Goal: Communication & Community: Answer question/provide support

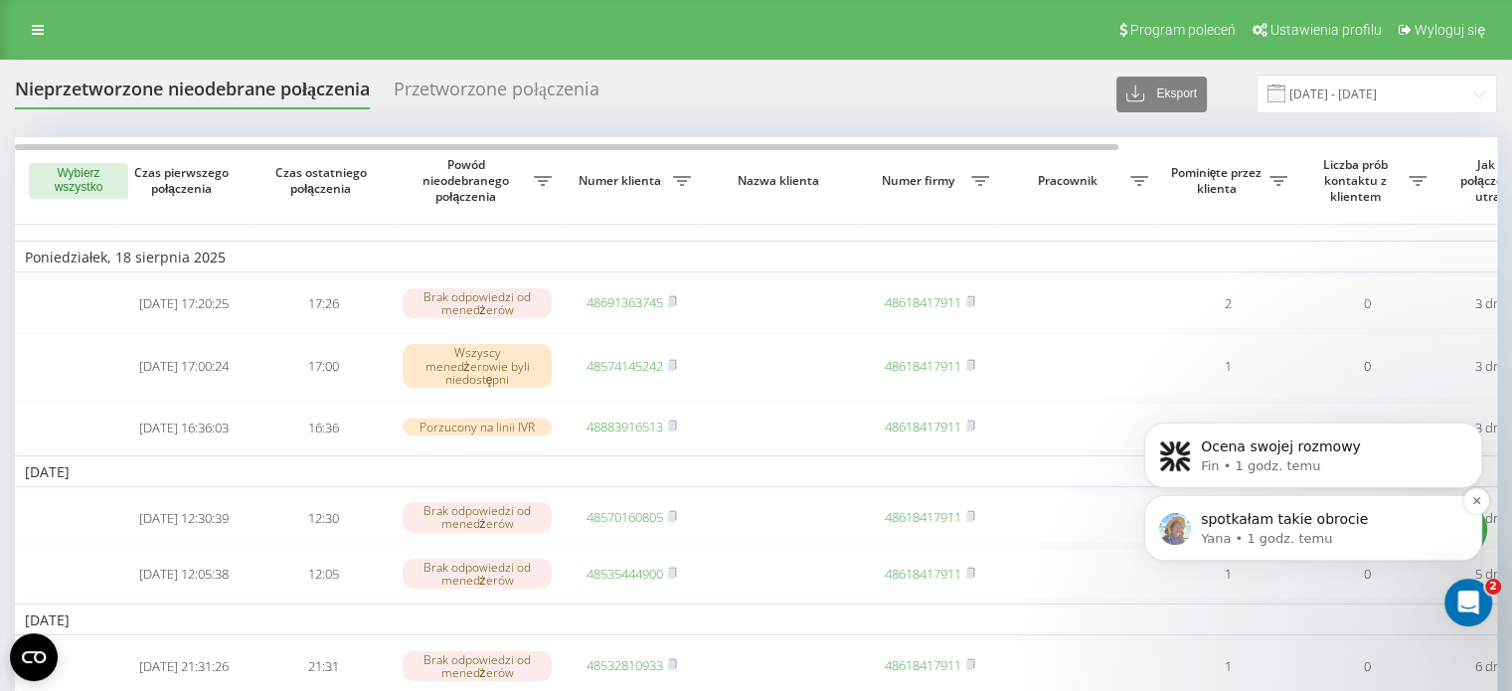
click at [1283, 504] on div "spotkałam takie obrocie Yana • 1 godz. temu" at bounding box center [1313, 528] width 338 height 66
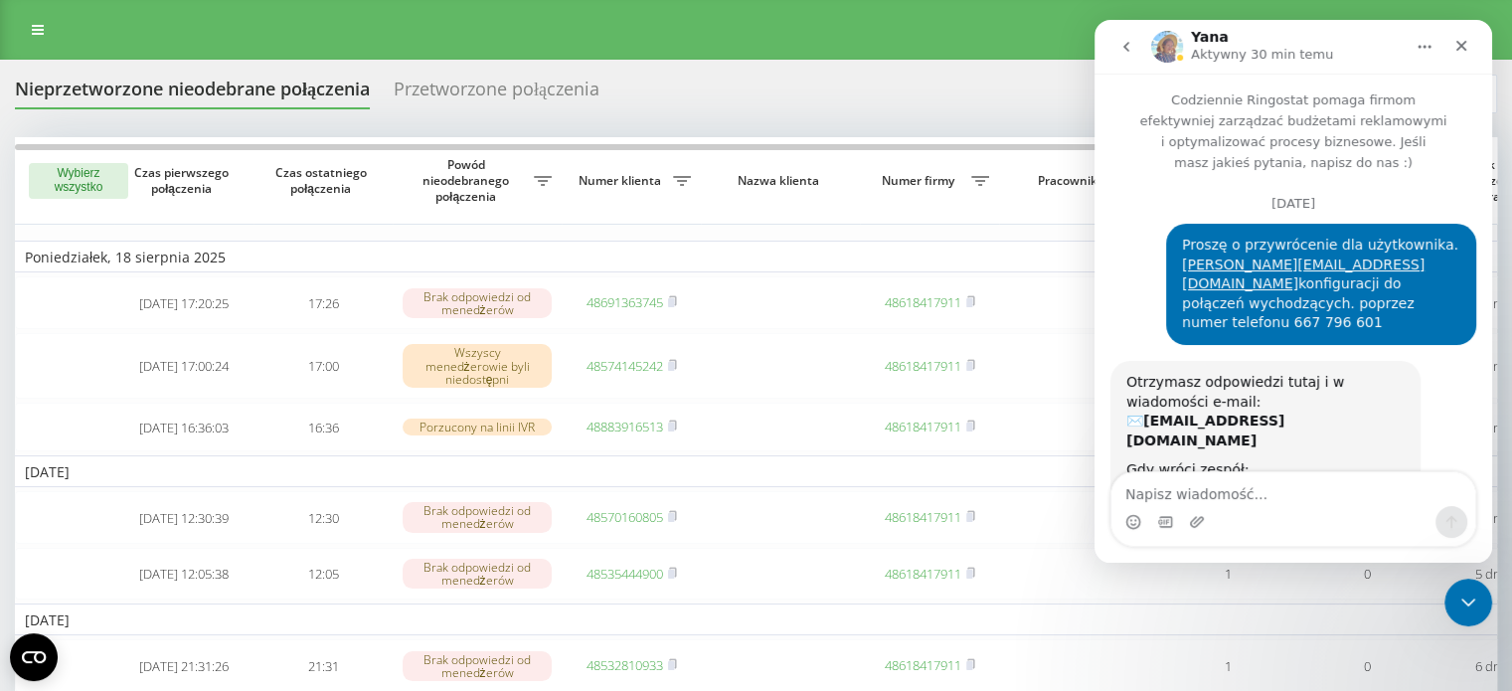
scroll to position [127, 0]
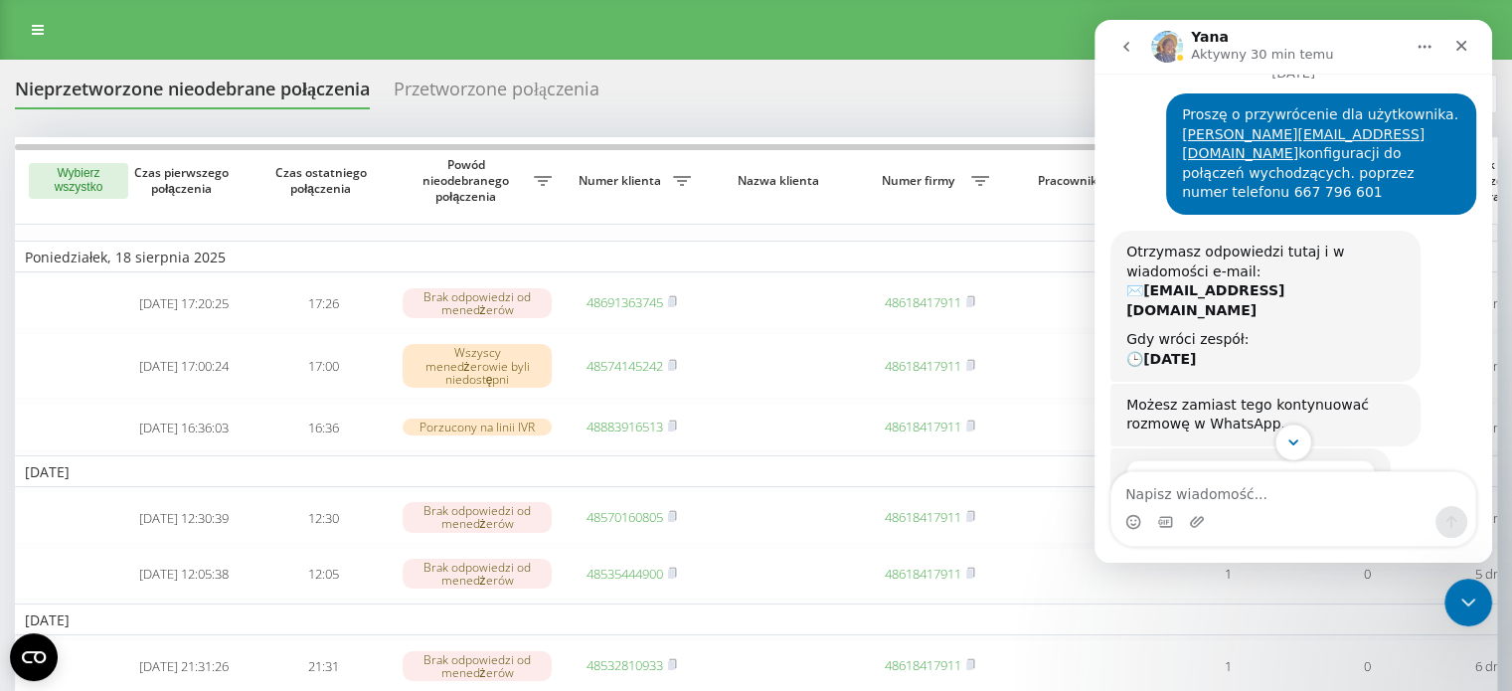
click at [1298, 440] on icon "Scroll to bottom" at bounding box center [1294, 442] width 18 height 18
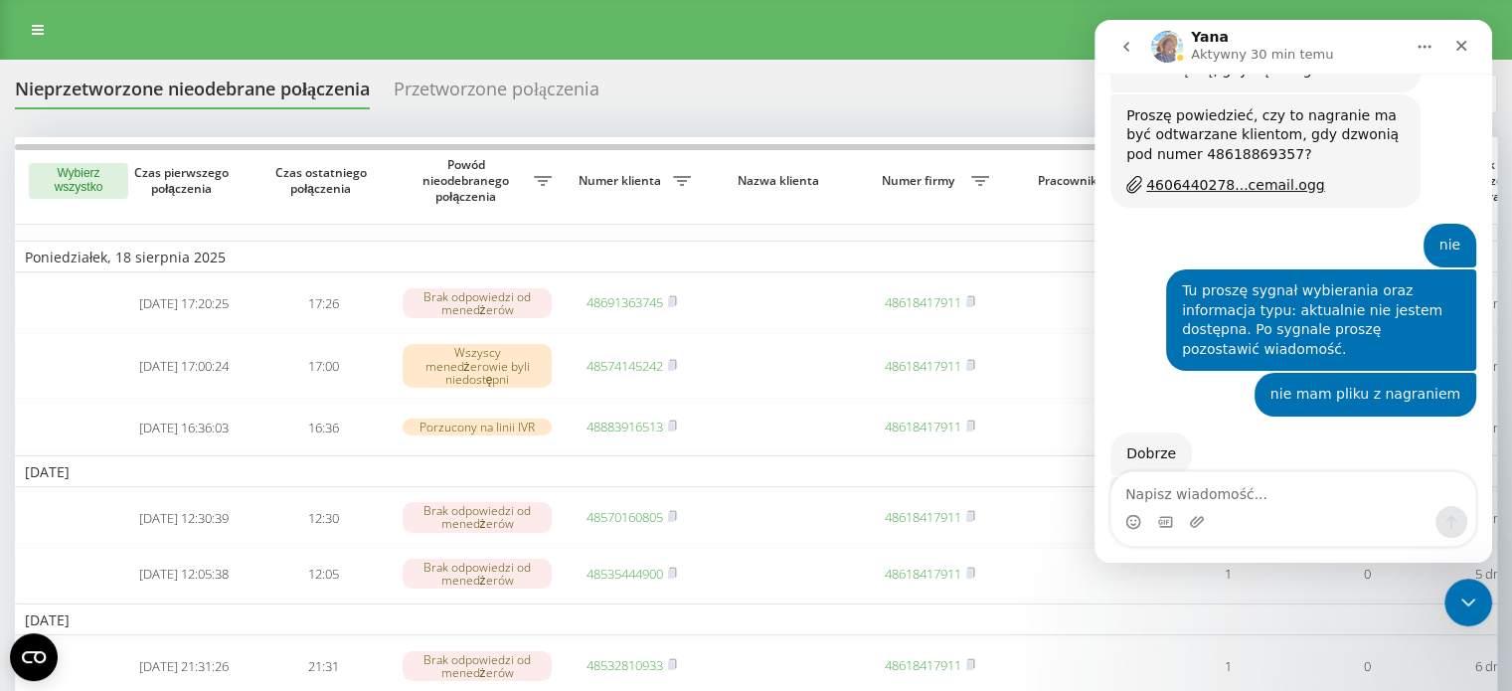
scroll to position [1623, 0]
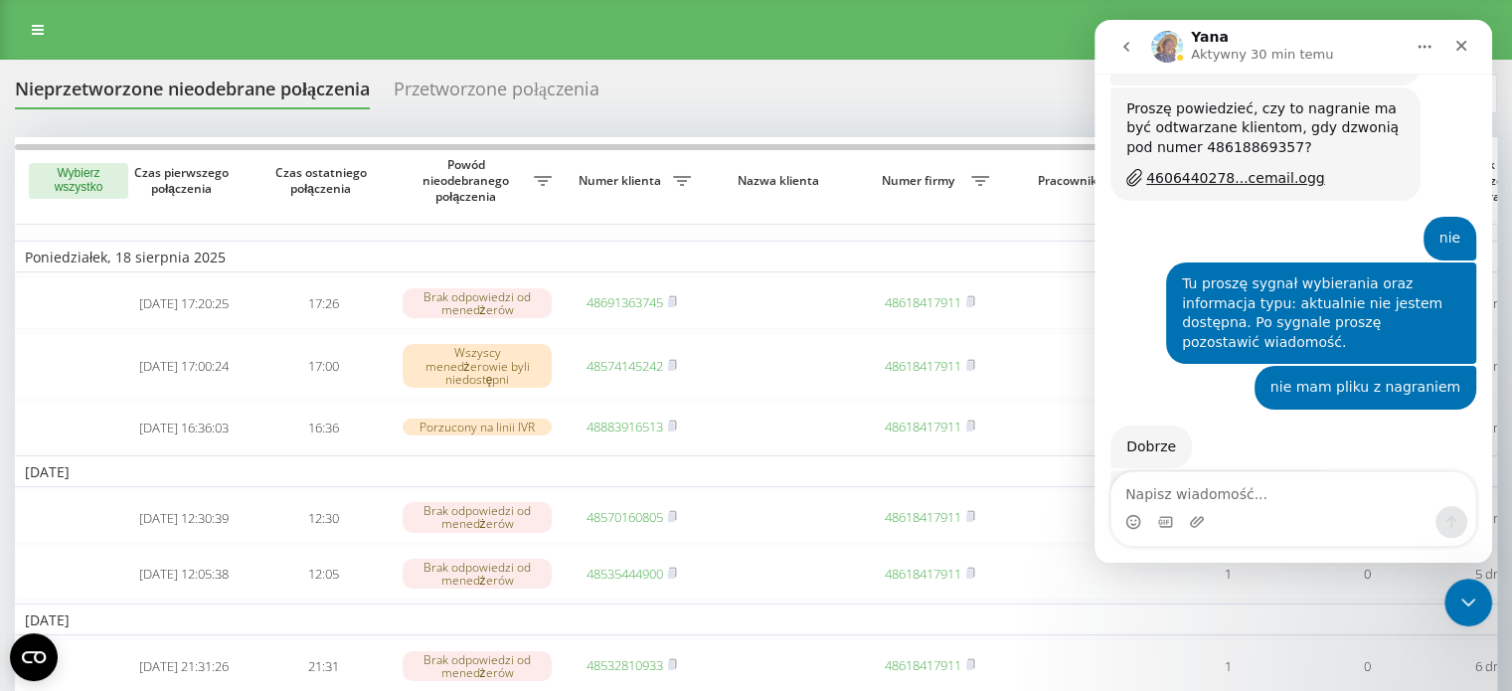
click at [1266, 513] on div "7318392305...cemail.ogg" at bounding box center [1235, 523] width 179 height 21
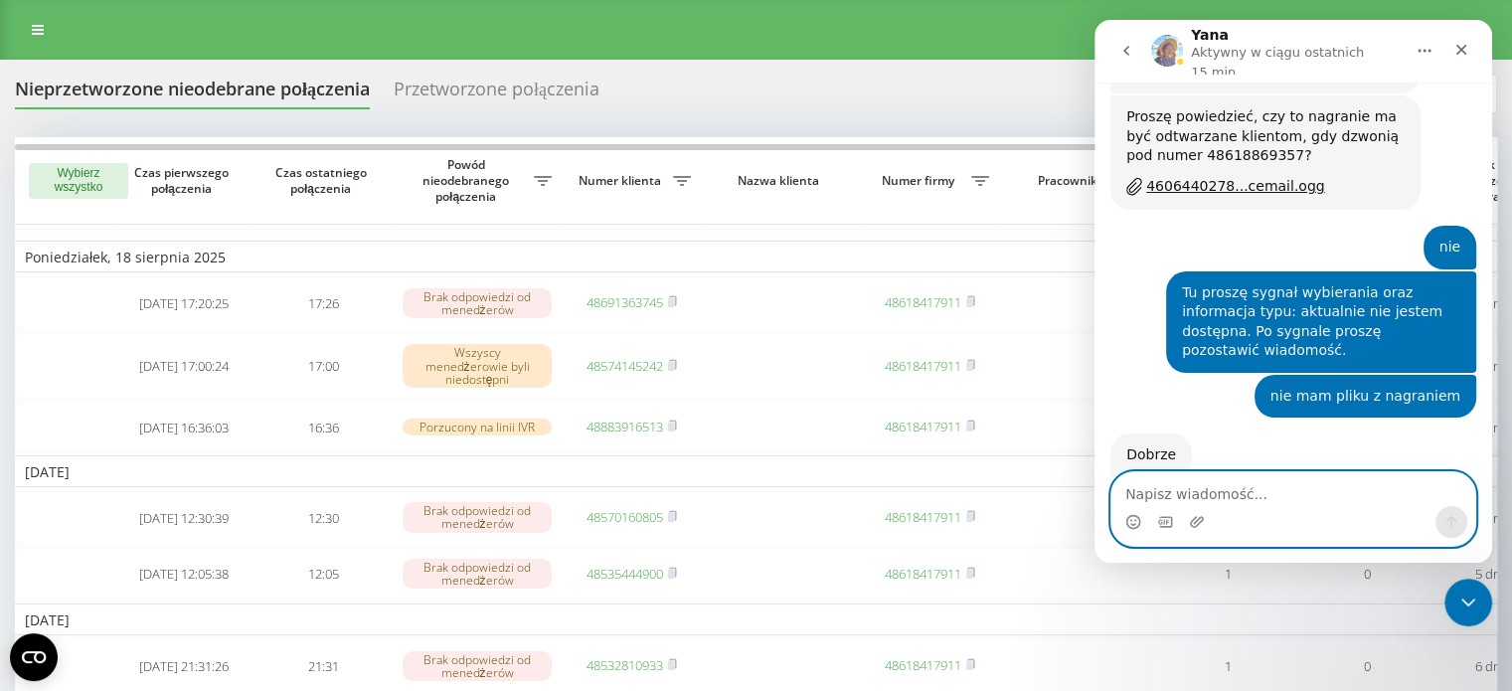
click at [1275, 492] on textarea "Napisz wiadomość..." at bounding box center [1294, 489] width 364 height 34
click at [1296, 486] on textarea "Napisz wiadomość..." at bounding box center [1294, 489] width 364 height 34
type textarea "to jest ok"
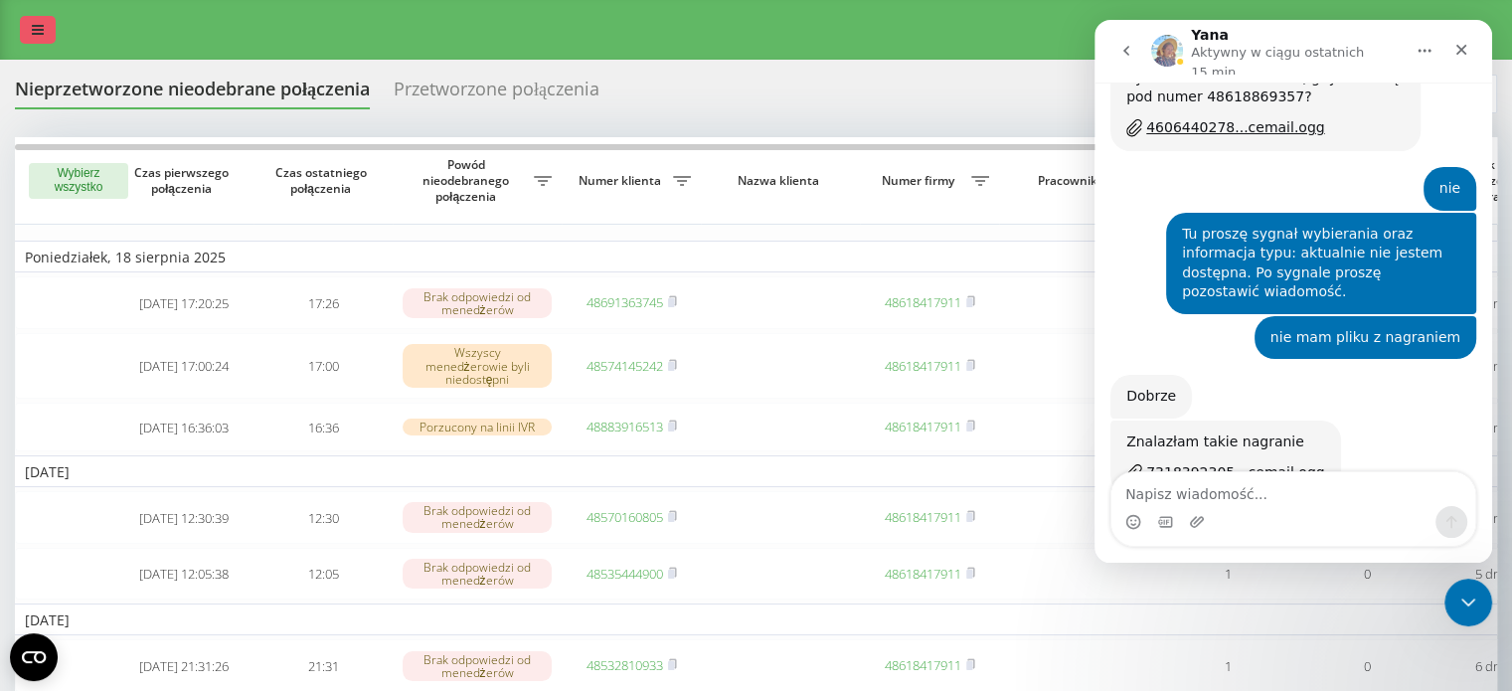
click at [39, 22] on link at bounding box center [38, 30] width 36 height 28
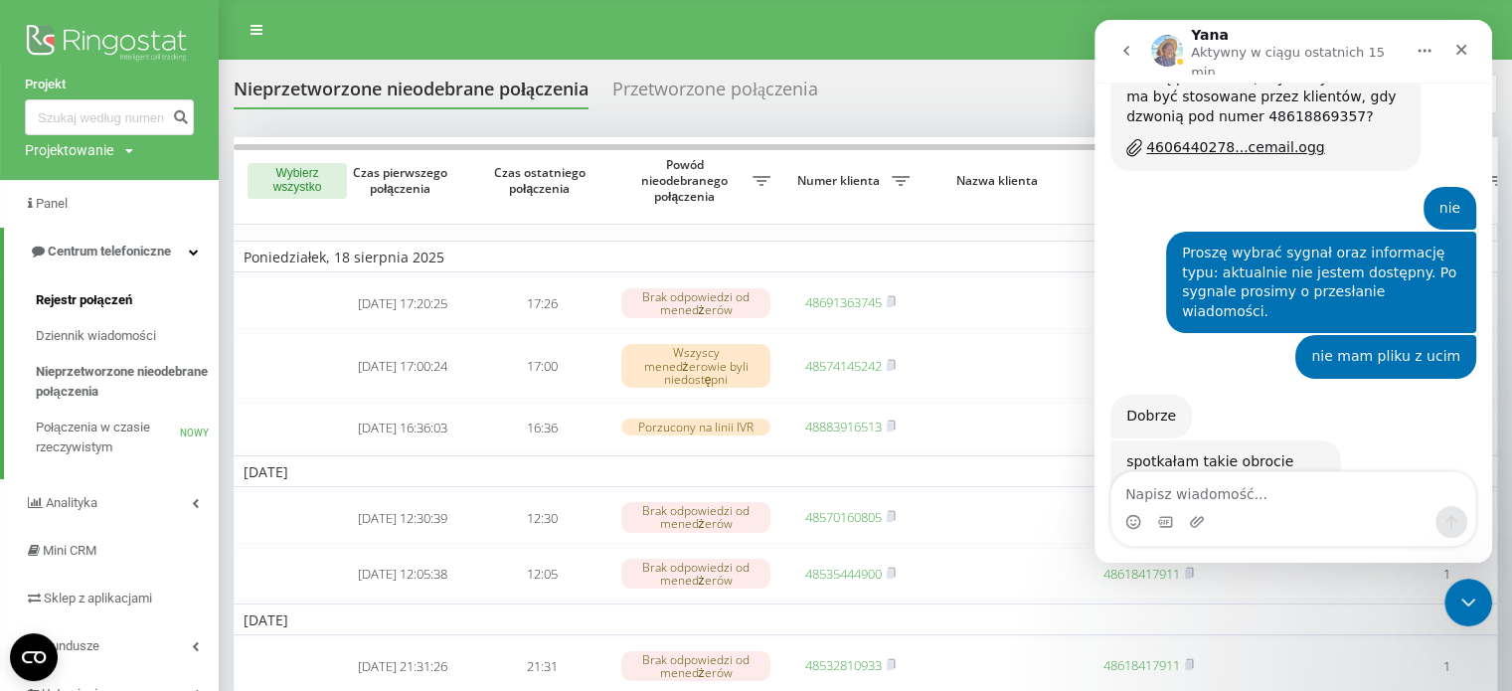
click at [111, 301] on font "Rejestr połączeń" at bounding box center [84, 299] width 96 height 15
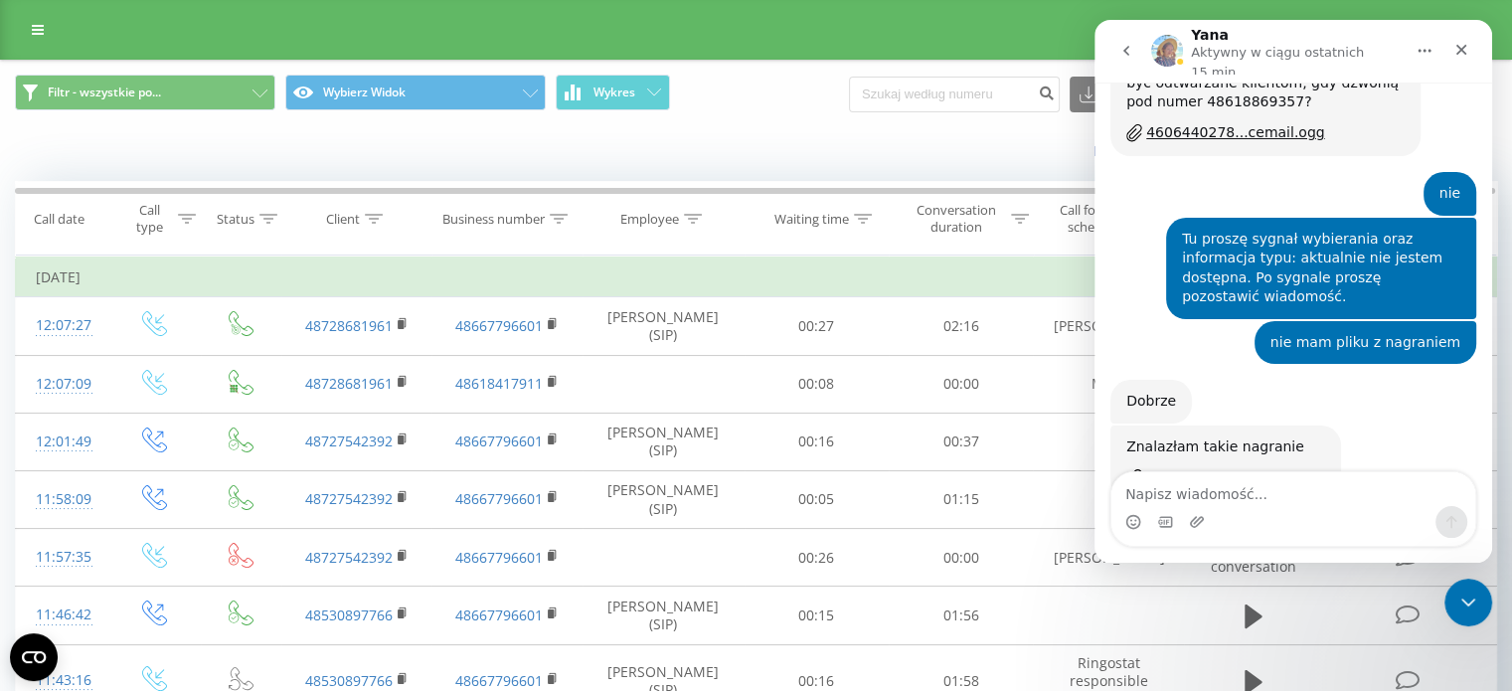
scroll to position [1681, 0]
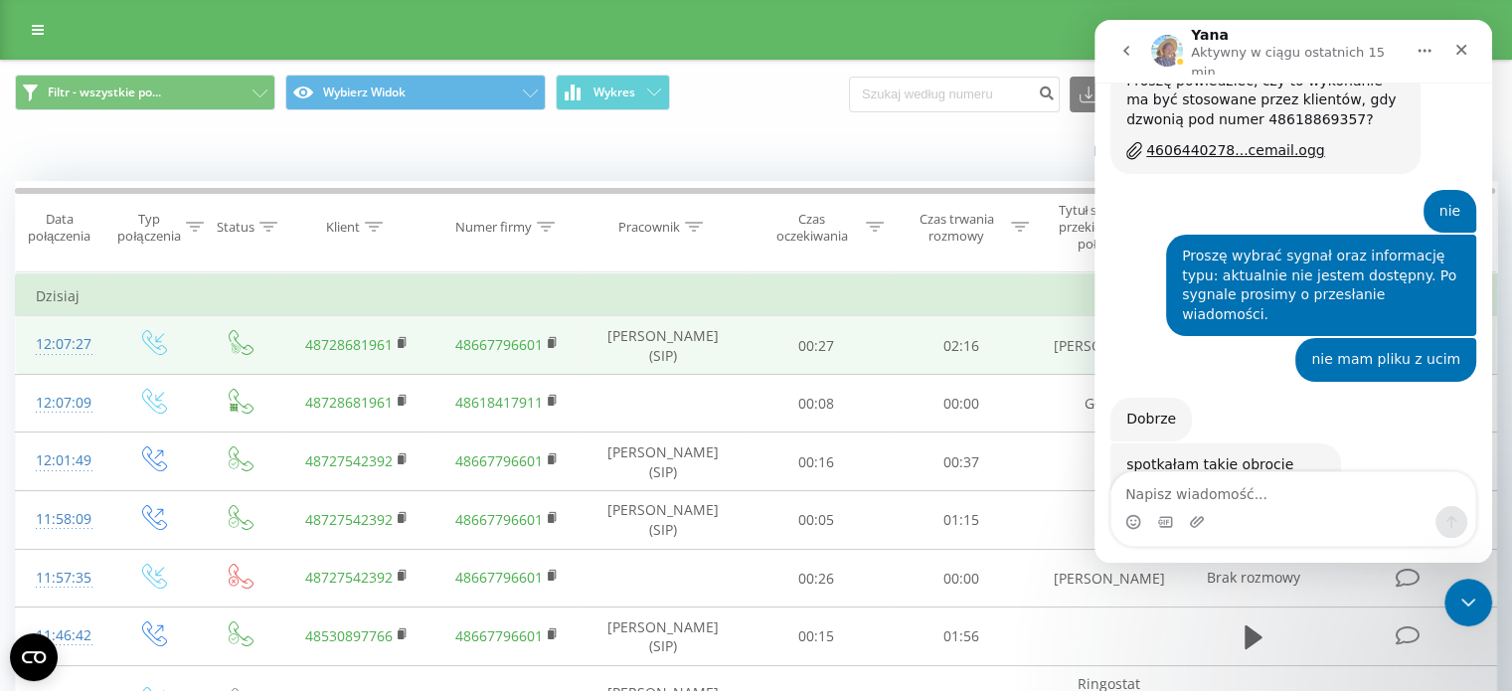
drag, startPoint x: 278, startPoint y: 336, endPoint x: 742, endPoint y: 361, distance: 464.0
click at [742, 361] on tr "12:07:27 48728681961 48667796601 [PERSON_NAME] (SIP) 00:27 02:16 [PERSON_NAME]" at bounding box center [756, 345] width 1481 height 59
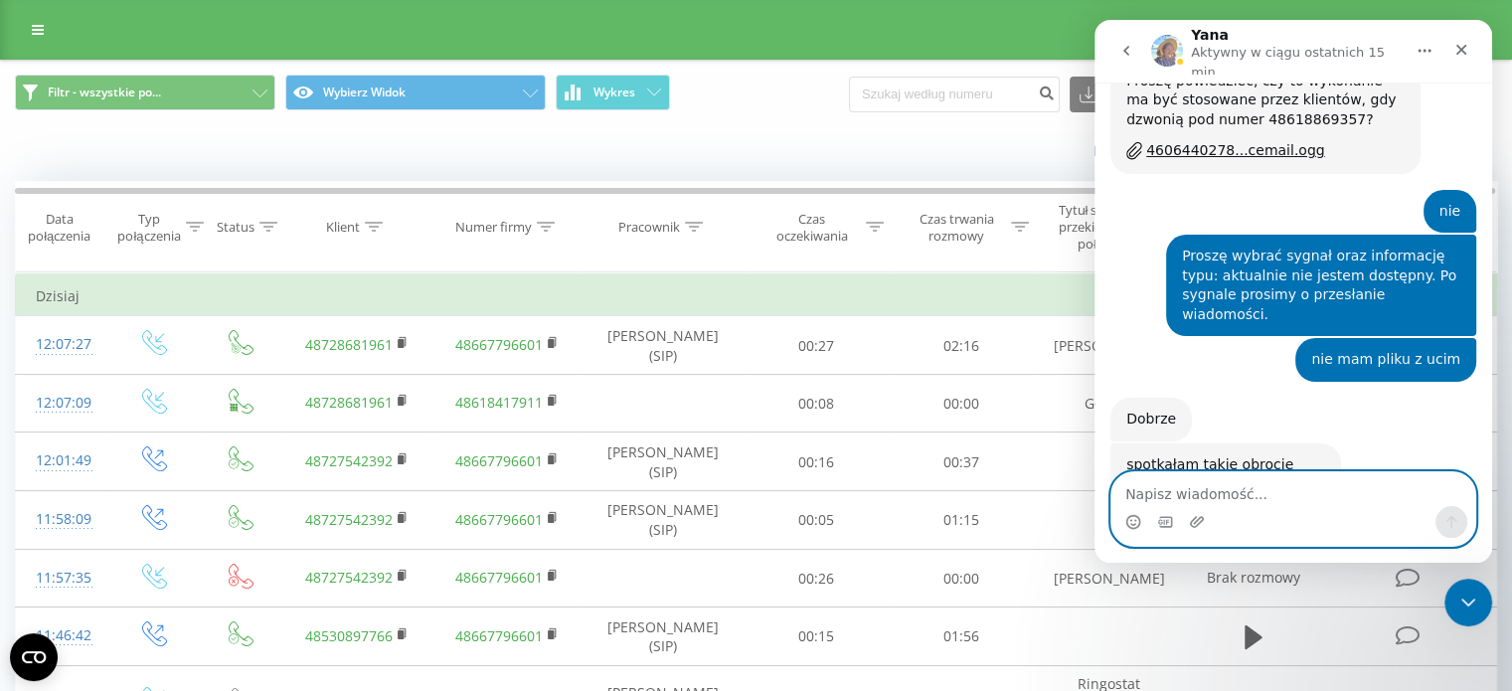
click at [1170, 490] on textarea "Napisz wiadomość..." at bounding box center [1294, 489] width 364 height 34
click at [1377, 501] on textarea "zważam że coraz więcej klientów" at bounding box center [1294, 489] width 364 height 34
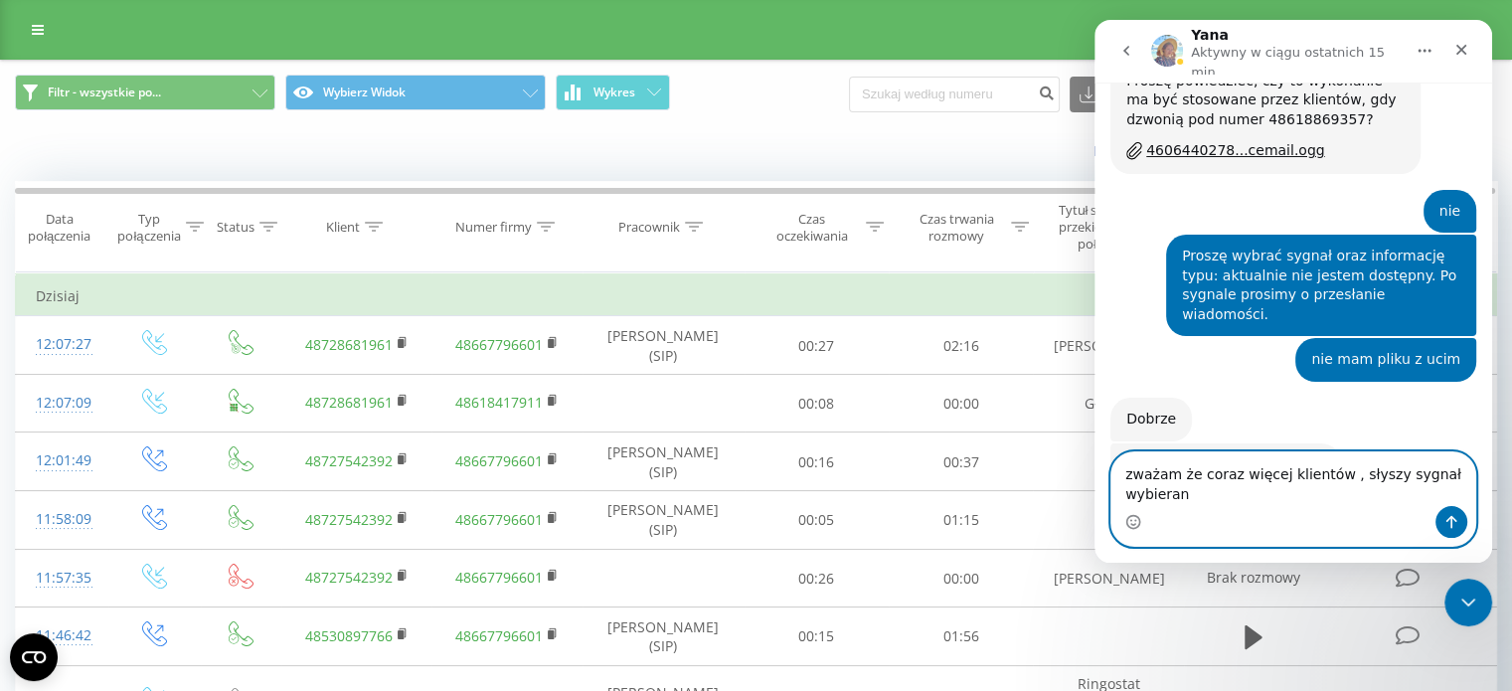
scroll to position [1701, 0]
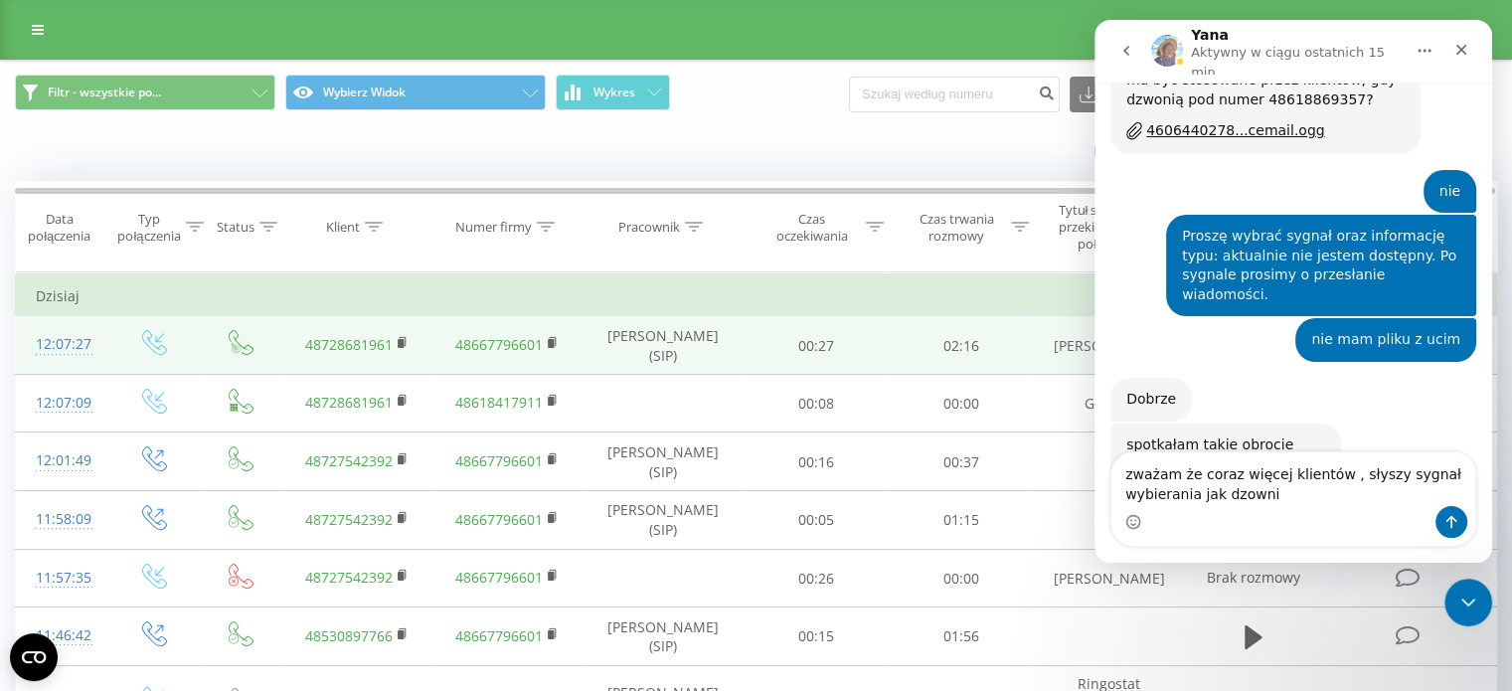
click at [448, 338] on td "48667796601" at bounding box center [507, 345] width 150 height 59
drag, startPoint x: 448, startPoint y: 338, endPoint x: 545, endPoint y: 340, distance: 96.5
click at [545, 340] on td "48667796601" at bounding box center [507, 345] width 150 height 59
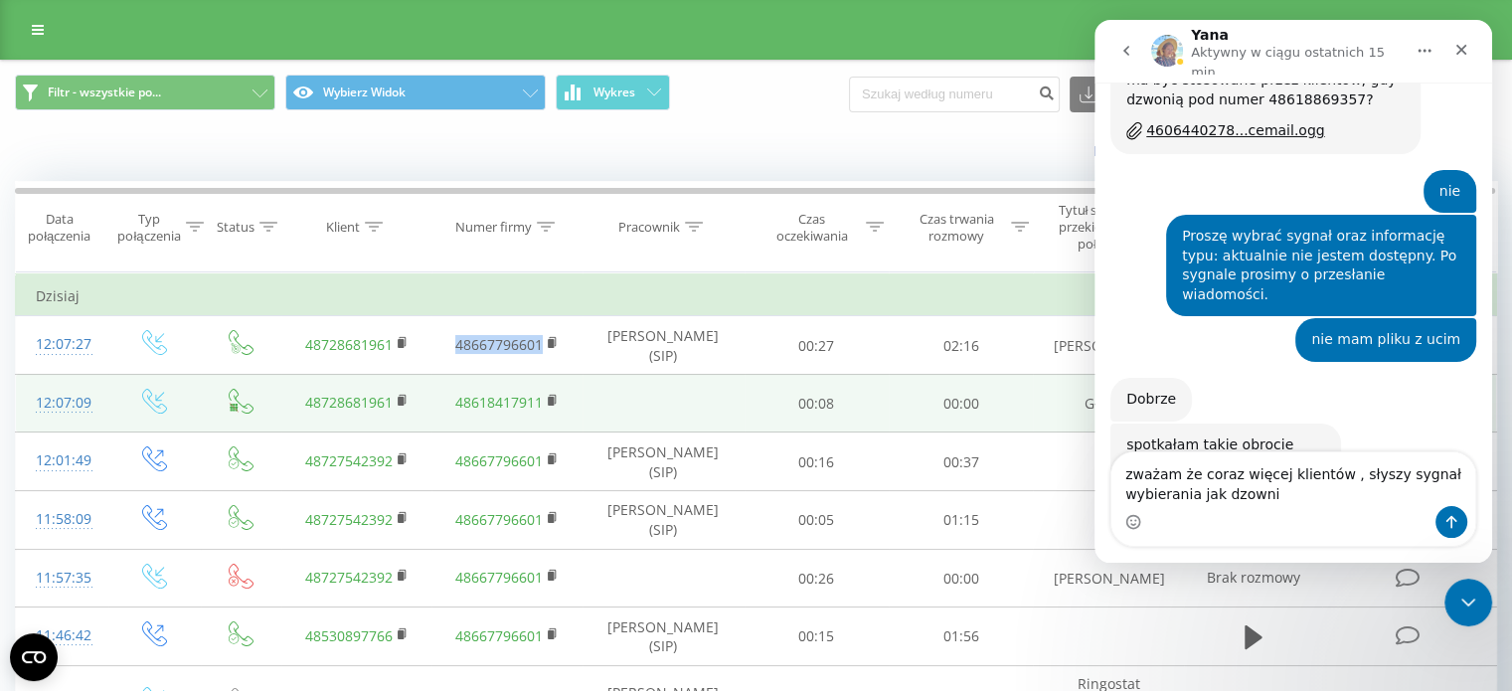
copy link "48667796601"
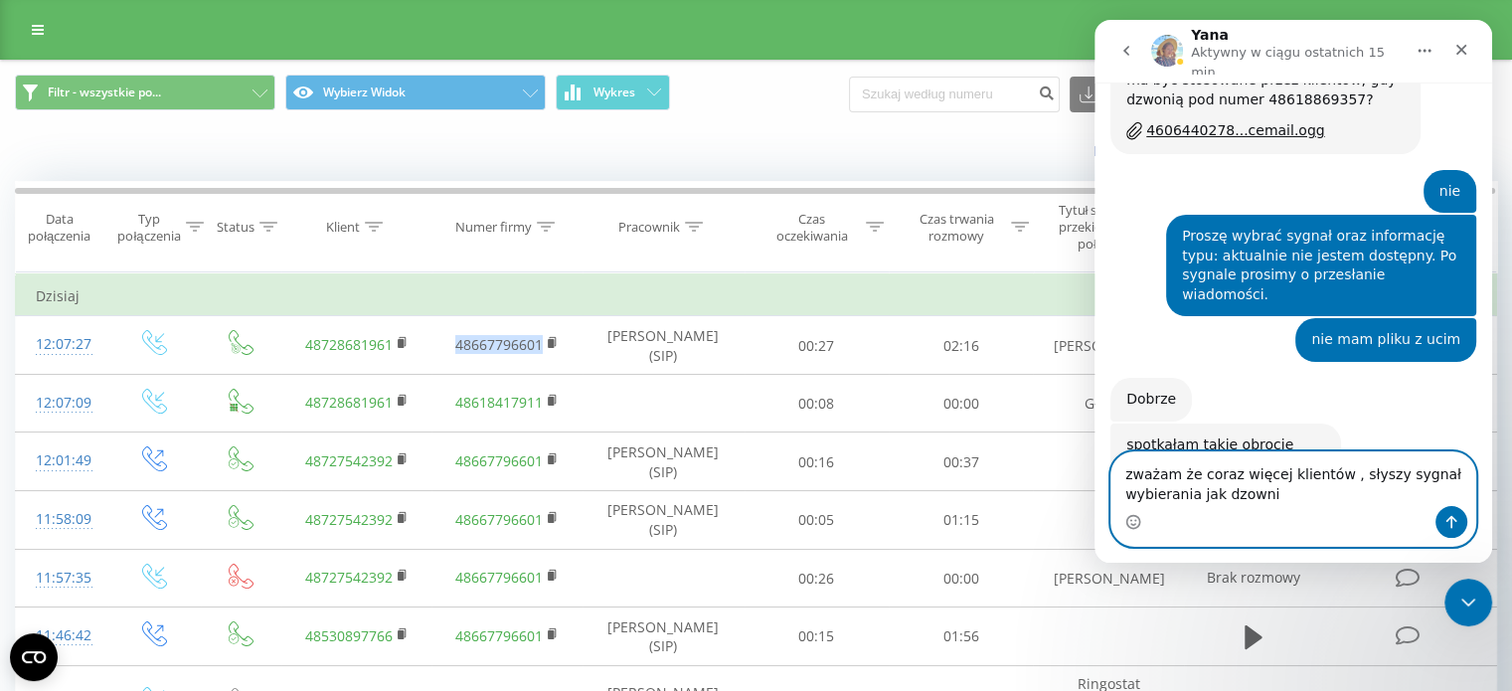
click at [1333, 500] on textarea "zważam że coraz więcej klientów , słyszy sygnał wybierania jak dzowni" at bounding box center [1294, 479] width 364 height 54
paste textarea "48667796601"
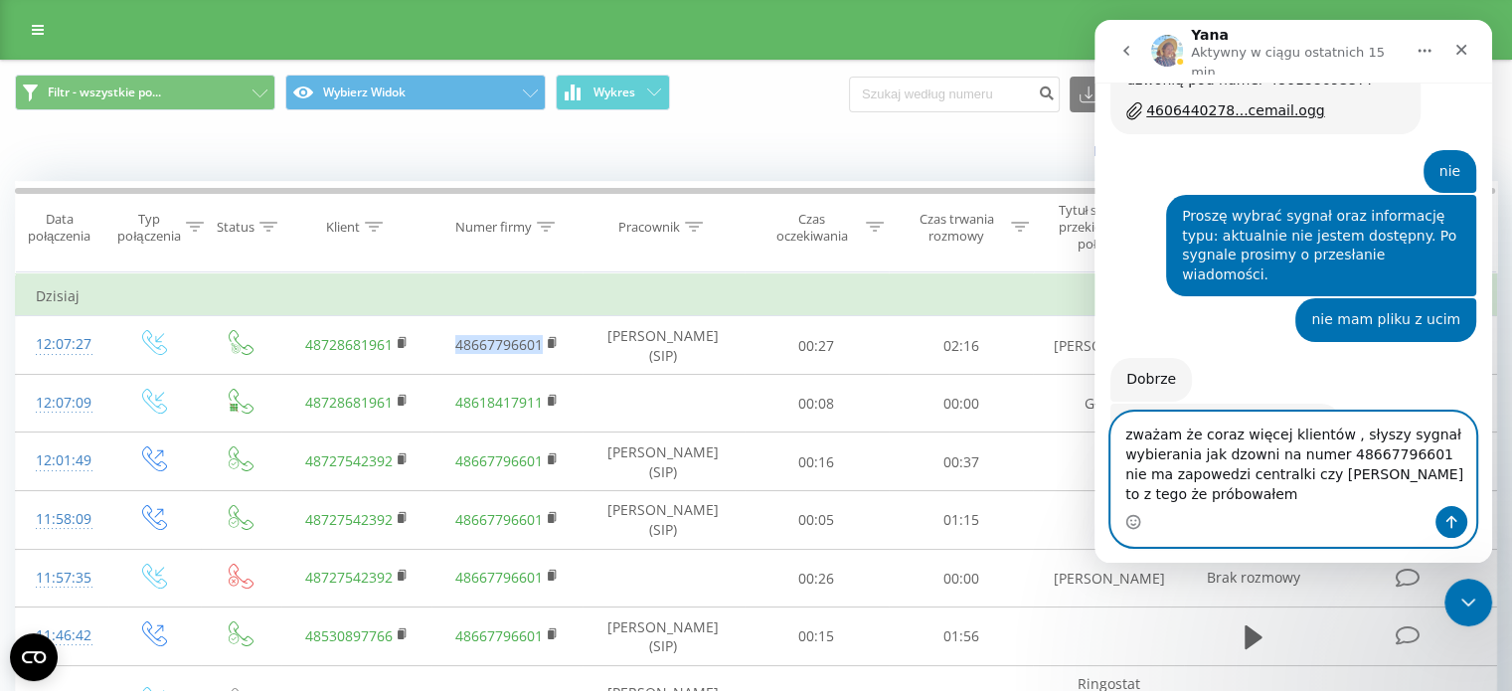
scroll to position [1741, 0]
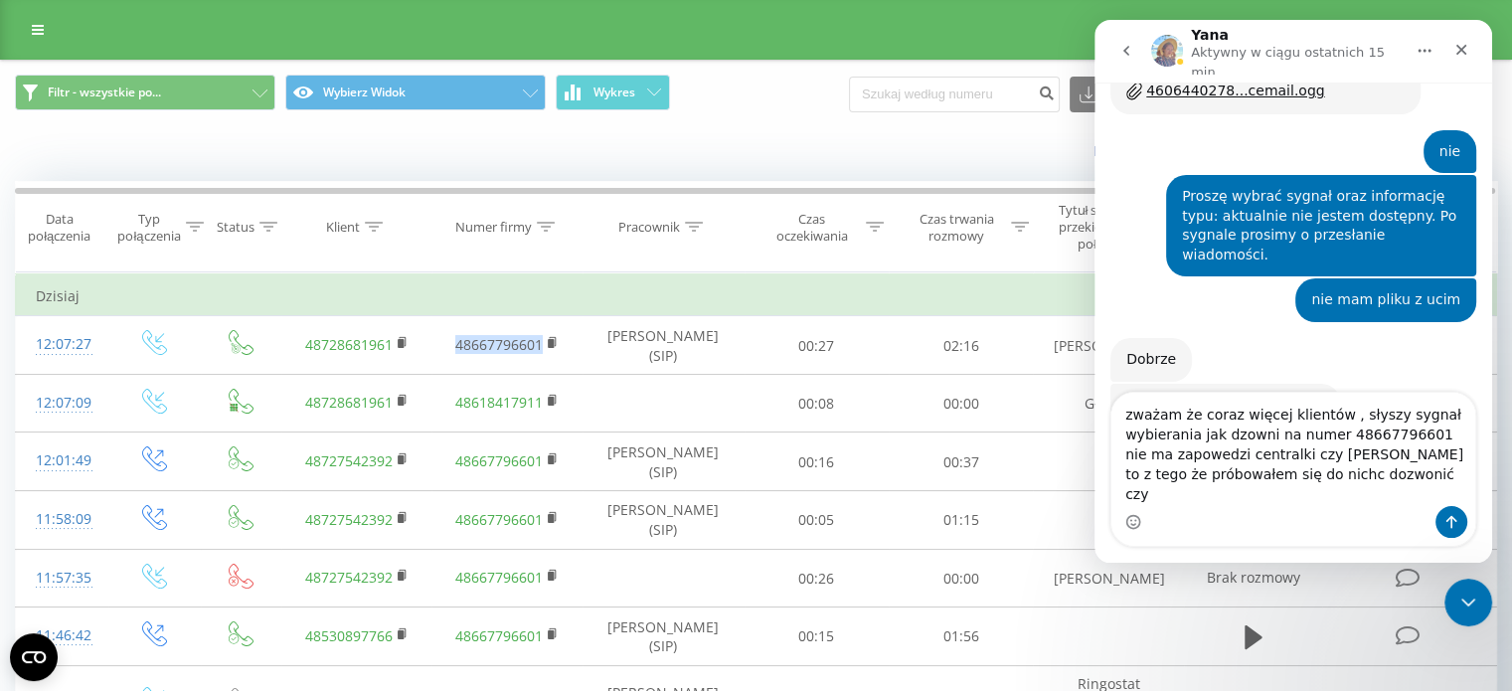
click at [1346, 512] on div "Komunikator Intercom" at bounding box center [1294, 522] width 364 height 32
click at [1394, 504] on textarea "zważam że coraz więcej klientów , słyszy sygnał wybierania jak dzowni na numer …" at bounding box center [1294, 449] width 364 height 113
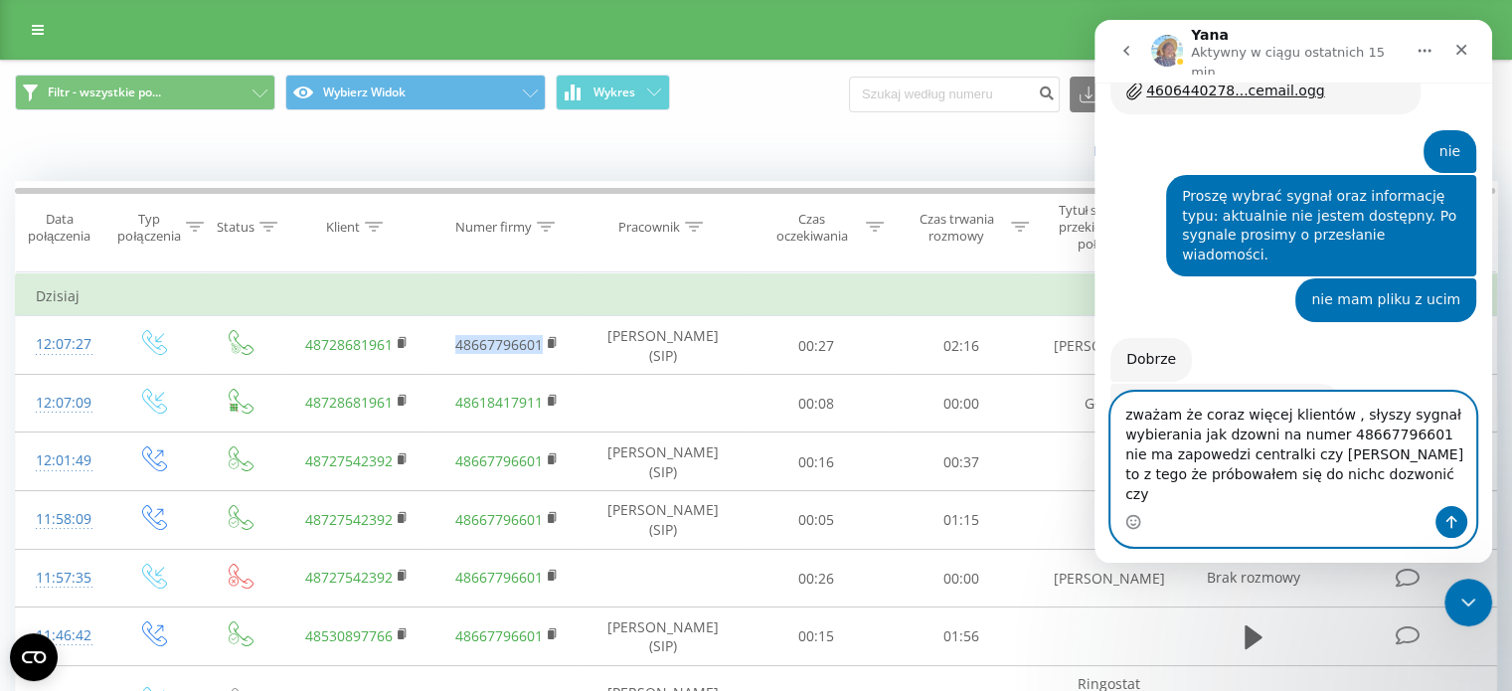
drag, startPoint x: 1394, startPoint y: 504, endPoint x: 1359, endPoint y: 506, distance: 34.9
click at [1389, 506] on textarea "zważam że coraz więcej klientów , słyszy sygnał wybierania jak dzowni na numer …" at bounding box center [1294, 449] width 364 height 113
drag, startPoint x: 1292, startPoint y: 472, endPoint x: 1325, endPoint y: 476, distance: 34.0
click at [1325, 476] on textarea "zważam że coraz więcej klientów , słyszy sygnał wybierania jak dzowni na numer …" at bounding box center [1294, 449] width 364 height 113
click at [1318, 476] on textarea "zważam że coraz więcej klientów , słyszy sygnał wybierania jak dzowni na numer …" at bounding box center [1294, 449] width 364 height 113
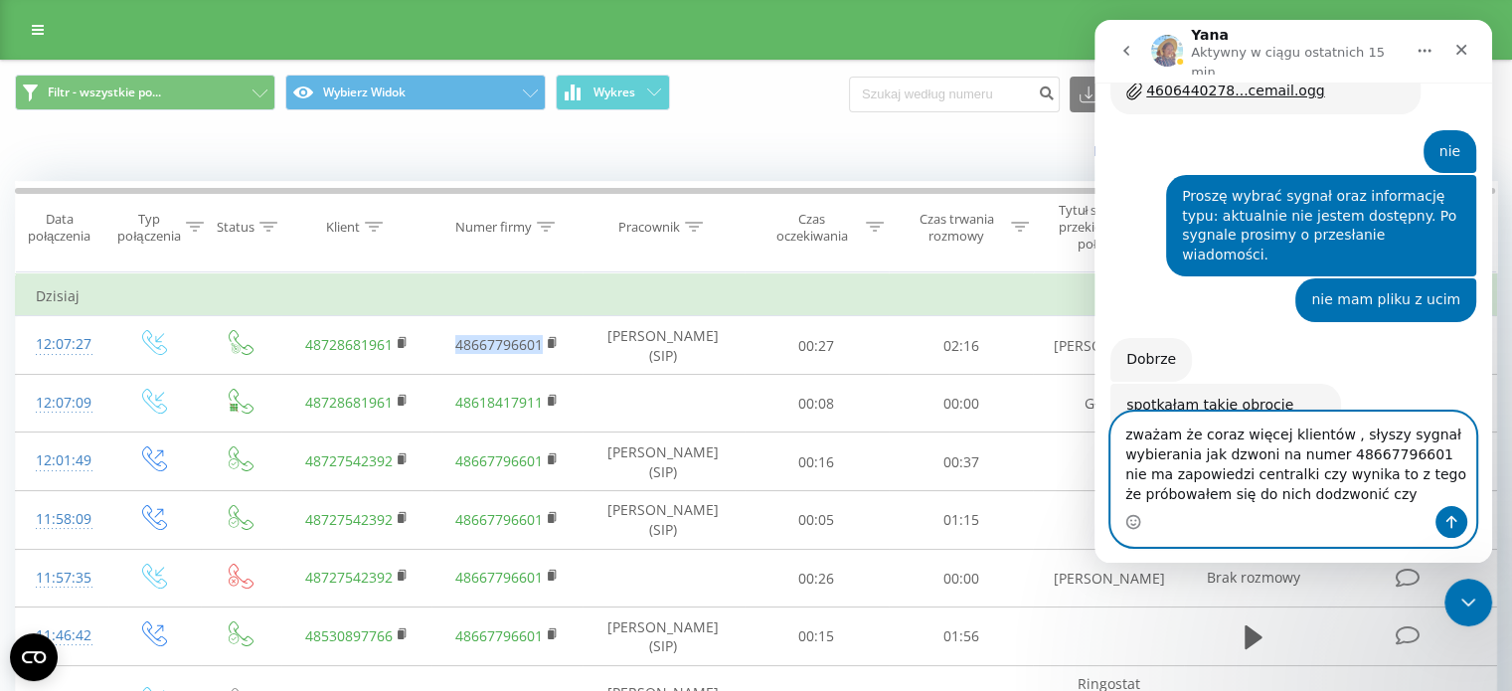
click at [1378, 505] on textarea "zważam że coraz więcej klientów , słyszy sygnał wybierania jak dzwoni na numer …" at bounding box center [1294, 459] width 364 height 93
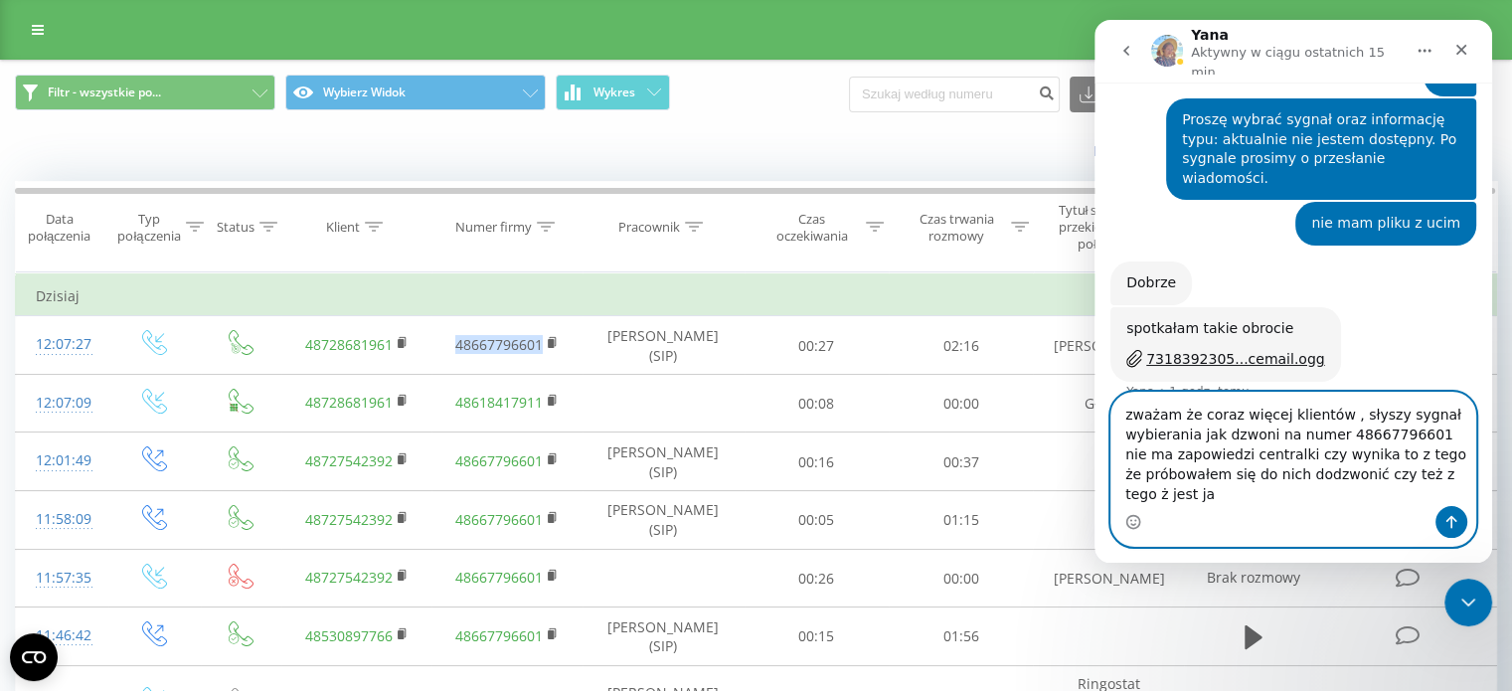
scroll to position [1837, 0]
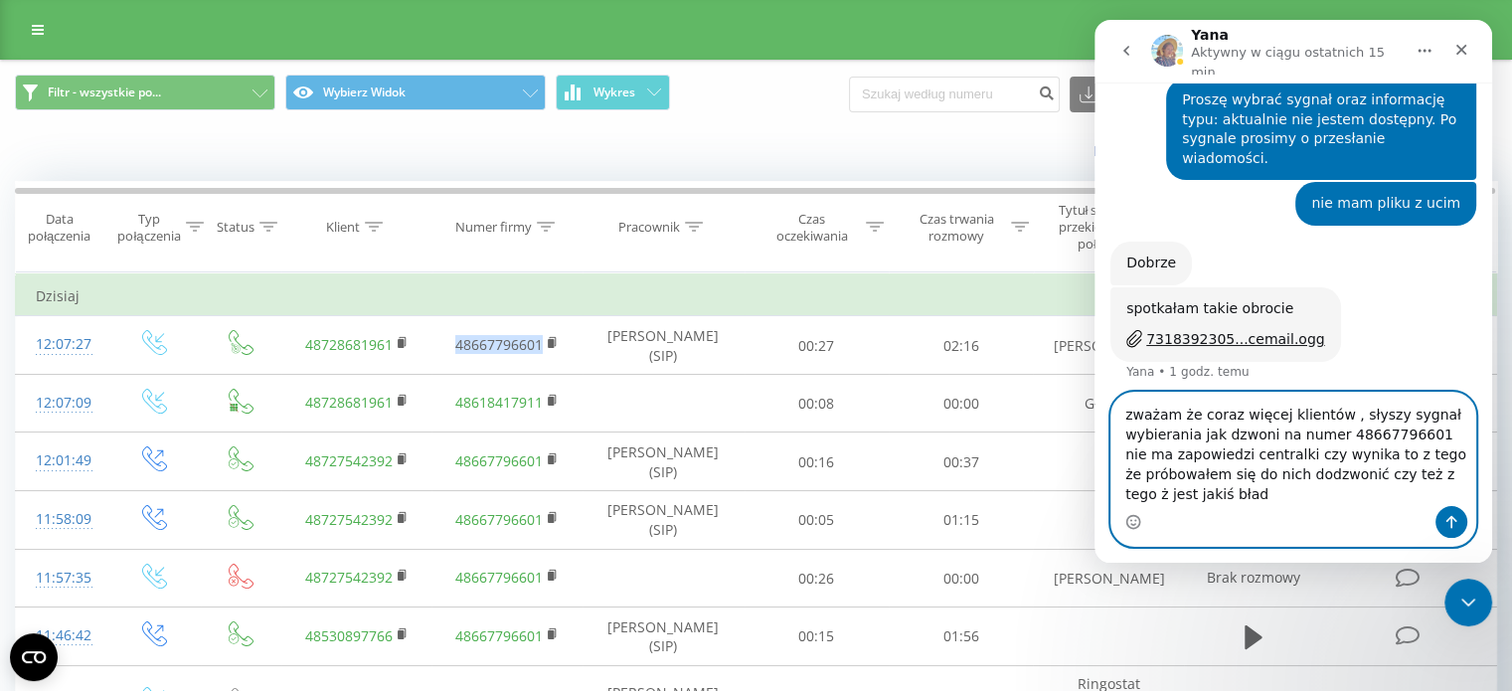
type textarea "zważam że coraz więcej klientów , słyszy sygnał wybierania jak dzwoni na numer …"
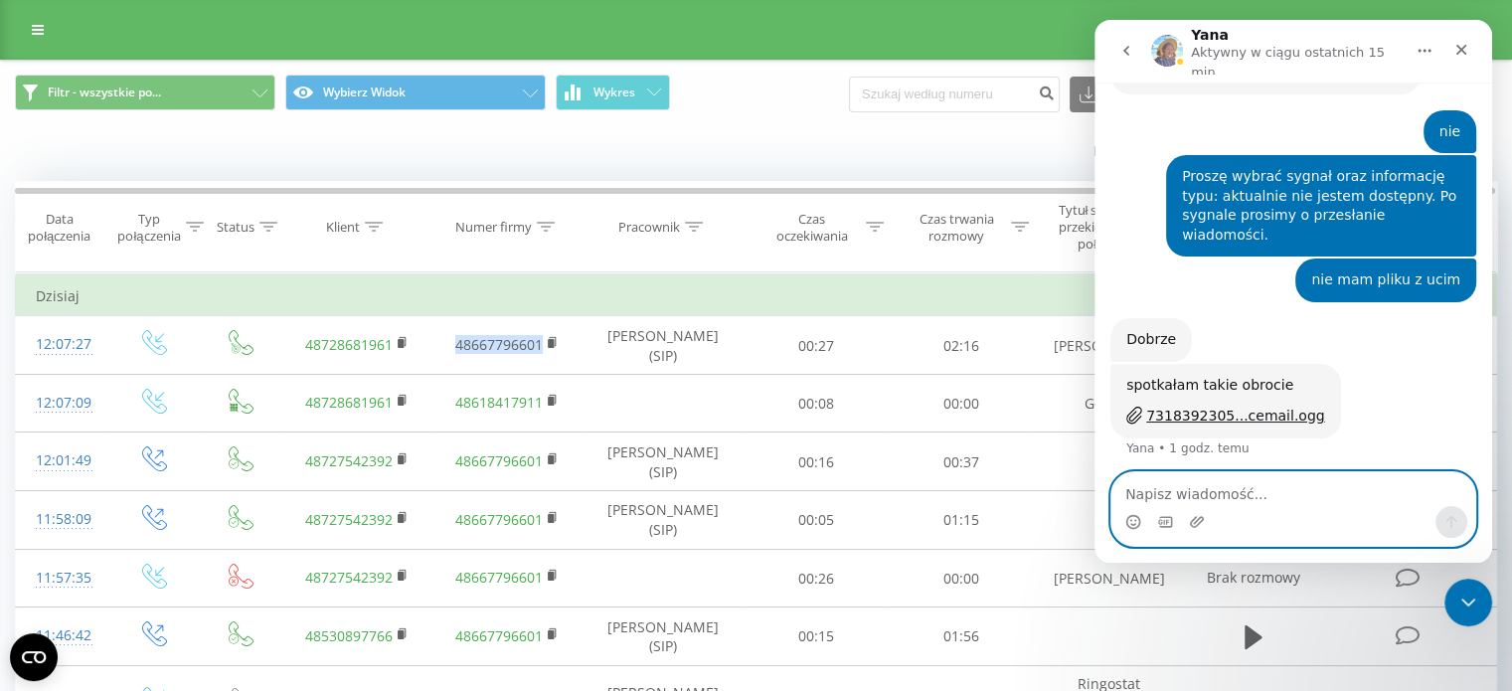
scroll to position [1824, 0]
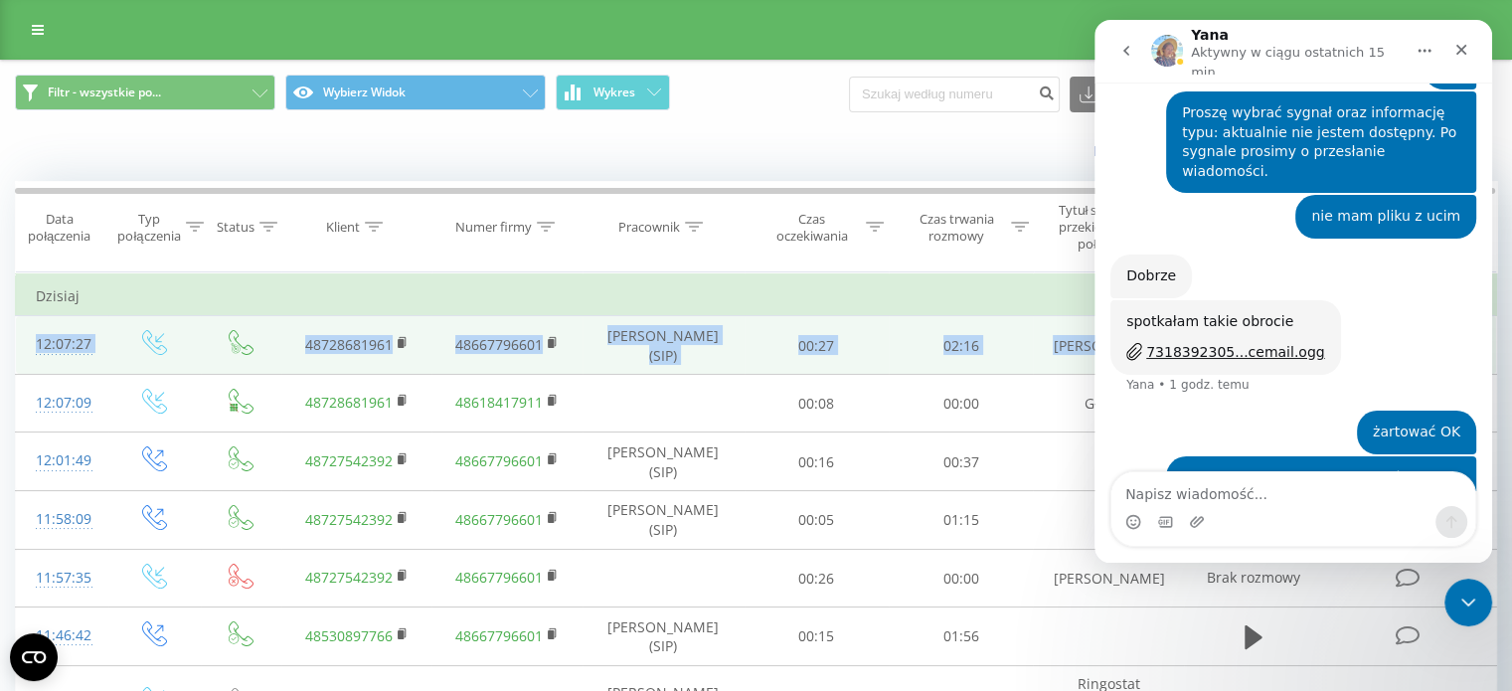
drag, startPoint x: 56, startPoint y: 332, endPoint x: 1091, endPoint y: 349, distance: 1035.1
click at [1091, 349] on tr "12:07:27 48728681961 48667796601 Łukasz Maczkowski (SIP) 00:27 02:16 Łukasz Mac…" at bounding box center [756, 345] width 1481 height 59
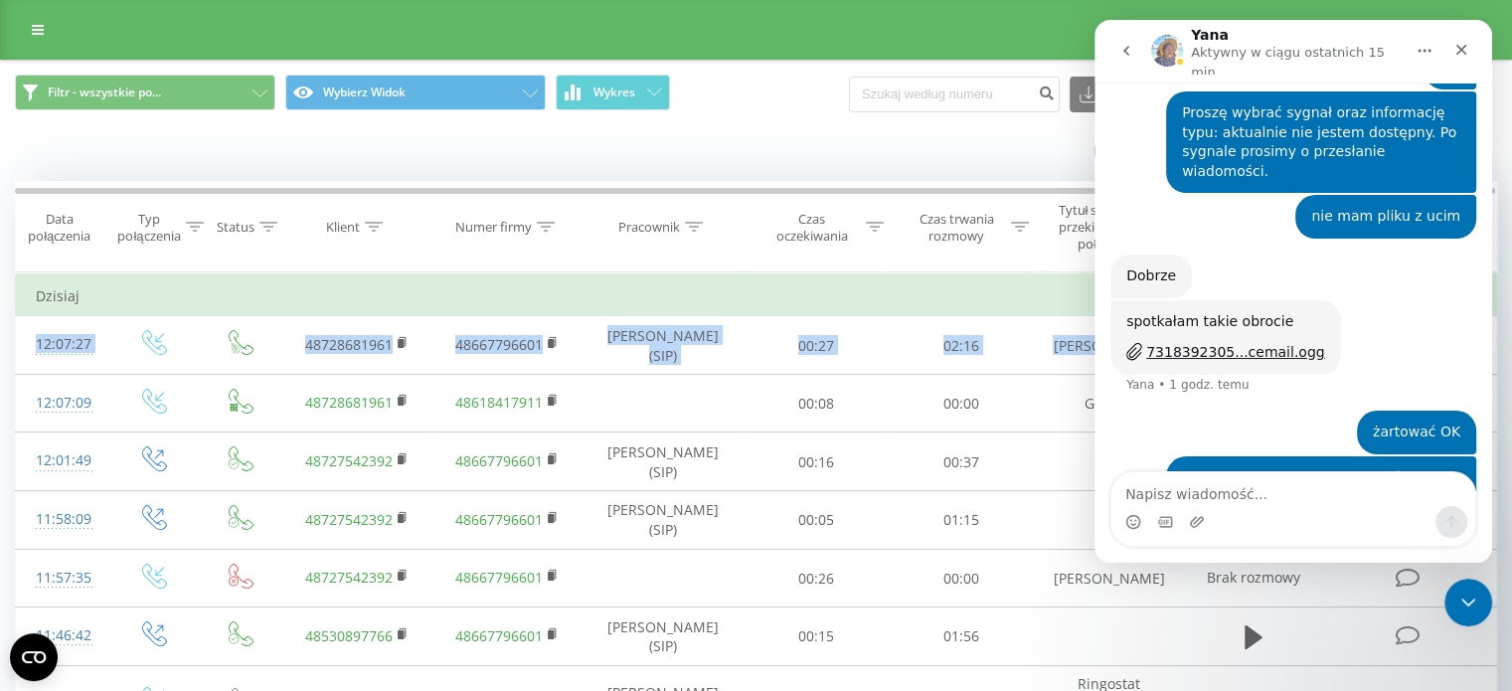
copy tr "12:07:27 48728681961 48667796601 Łukasz Maczkowski (SIP) 00:27 02:16 Łukasz M"
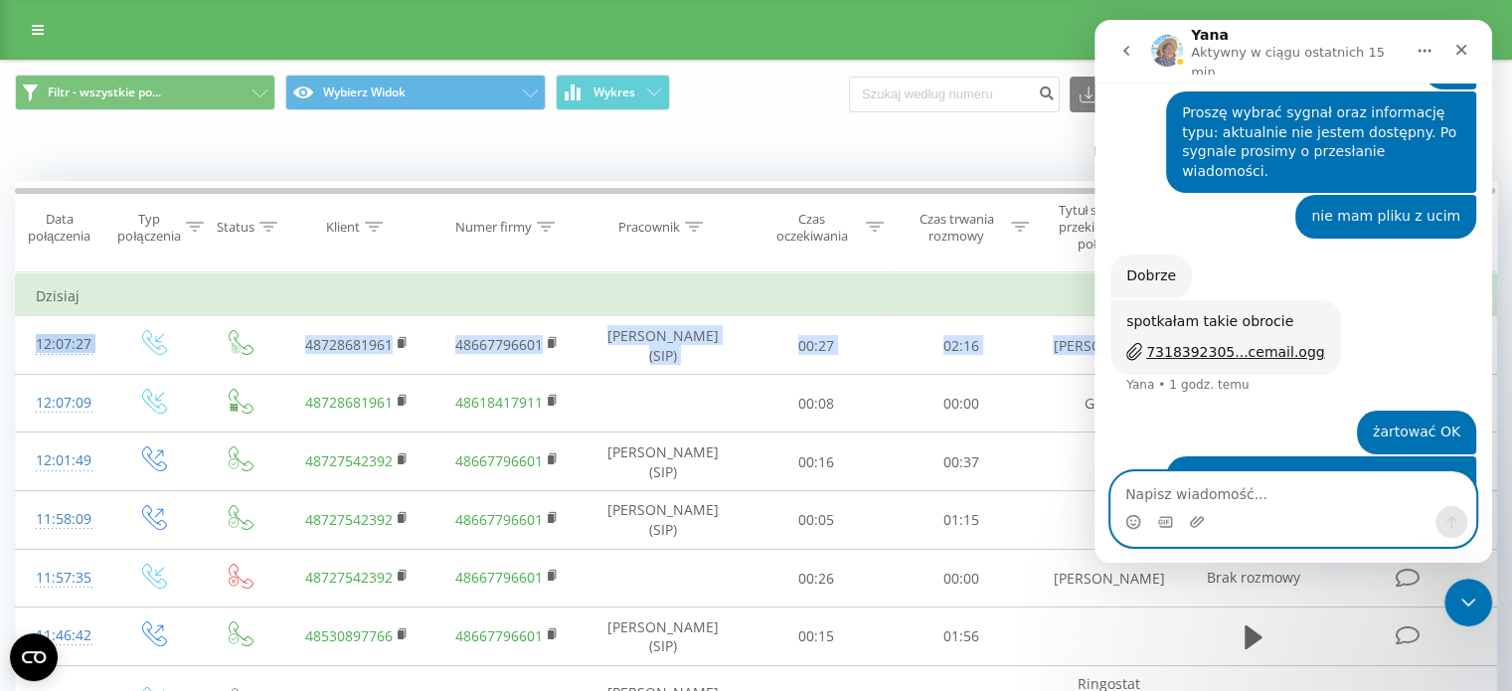
click at [1211, 505] on textarea "Napisz wiadomość..." at bounding box center [1294, 489] width 364 height 34
paste textarea "12:07:27 48728681961 48667796601 Łukasz Maczkowski (SIP) 00:27 02:16 Łukasz M"
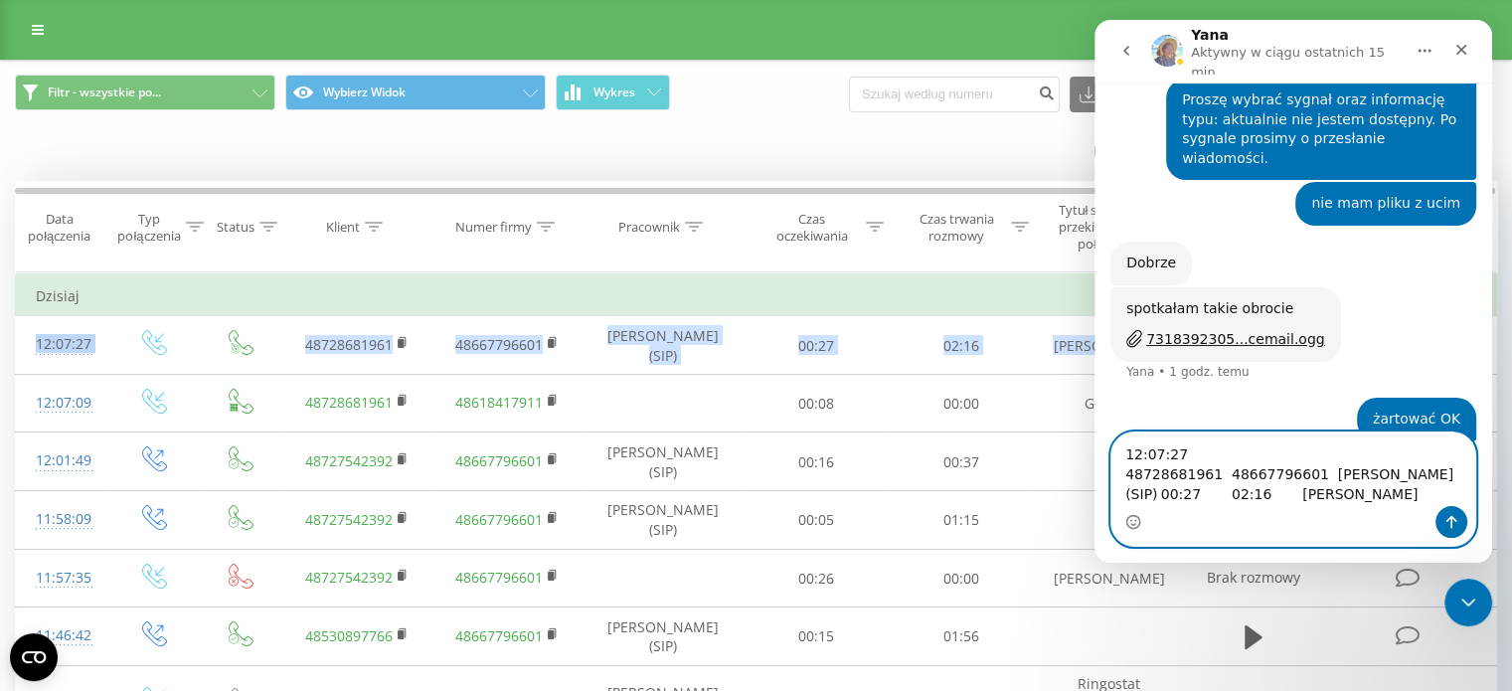
scroll to position [1864, 0]
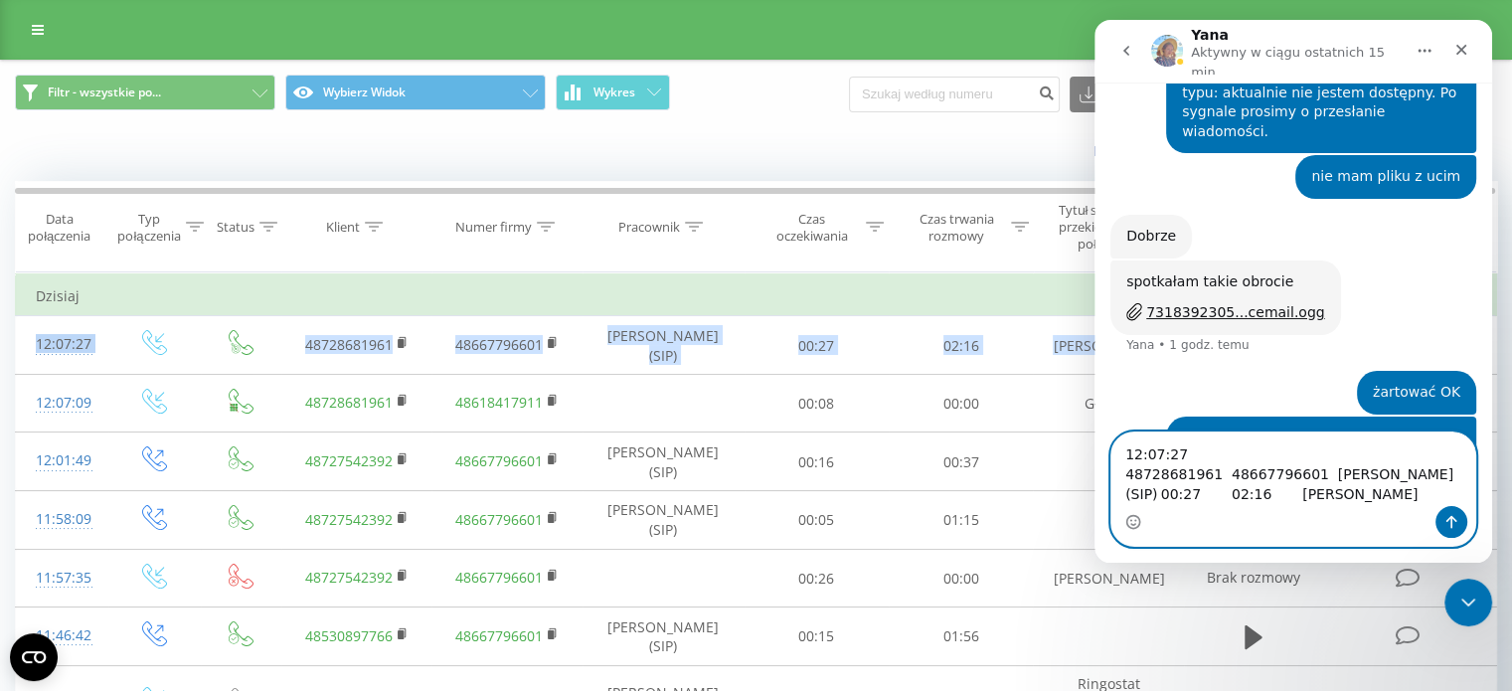
type textarea "12:07:27 48728681961 48667796601 Łukasz Maczkowski (SIP) 00:27 02:16 Łukasz M"
click at [1460, 515] on button "Wyślij wiadomość…" at bounding box center [1452, 522] width 32 height 32
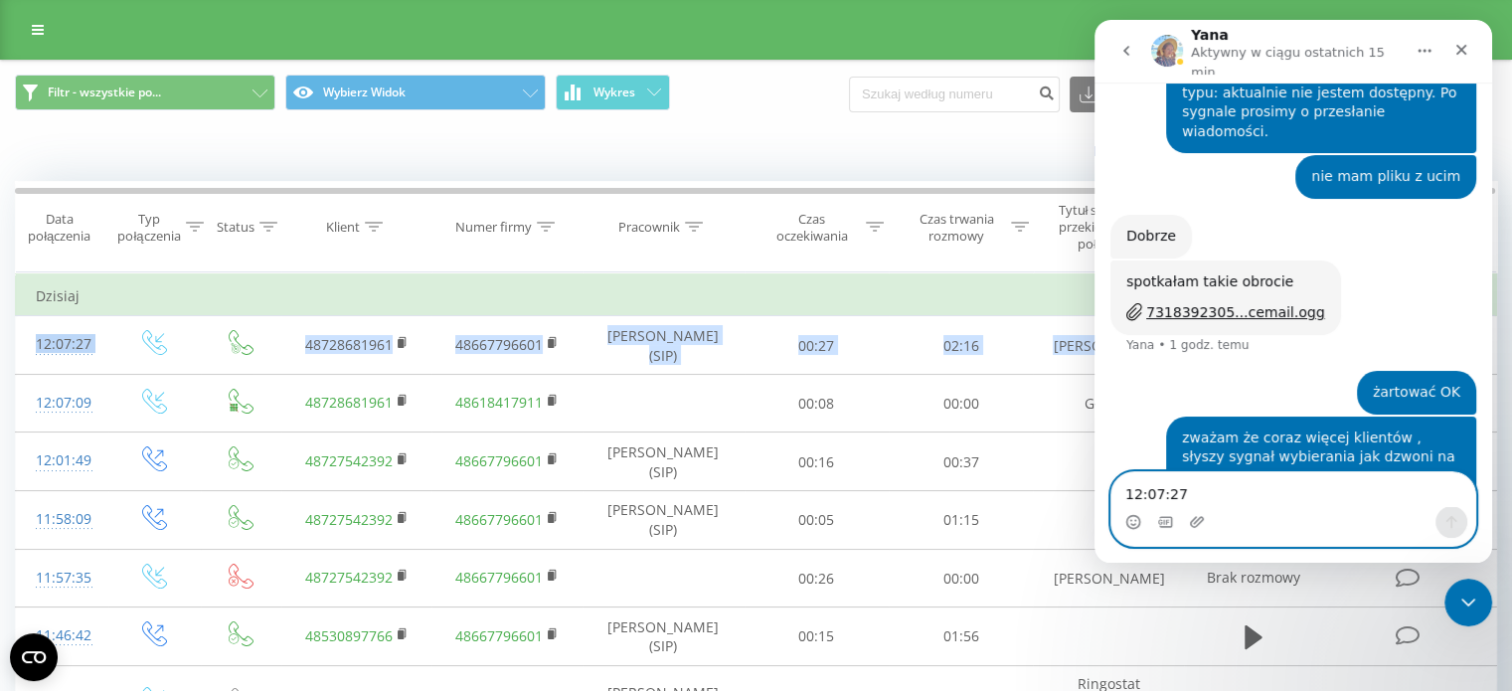
scroll to position [1909, 0]
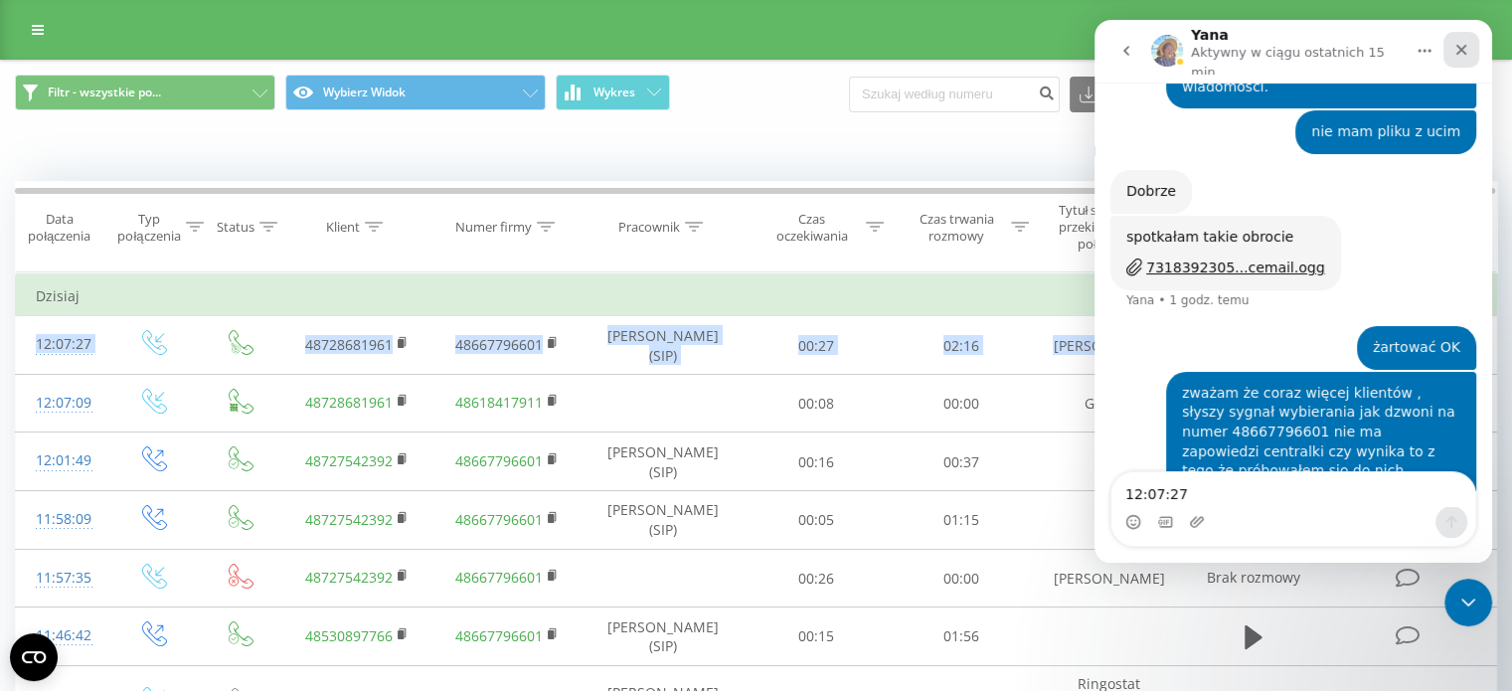
click at [1461, 42] on icon "Zamknij" at bounding box center [1462, 50] width 16 height 16
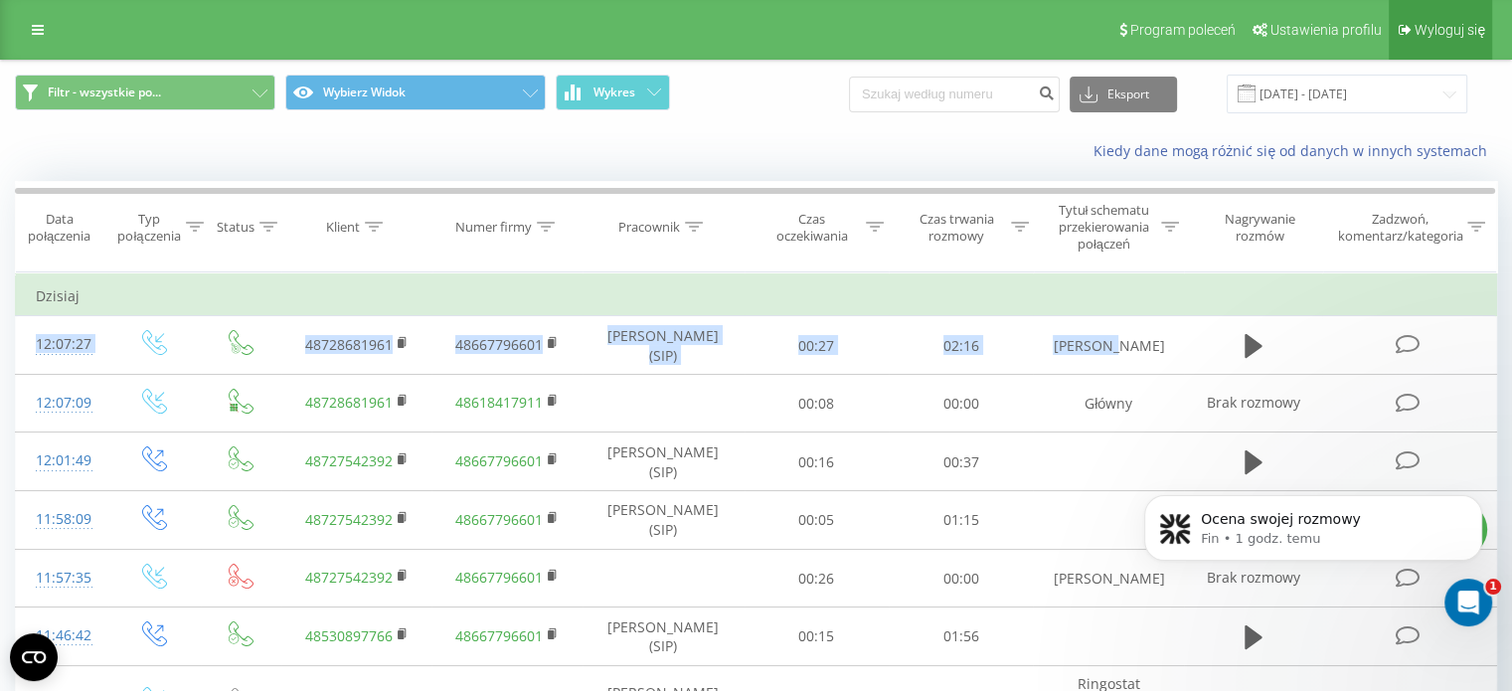
scroll to position [0, 0]
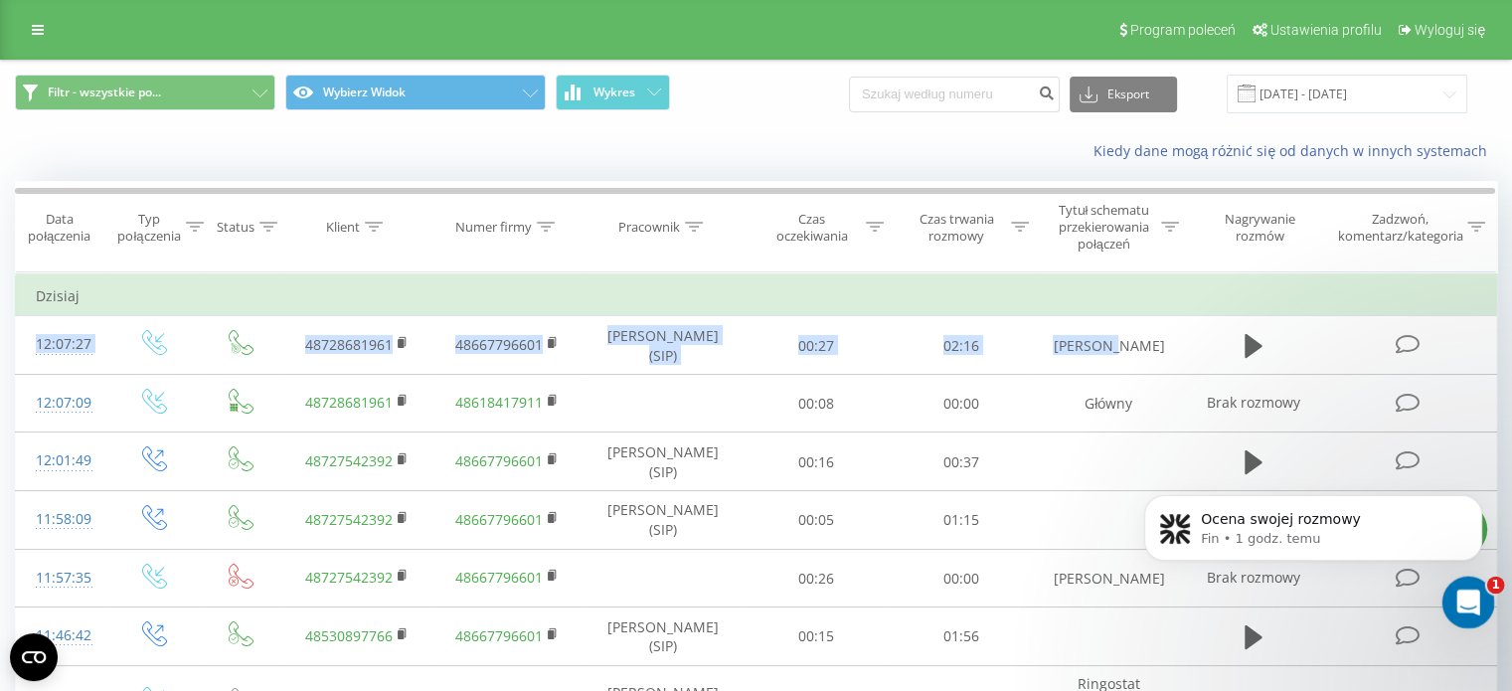
click at [1478, 593] on icon "Otwórz komunikator Intercom" at bounding box center [1466, 600] width 33 height 33
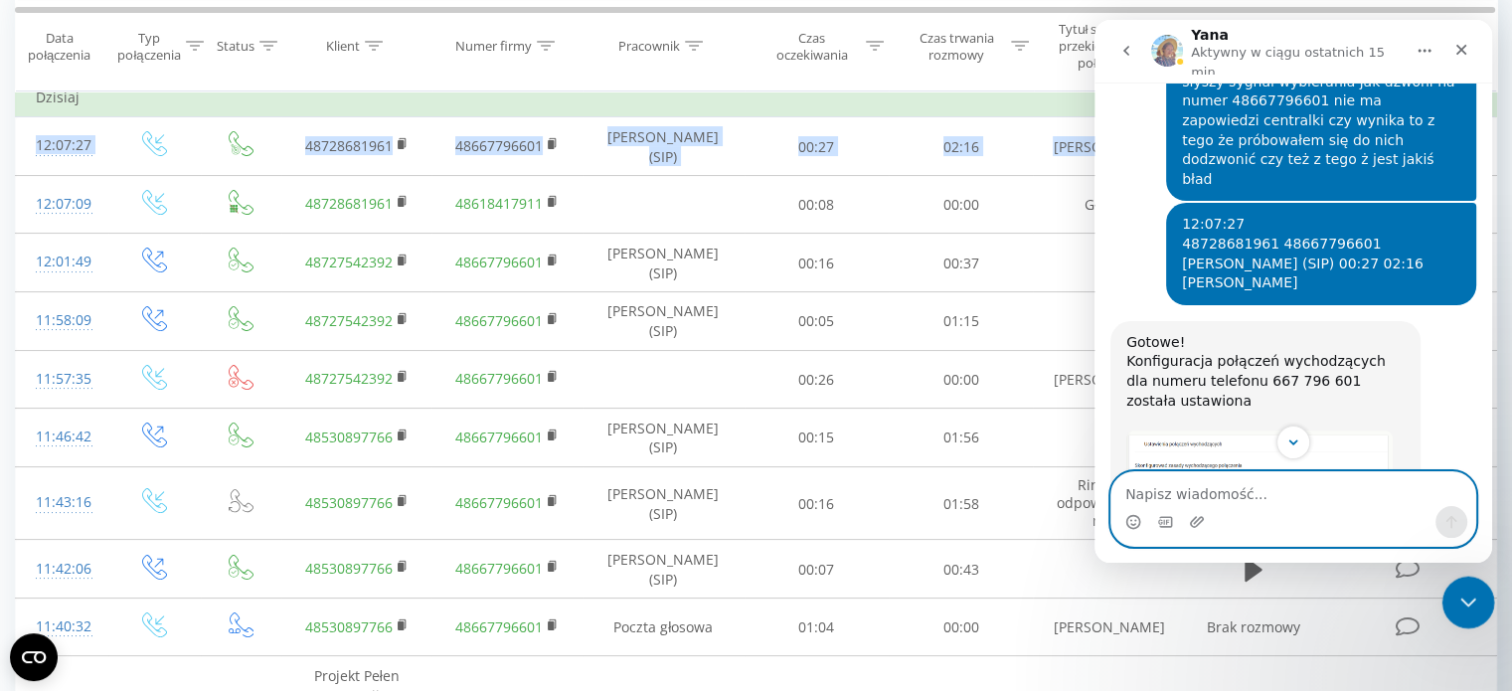
scroll to position [2300, 0]
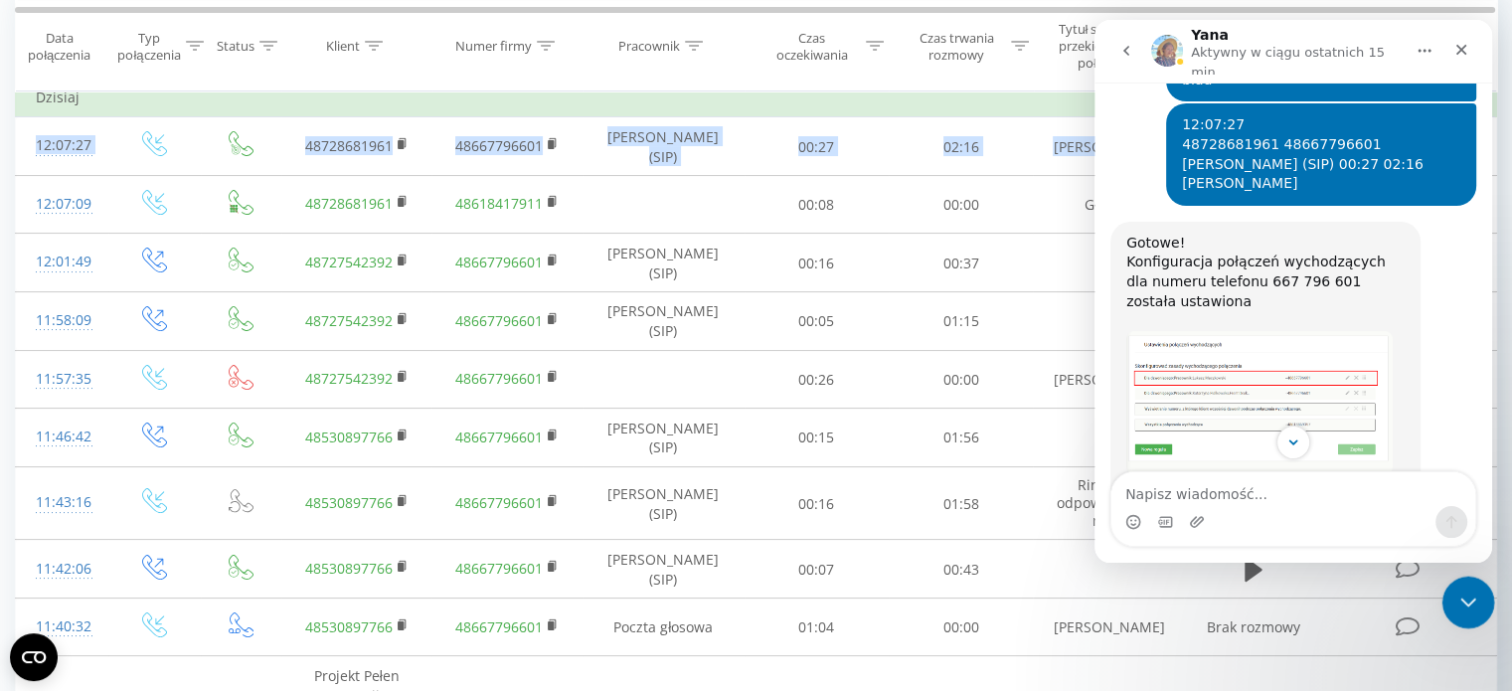
click at [1255, 331] on img "Yana mówi…" at bounding box center [1259, 402] width 266 height 143
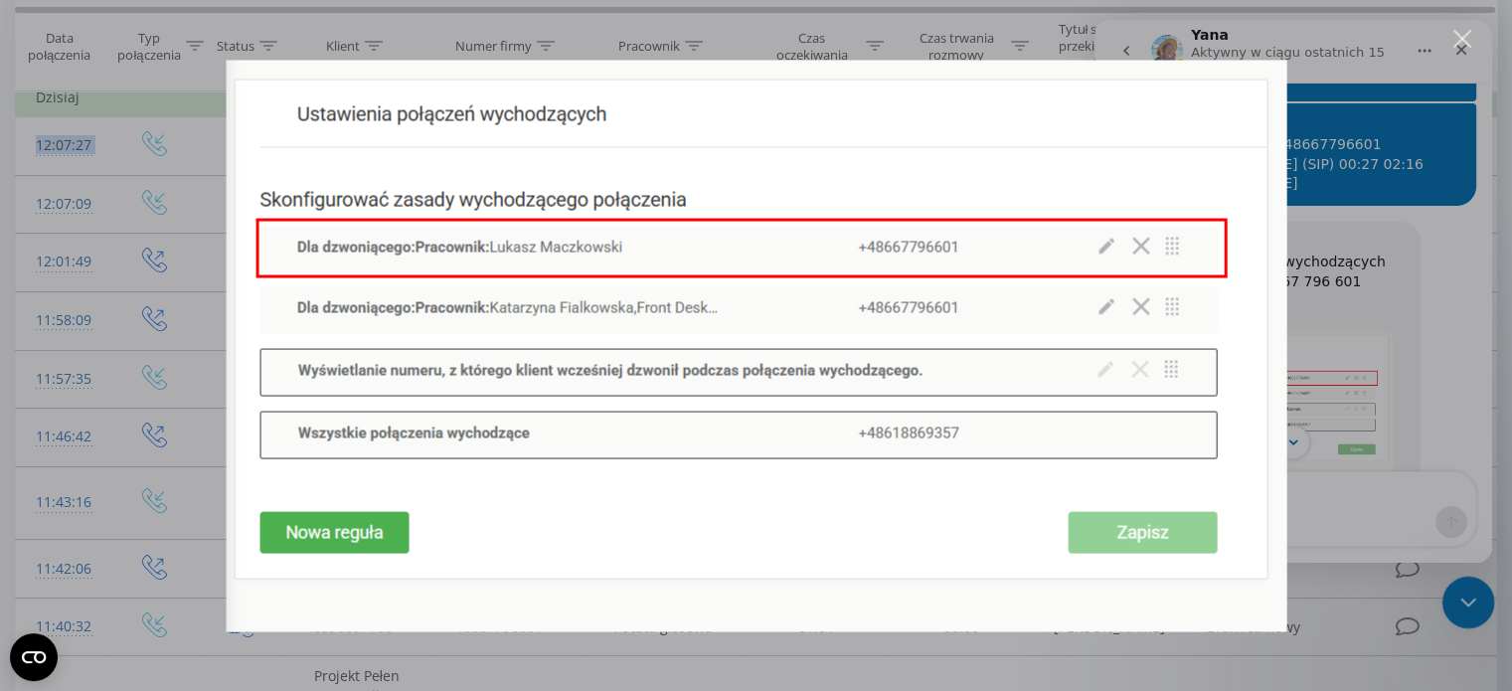
click at [1467, 33] on div "Zamknij" at bounding box center [1463, 39] width 19 height 19
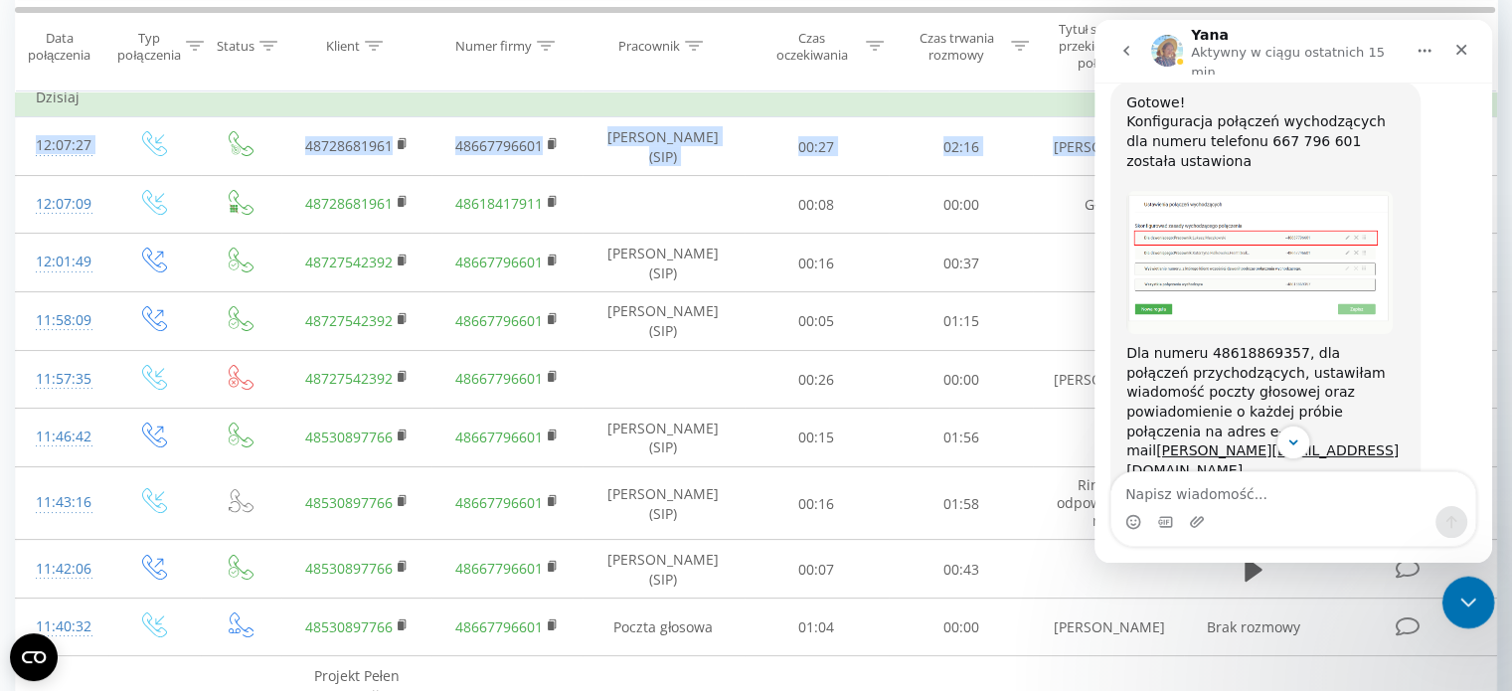
scroll to position [2498, 0]
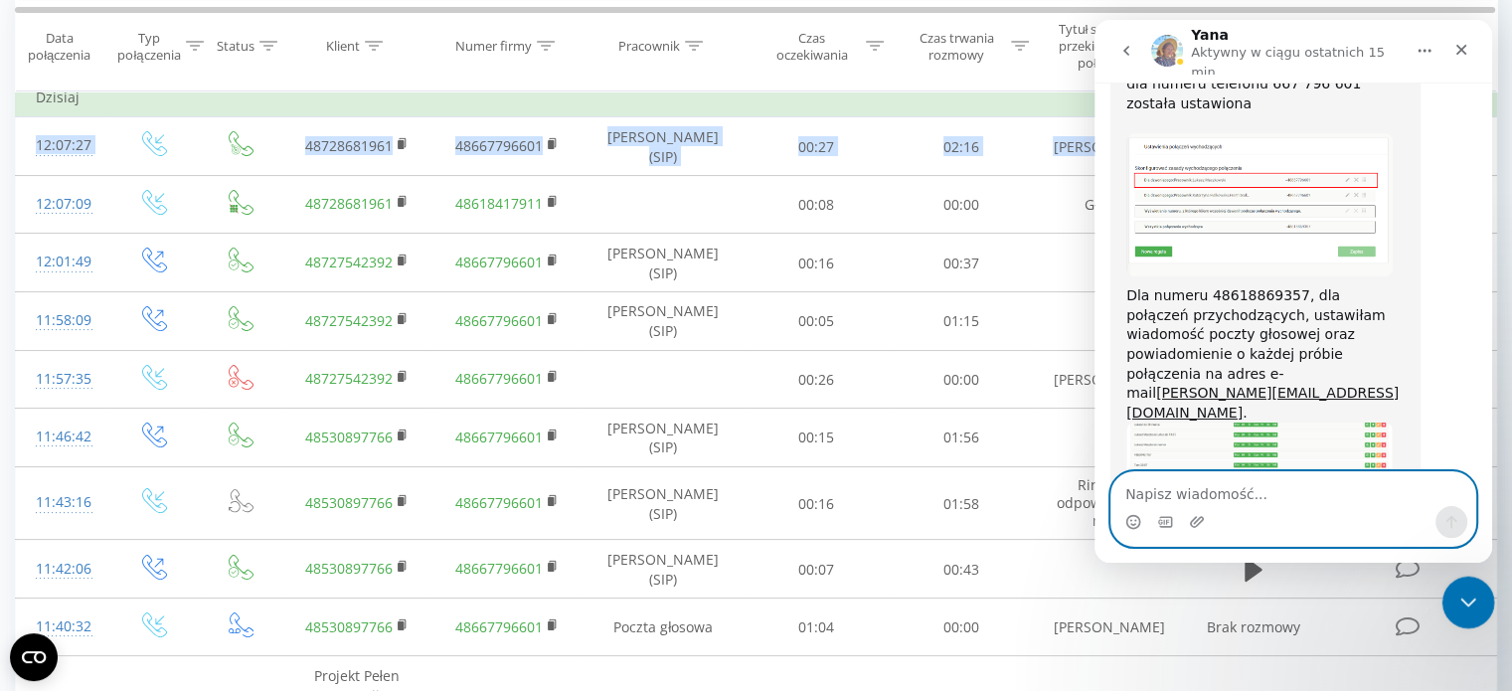
click at [1273, 488] on textarea "Napisz wiadomość..." at bounding box center [1294, 489] width 364 height 34
paste textarea "w"
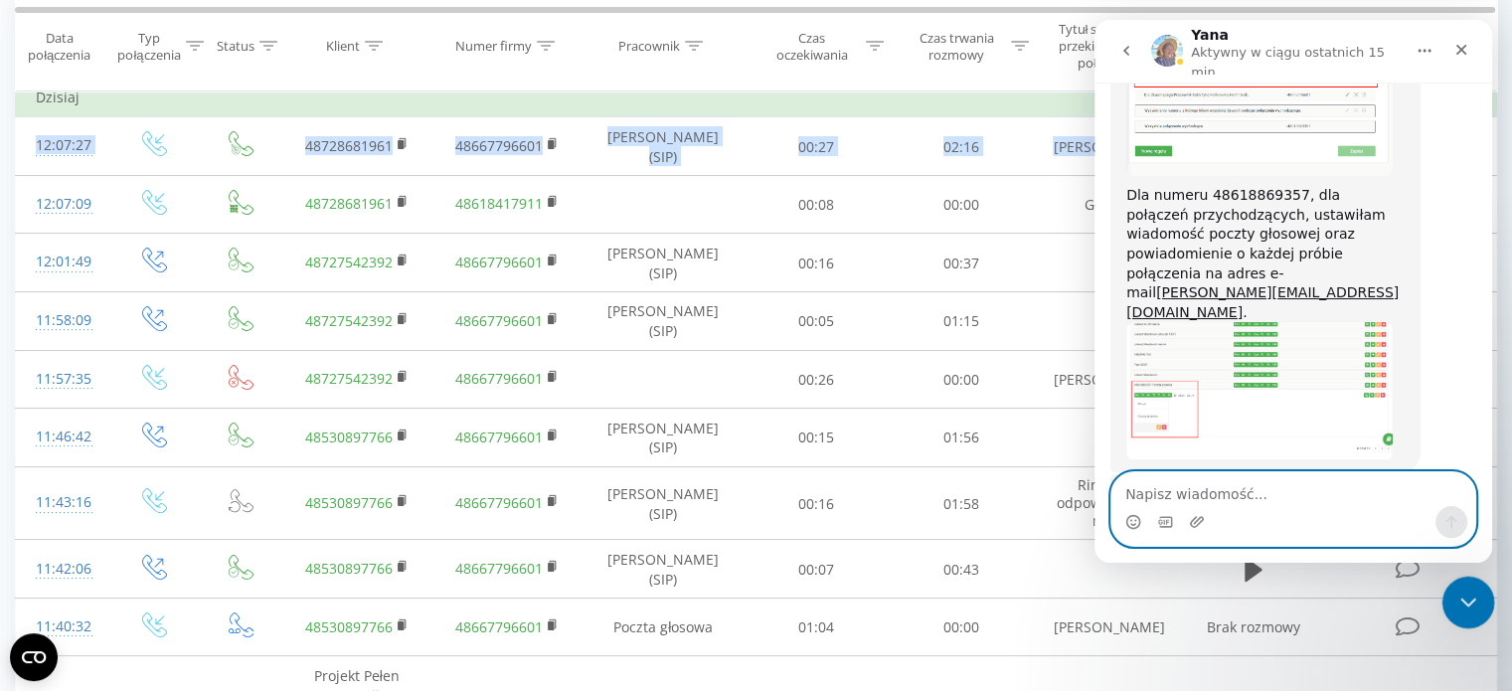
scroll to position [2684, 0]
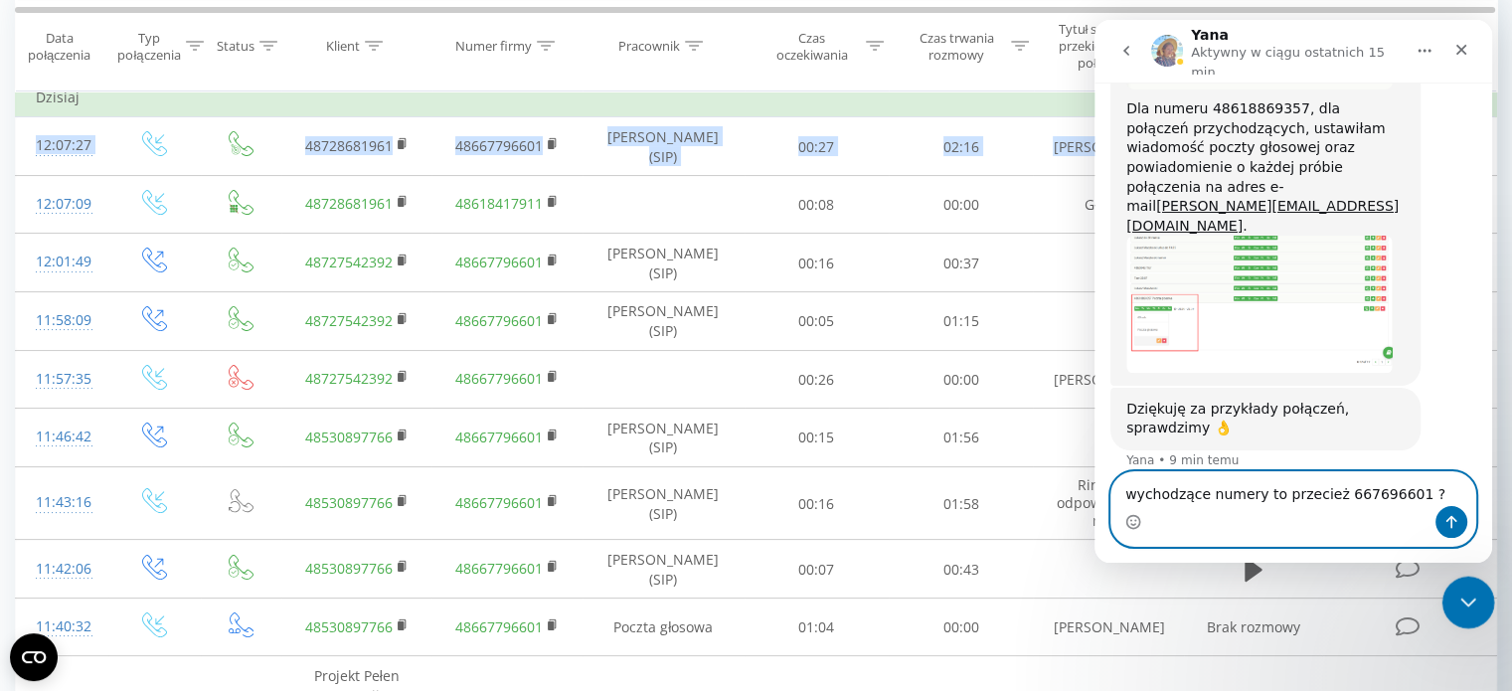
type textarea "wychodzące numery to przecież 667696601 ?"
click at [1456, 512] on button "Wyślij wiadomość…" at bounding box center [1452, 522] width 32 height 32
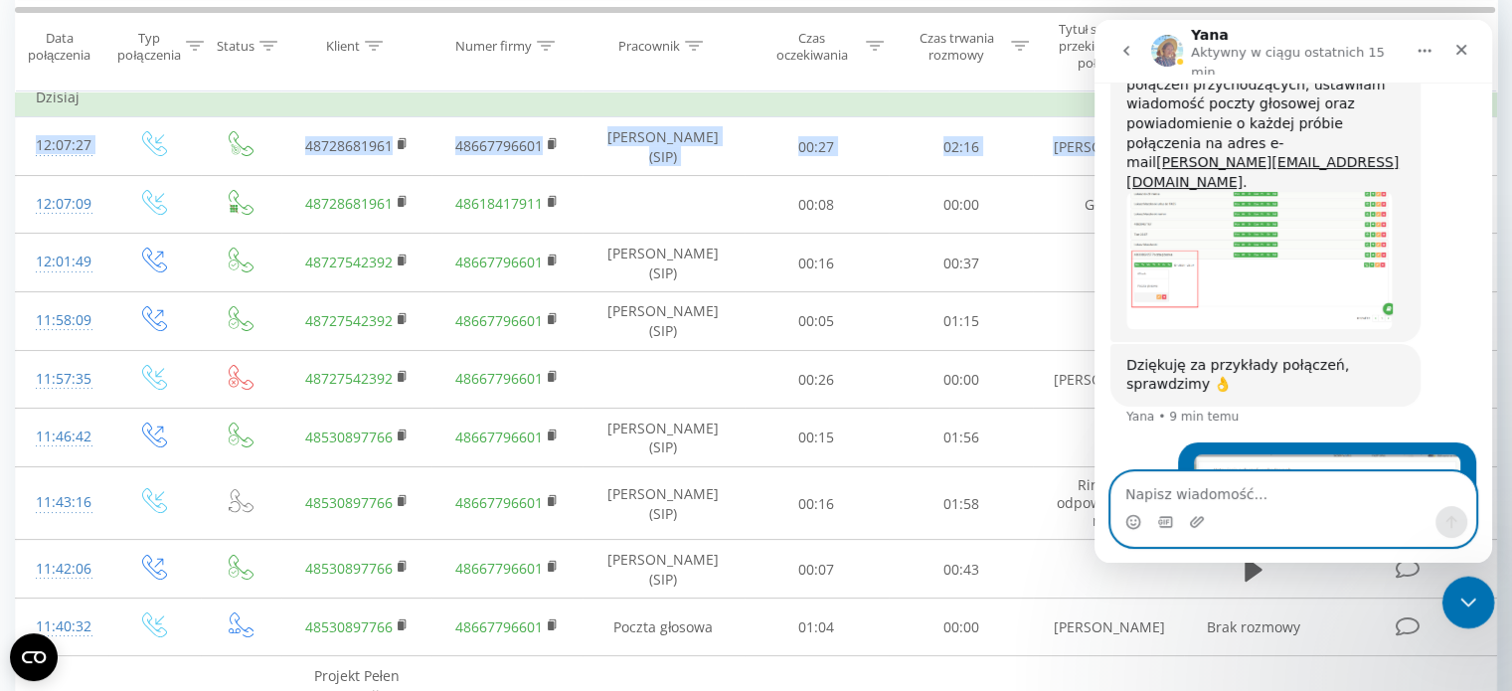
scroll to position [2729, 0]
click at [1329, 486] on textarea "Napisz wiadomość..." at bounding box center [1294, 489] width 364 height 34
type textarea "667796701"
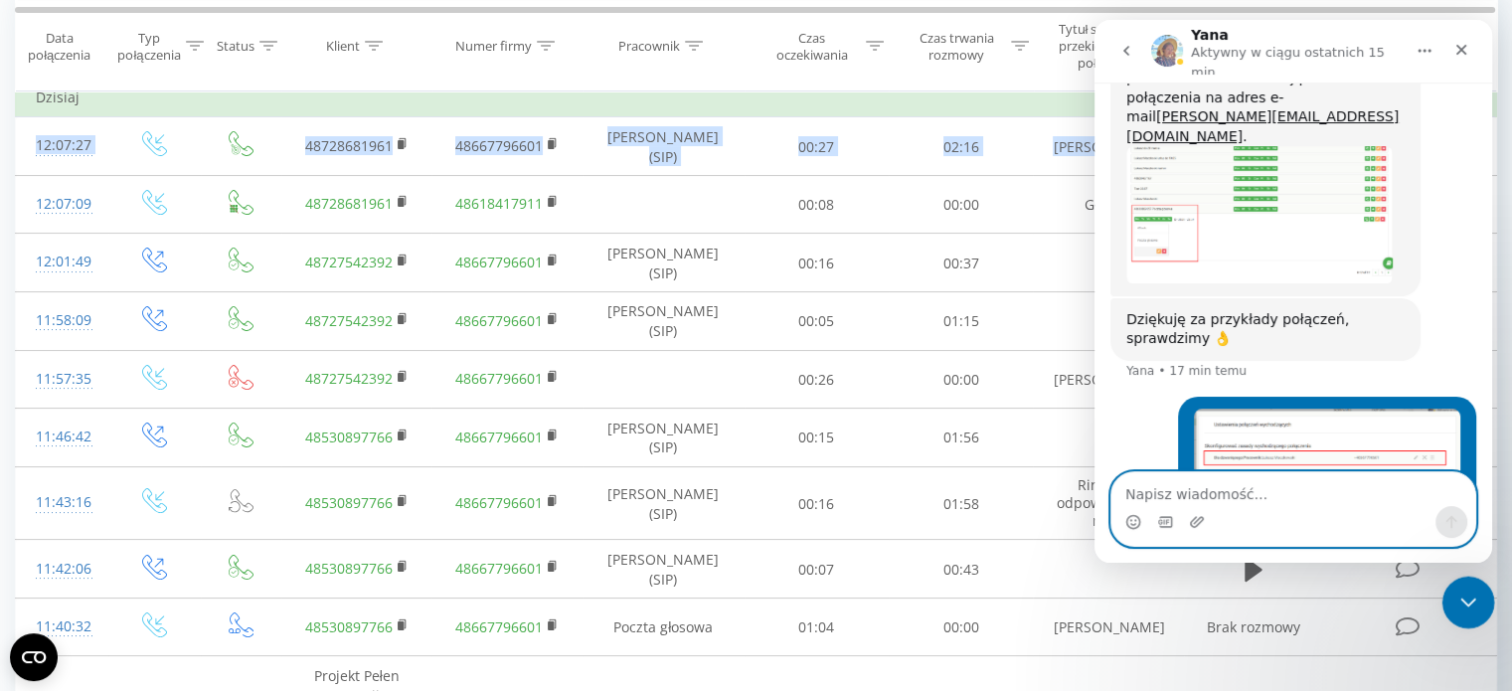
scroll to position [2775, 0]
type textarea ":("
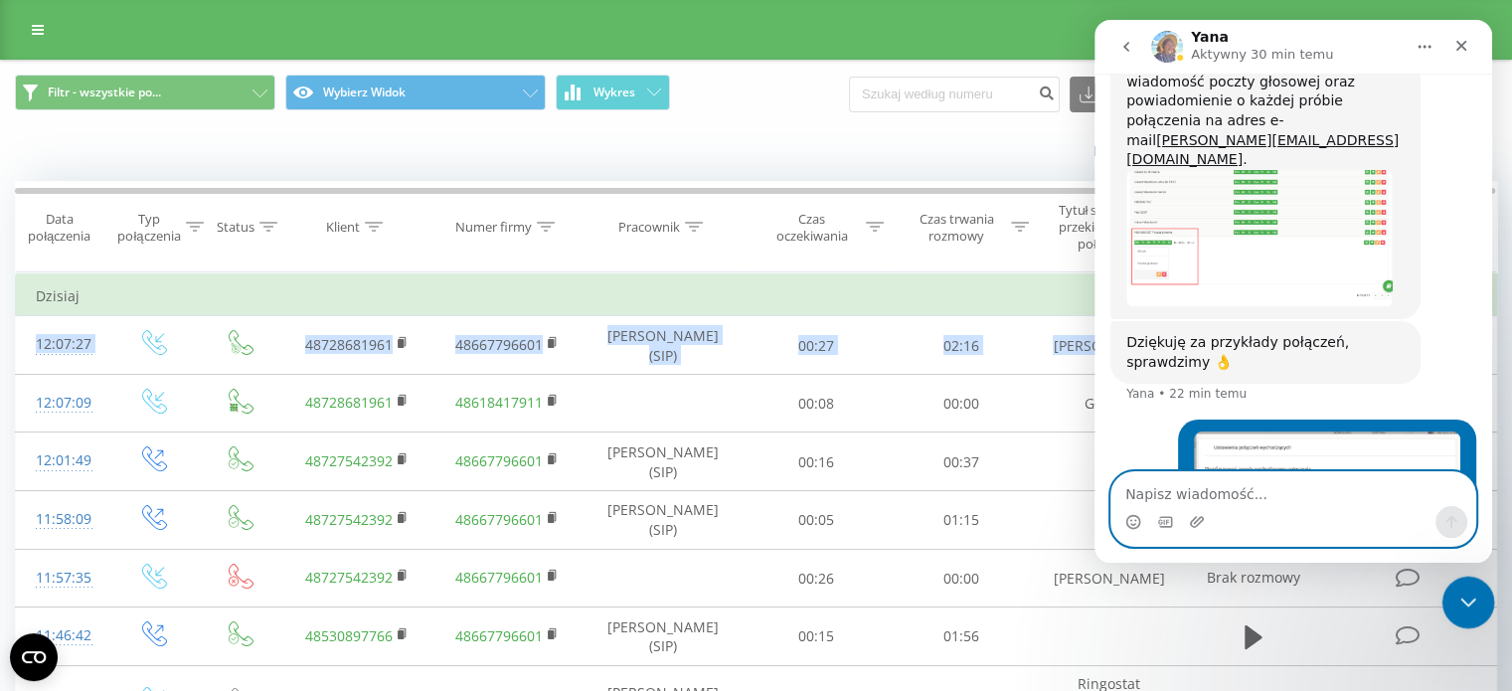
scroll to position [2720, 0]
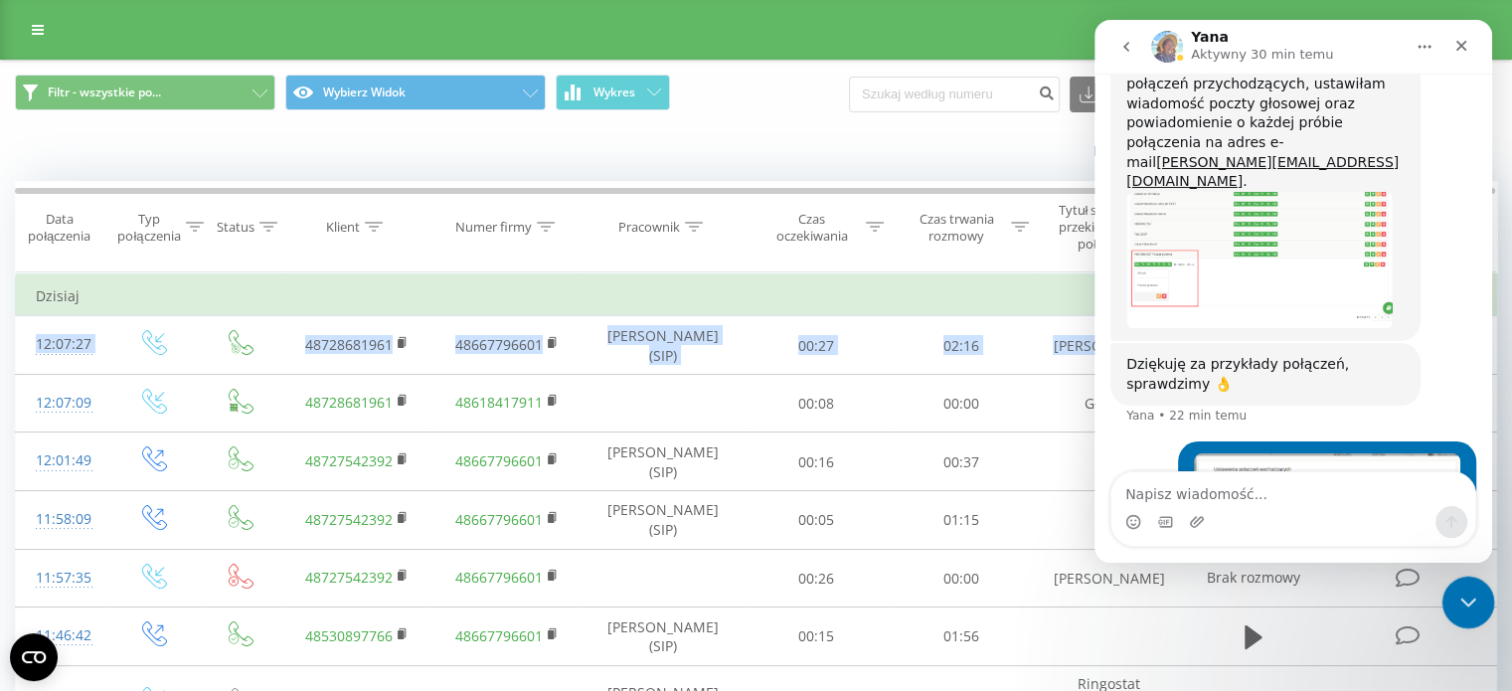
click at [1133, 50] on icon "wracać" at bounding box center [1127, 47] width 16 height 16
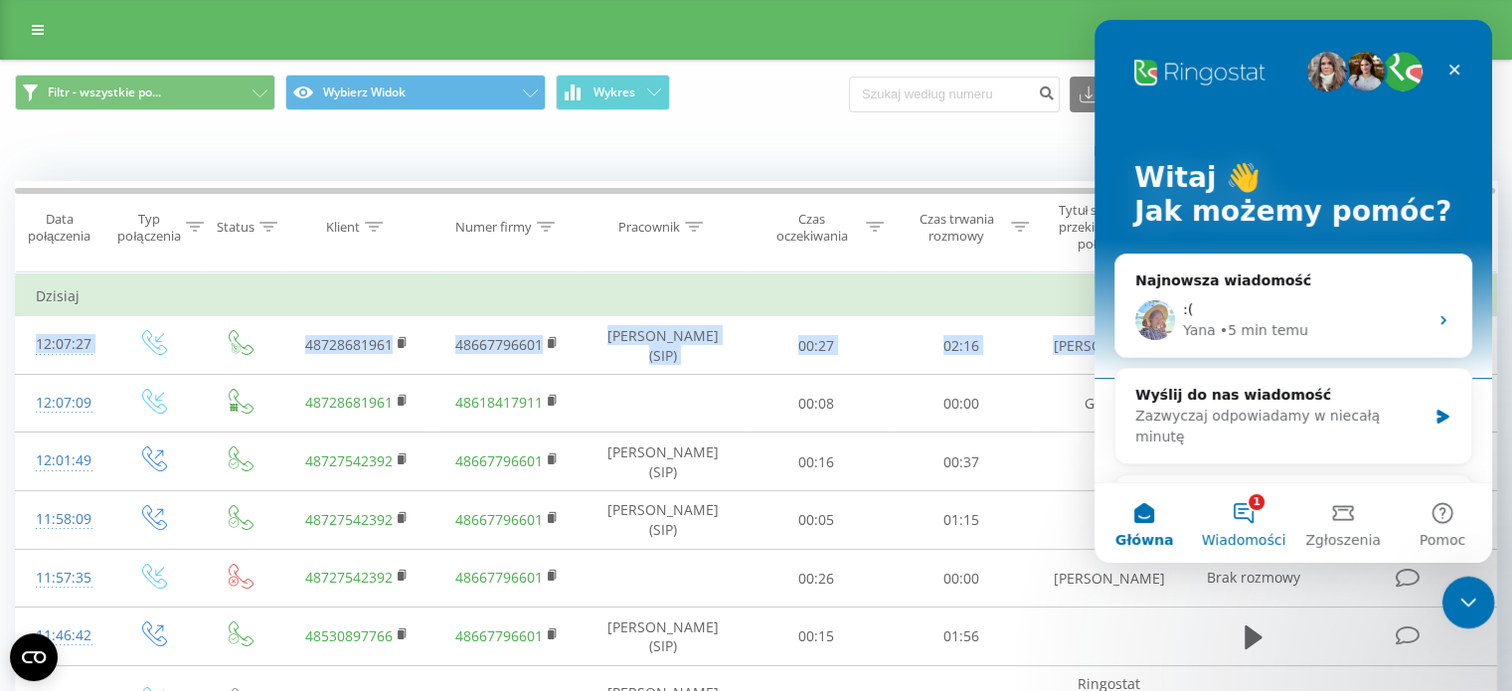
click at [1247, 528] on button "1 Wiadomości" at bounding box center [1243, 523] width 99 height 80
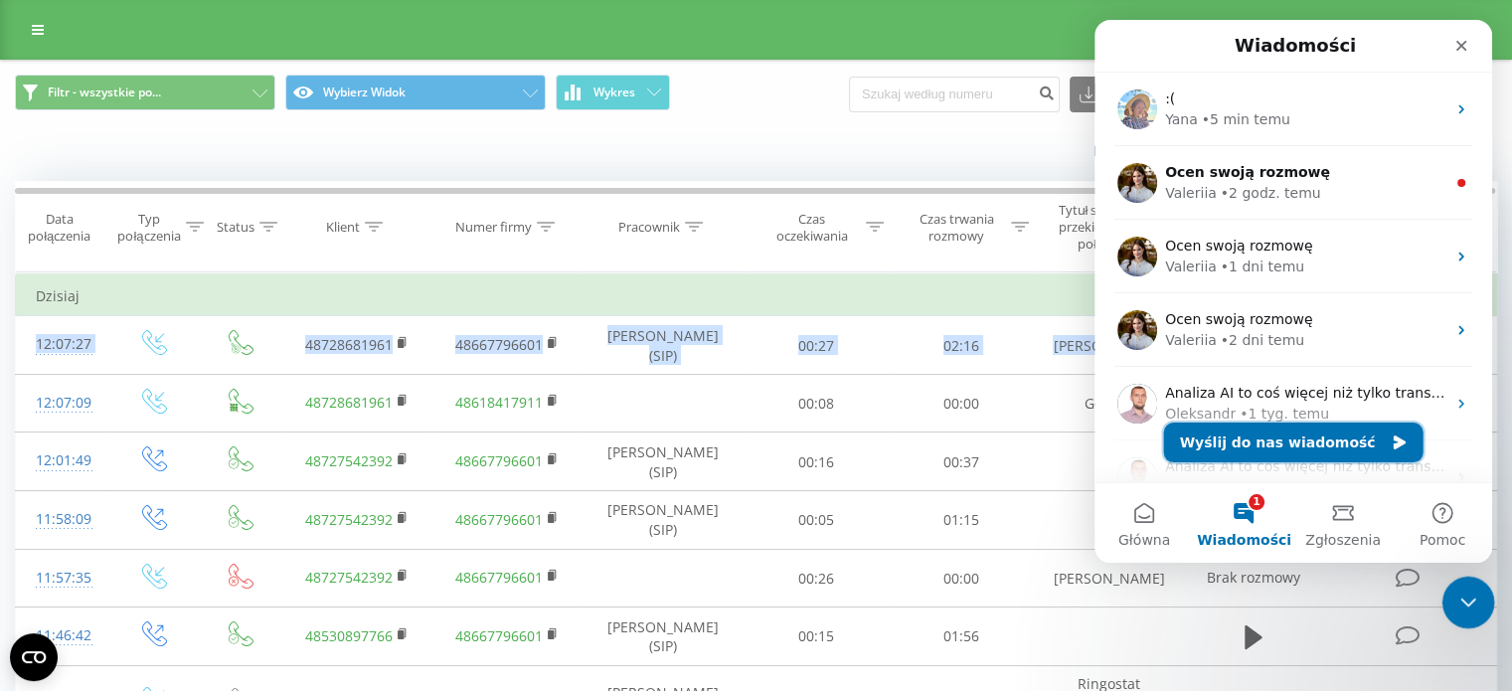
click at [1289, 433] on button "Wyślij do nas wiadomość" at bounding box center [1293, 443] width 259 height 40
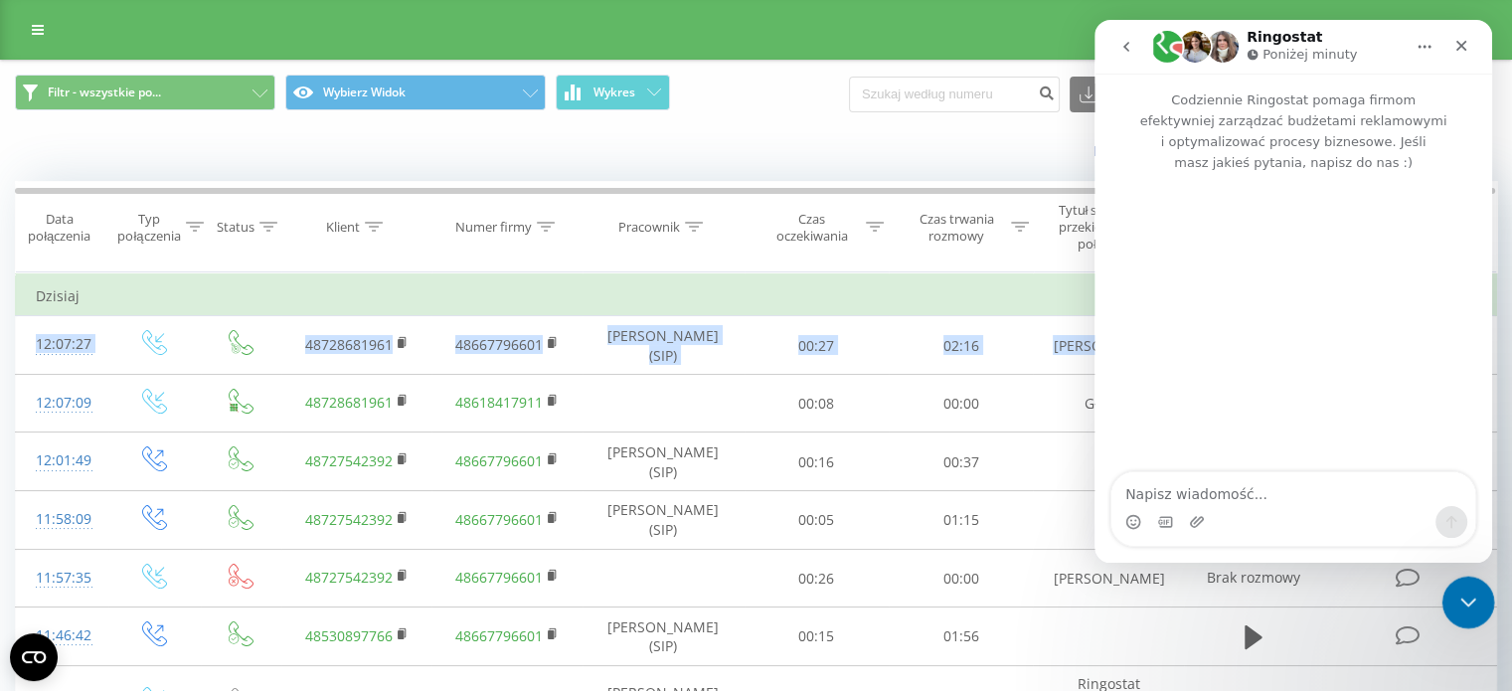
click at [1126, 56] on button "go back" at bounding box center [1127, 47] width 38 height 38
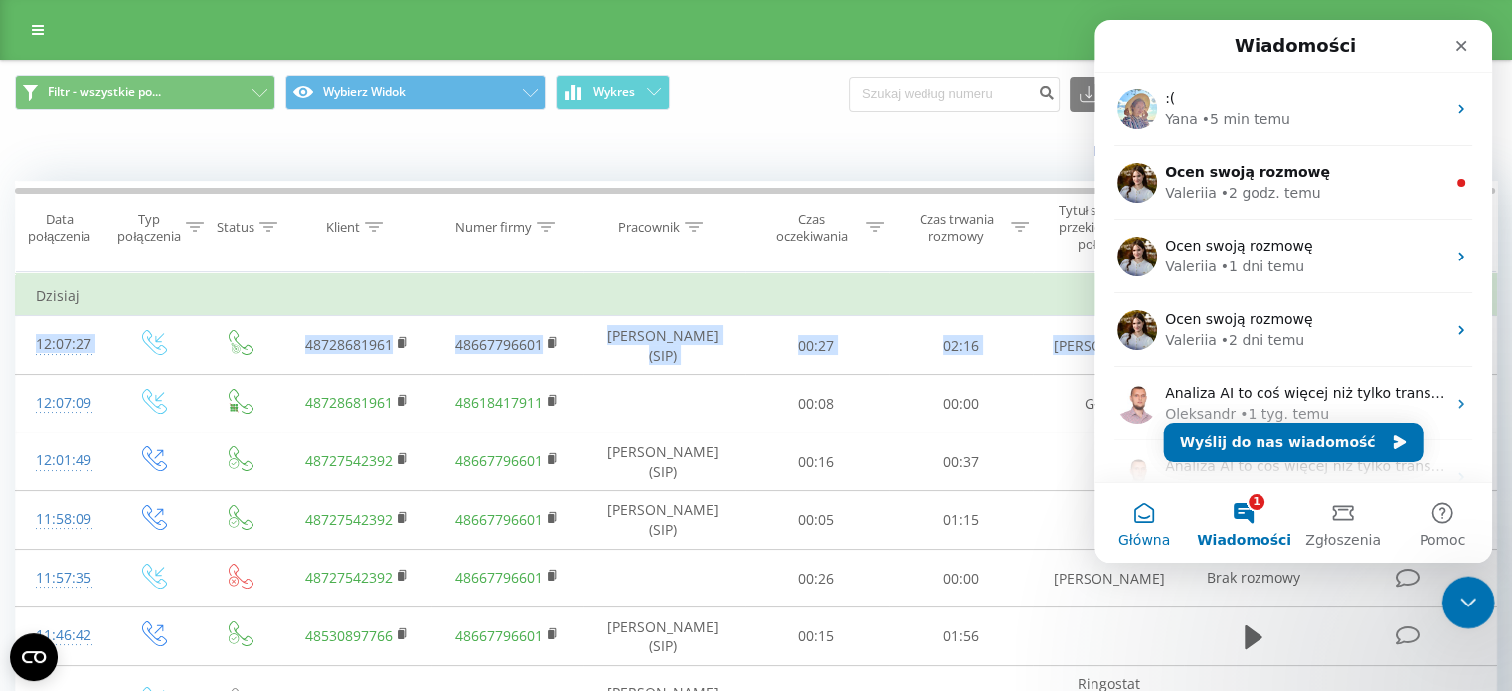
click at [1134, 521] on button "Główna" at bounding box center [1144, 523] width 99 height 80
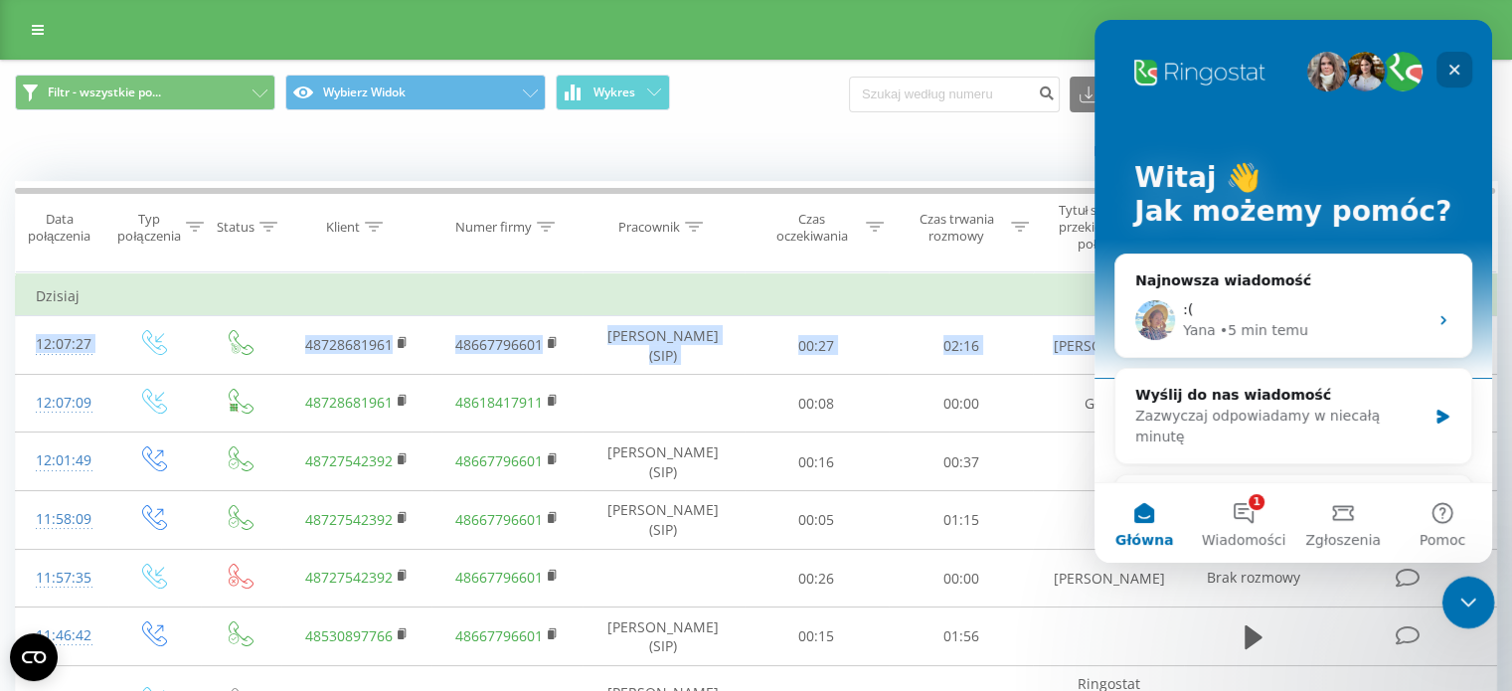
click at [1461, 76] on icon "Zamknij" at bounding box center [1455, 70] width 16 height 16
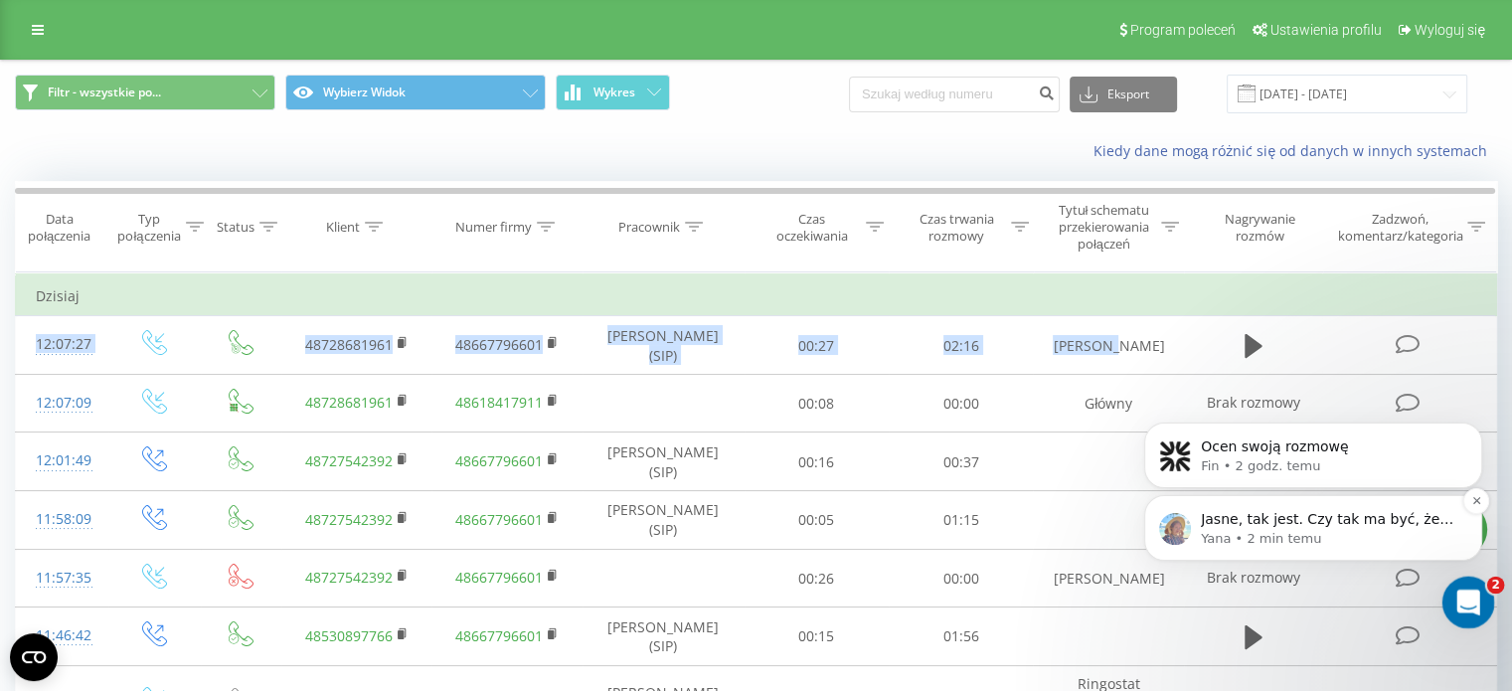
click at [1392, 537] on p "Yana • 2 min temu" at bounding box center [1329, 539] width 257 height 18
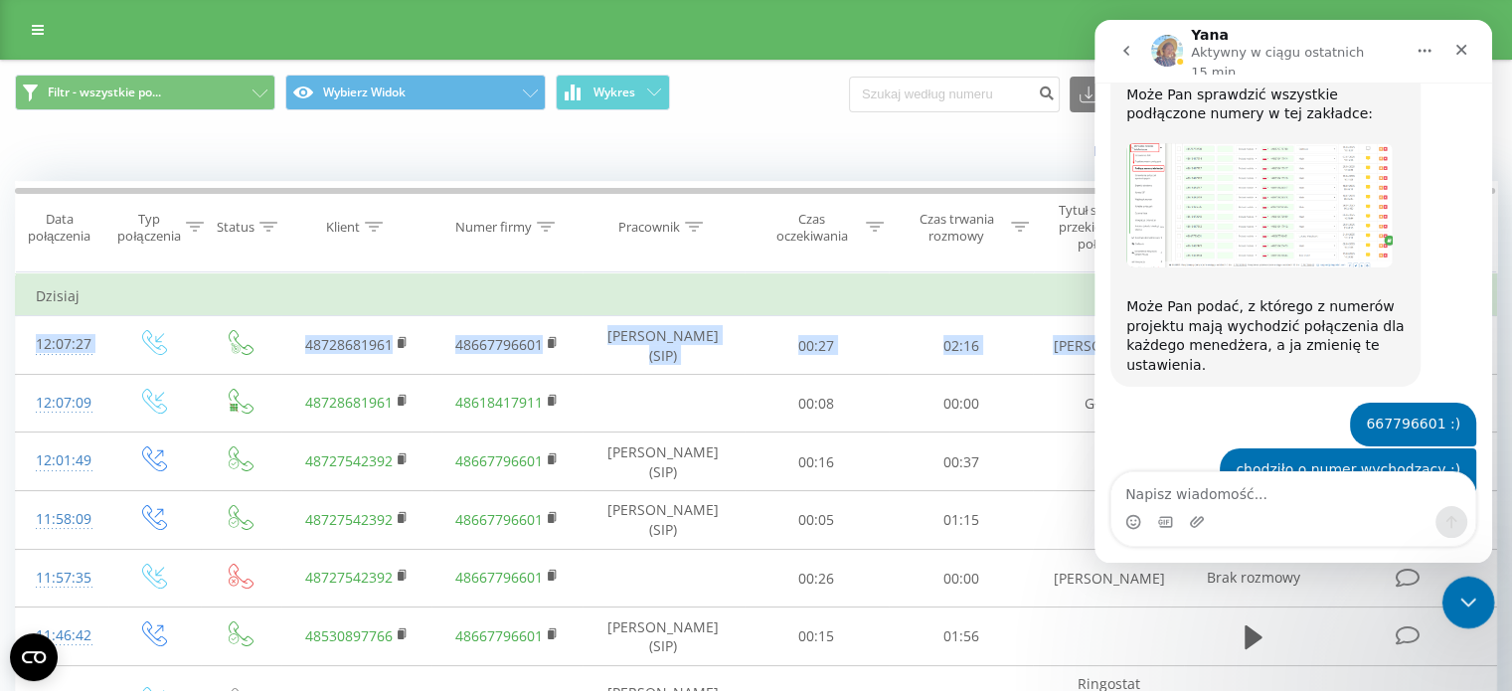
scroll to position [3639, 0]
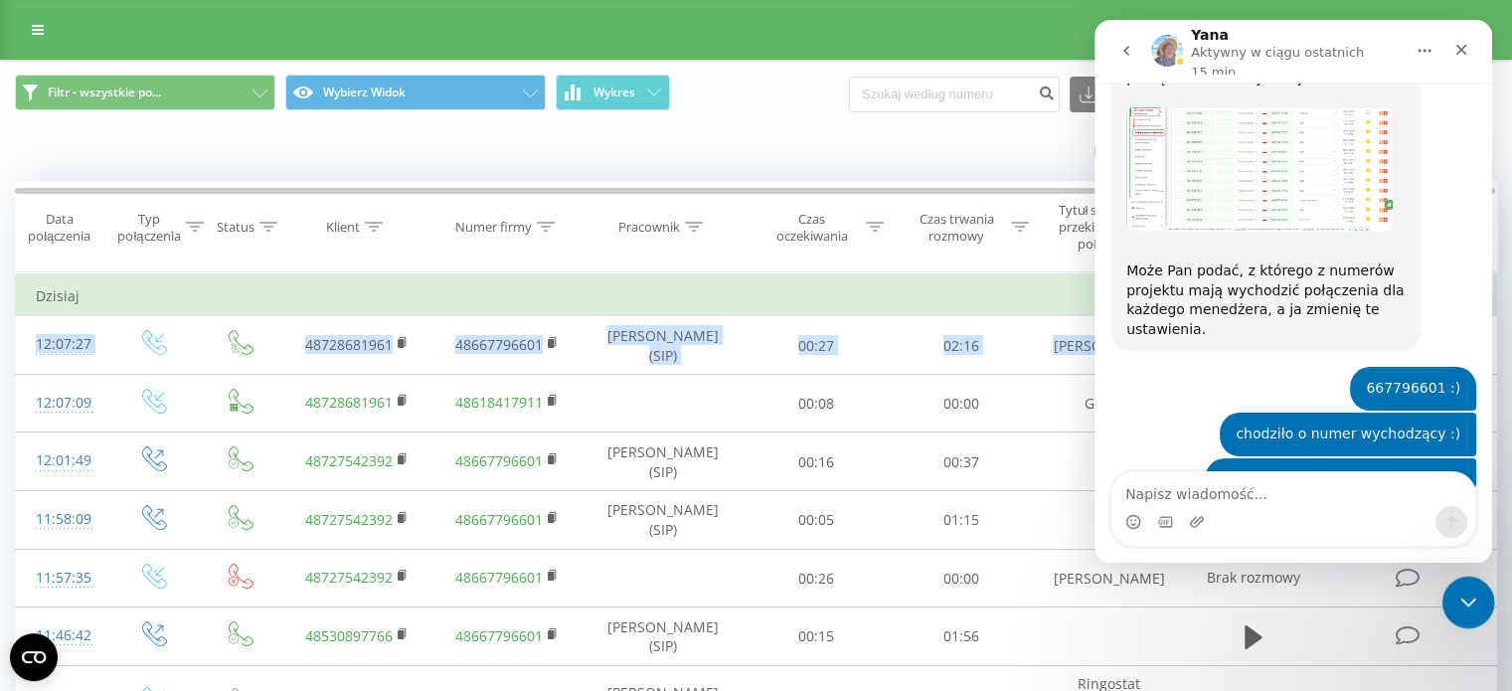
click at [1336, 488] on textarea "Napisz wiadomość..." at bounding box center [1294, 489] width 364 height 34
type textarea "tak było do tej pory"
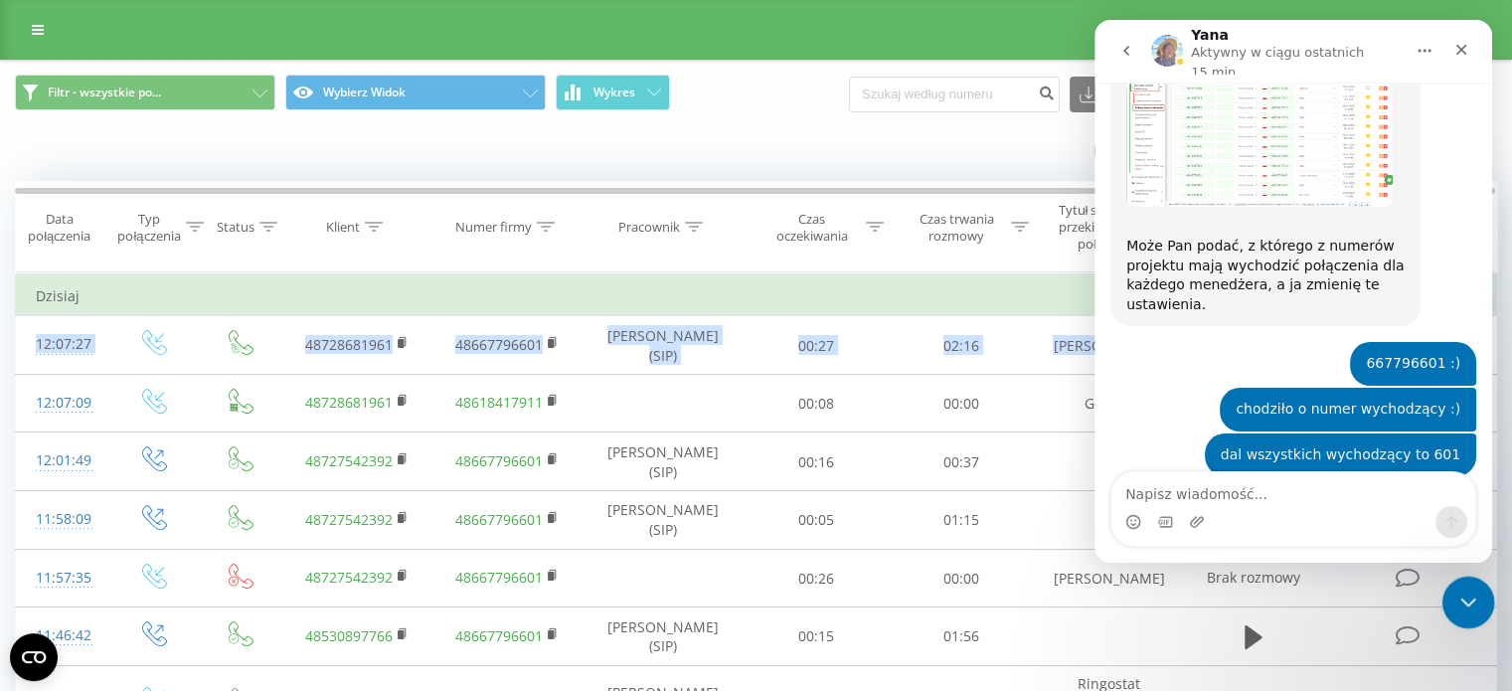
type textarea "p"
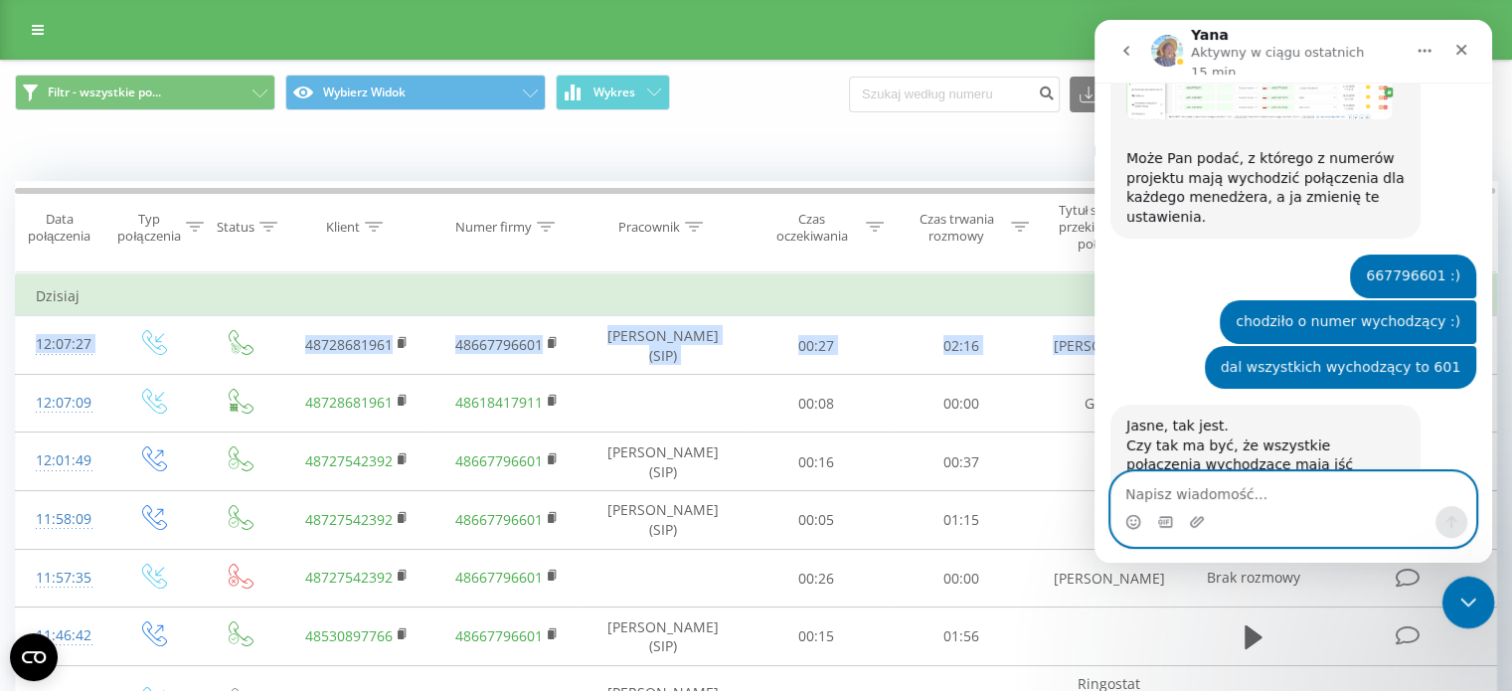
scroll to position [3763, 0]
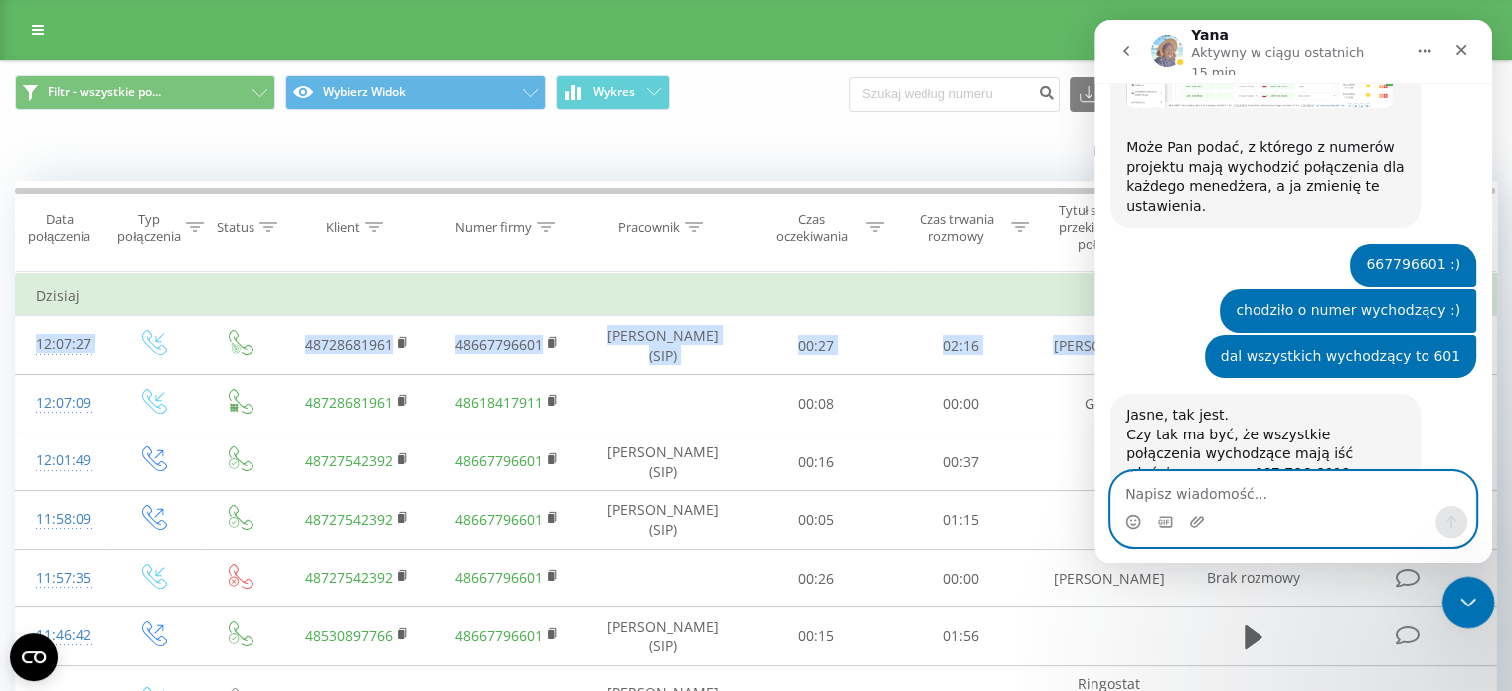
click at [1301, 500] on textarea "Napisz wiadomość..." at bounding box center [1294, 489] width 364 height 34
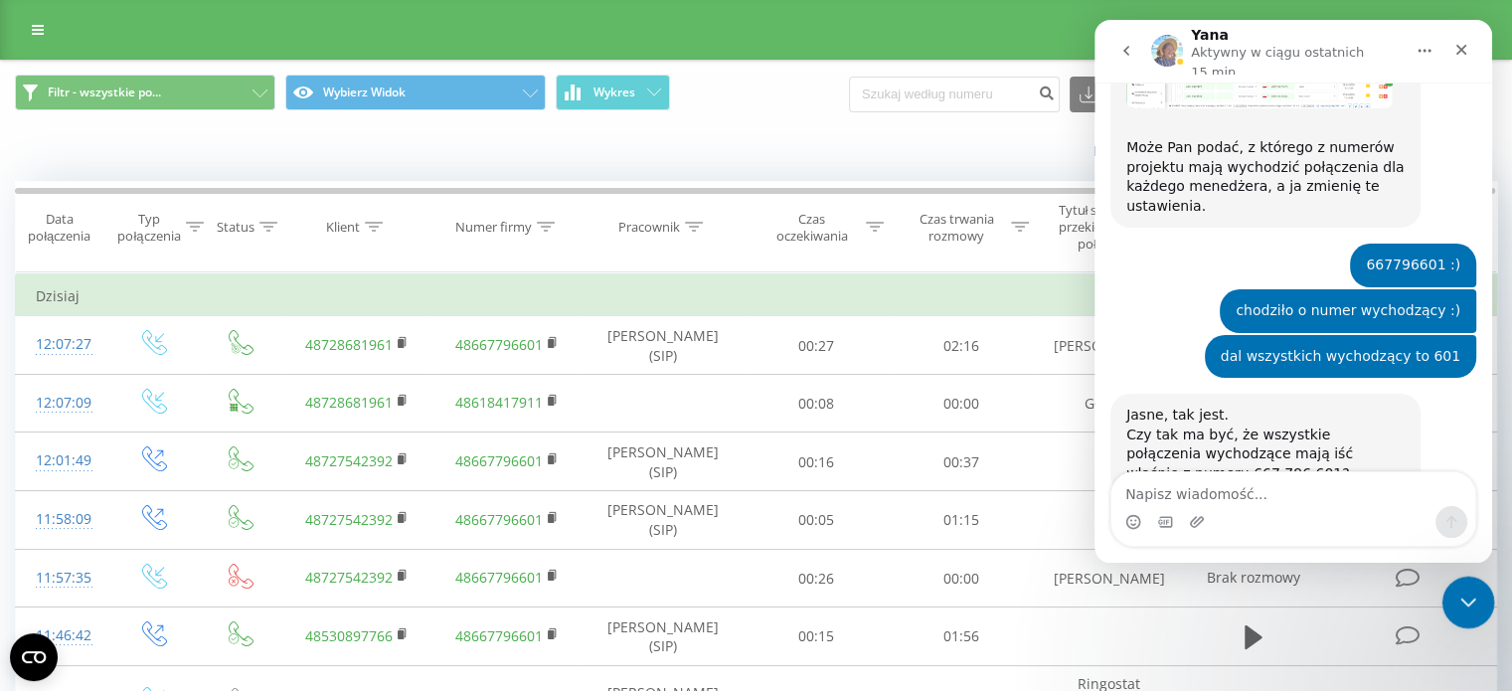
click at [756, 107] on div "Filtr - wszystkie po... Wybierz Widok Wykres Eksport .csv .xls .xlsx 21.07.2025…" at bounding box center [756, 94] width 1482 height 39
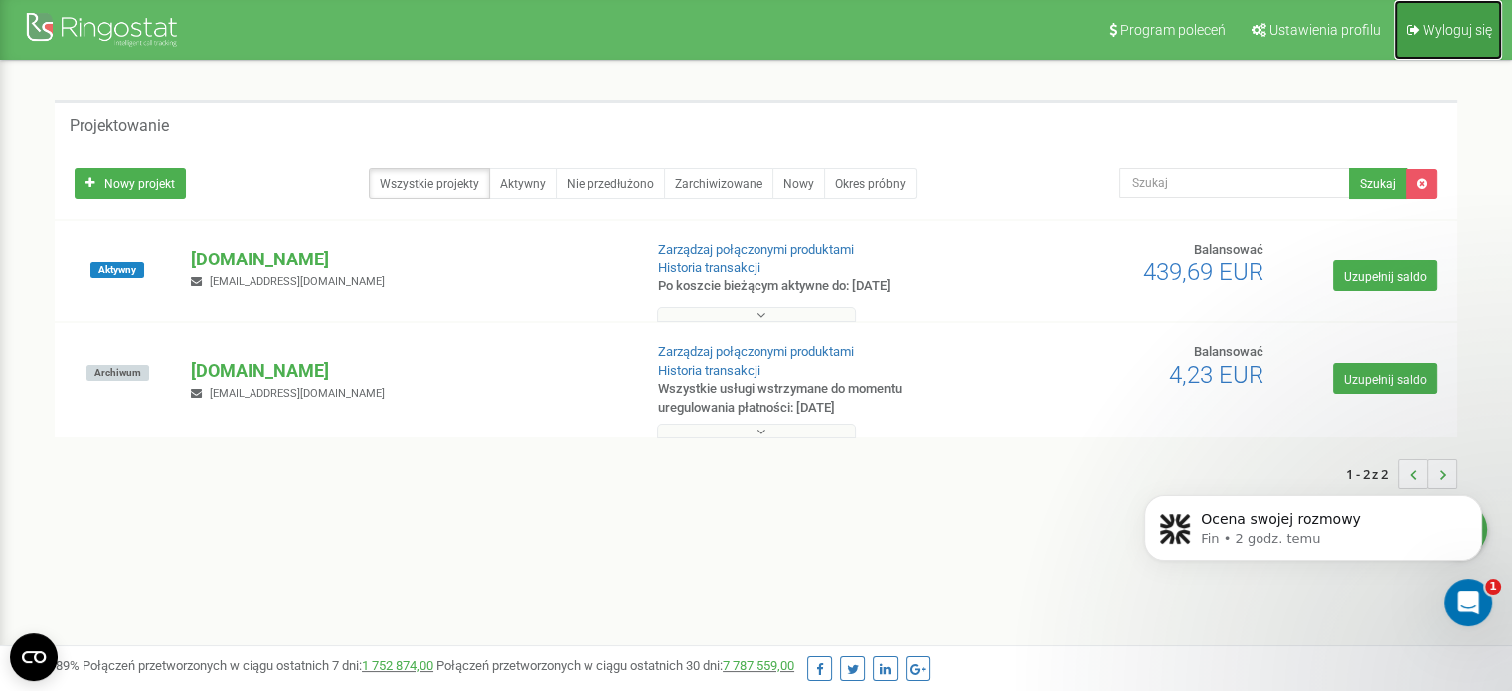
click at [1473, 35] on font "Wyloguj się" at bounding box center [1458, 30] width 70 height 16
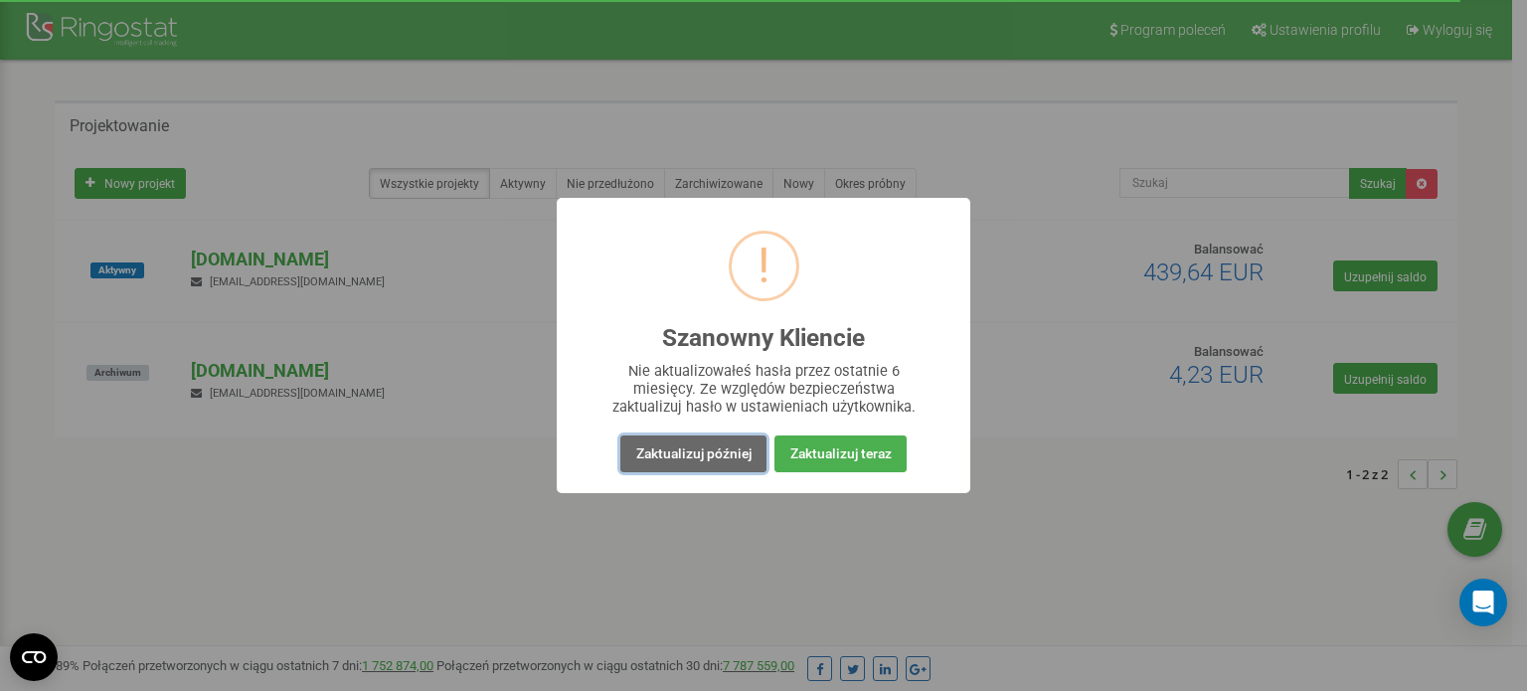
click at [743, 452] on font "Zaktualizuj później" at bounding box center [693, 453] width 115 height 16
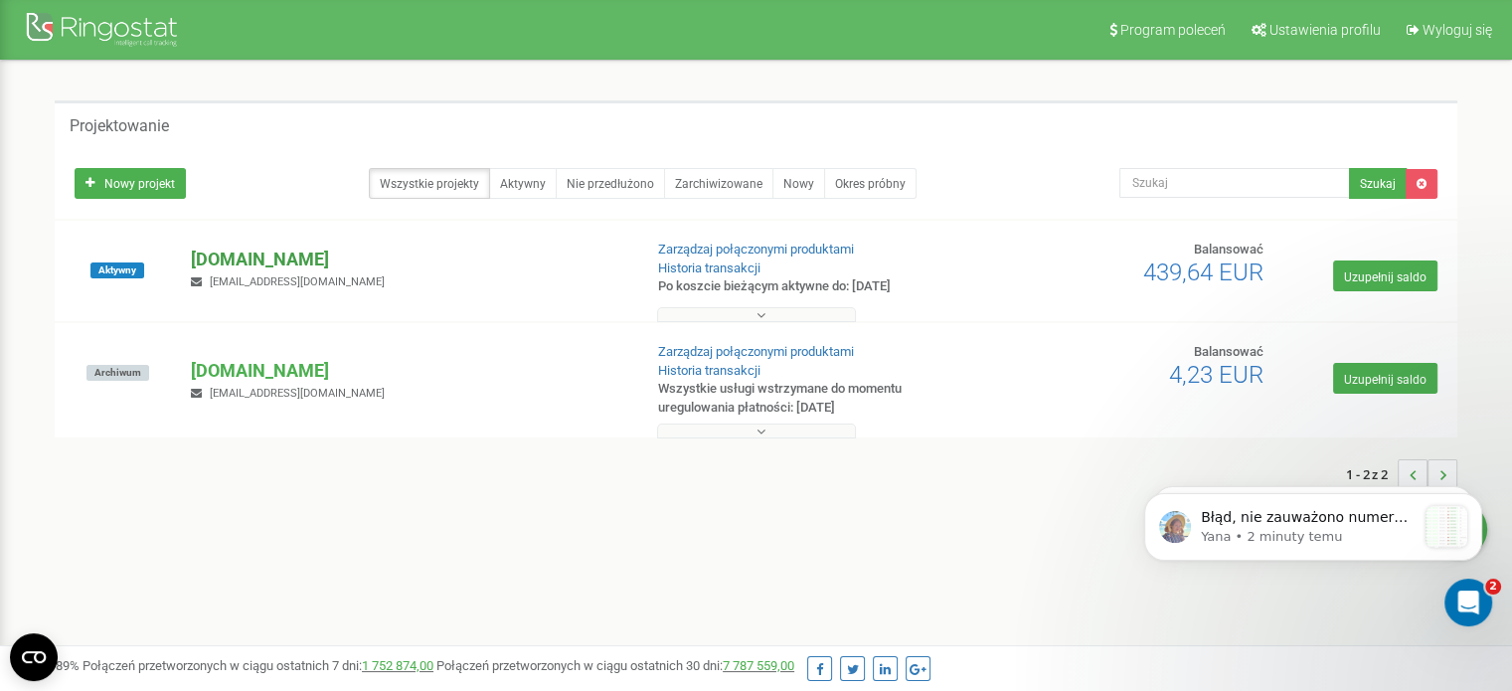
click at [219, 254] on font "[DOMAIN_NAME]" at bounding box center [260, 259] width 138 height 21
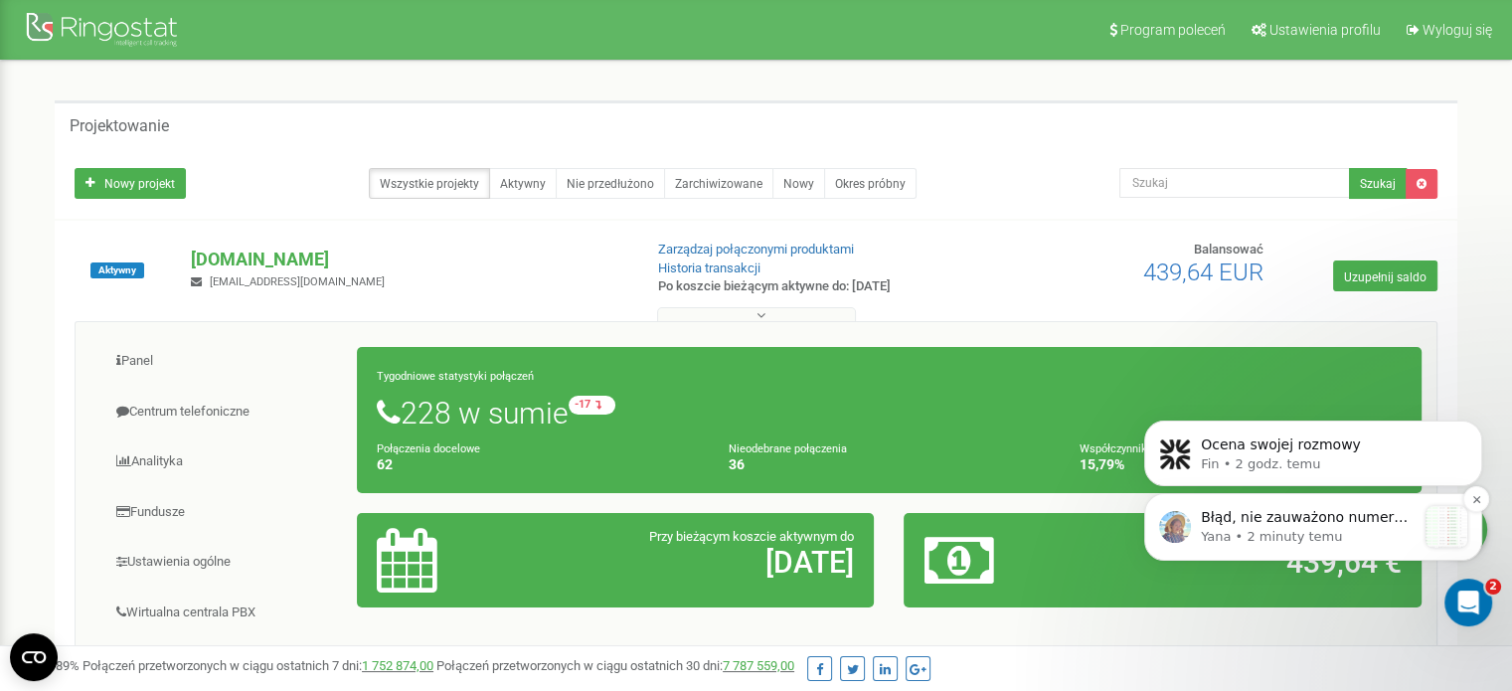
click at [1260, 520] on font "Błąd, nie zauważono numeru 667796701 w wersji :( ​ Może pan sprawdzić wszystkie…" at bounding box center [1306, 586] width 210 height 154
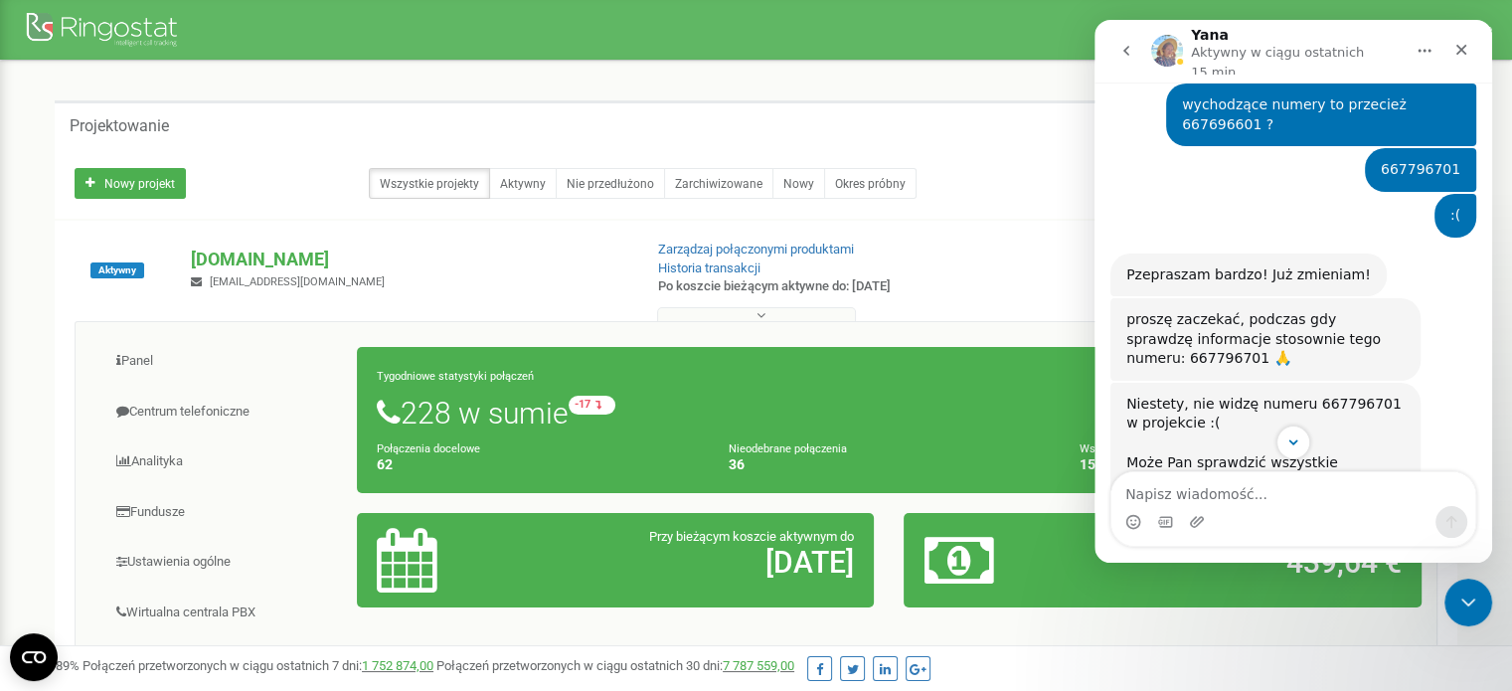
scroll to position [3338, 0]
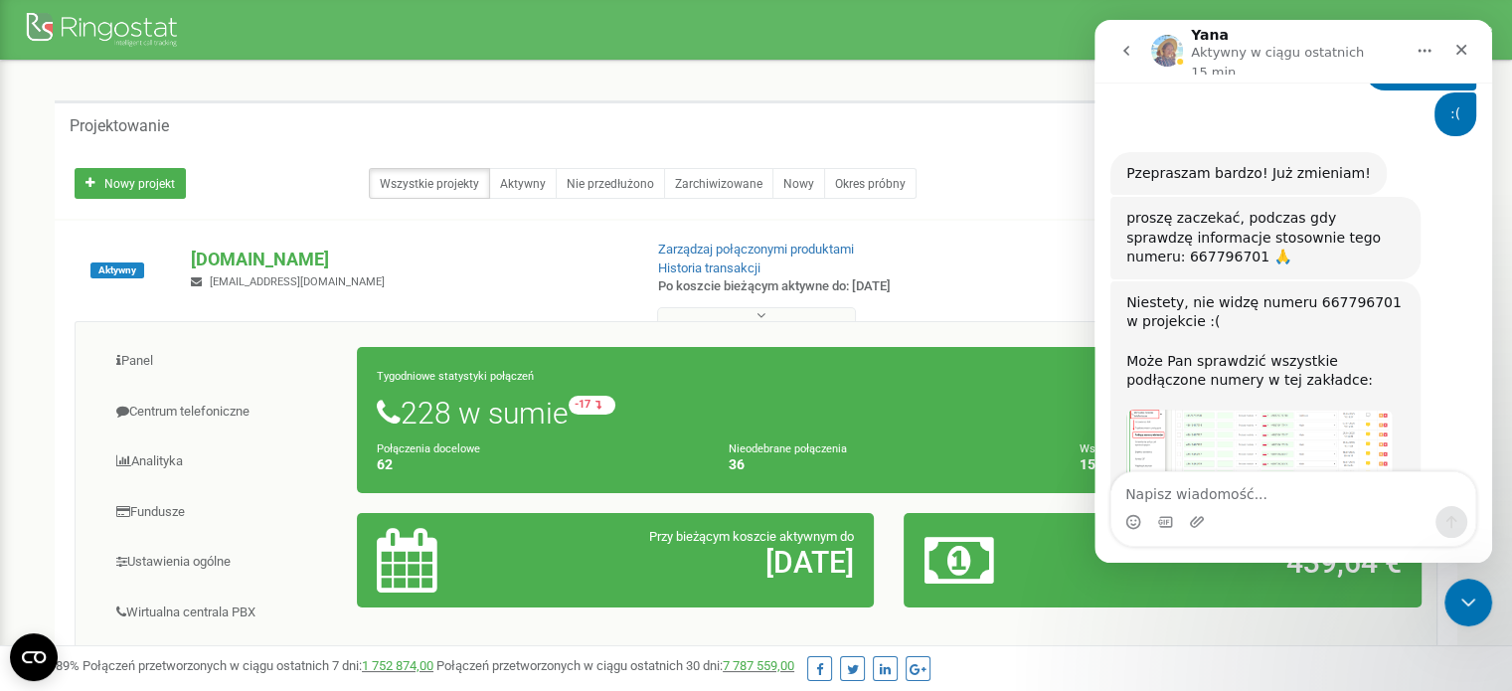
click at [1255, 504] on textarea "Napisz wiadomość..." at bounding box center [1294, 489] width 364 height 34
type textarea "667796601 :)"
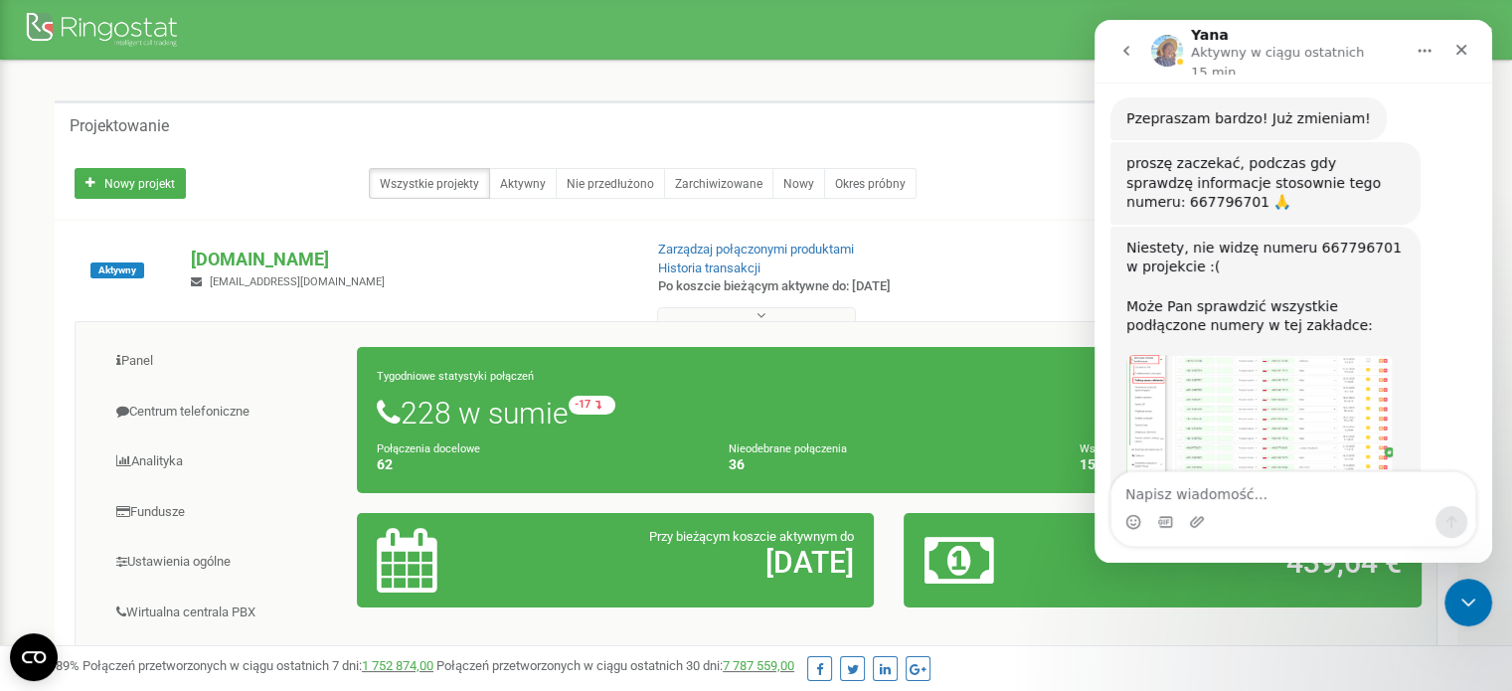
scroll to position [3397, 0]
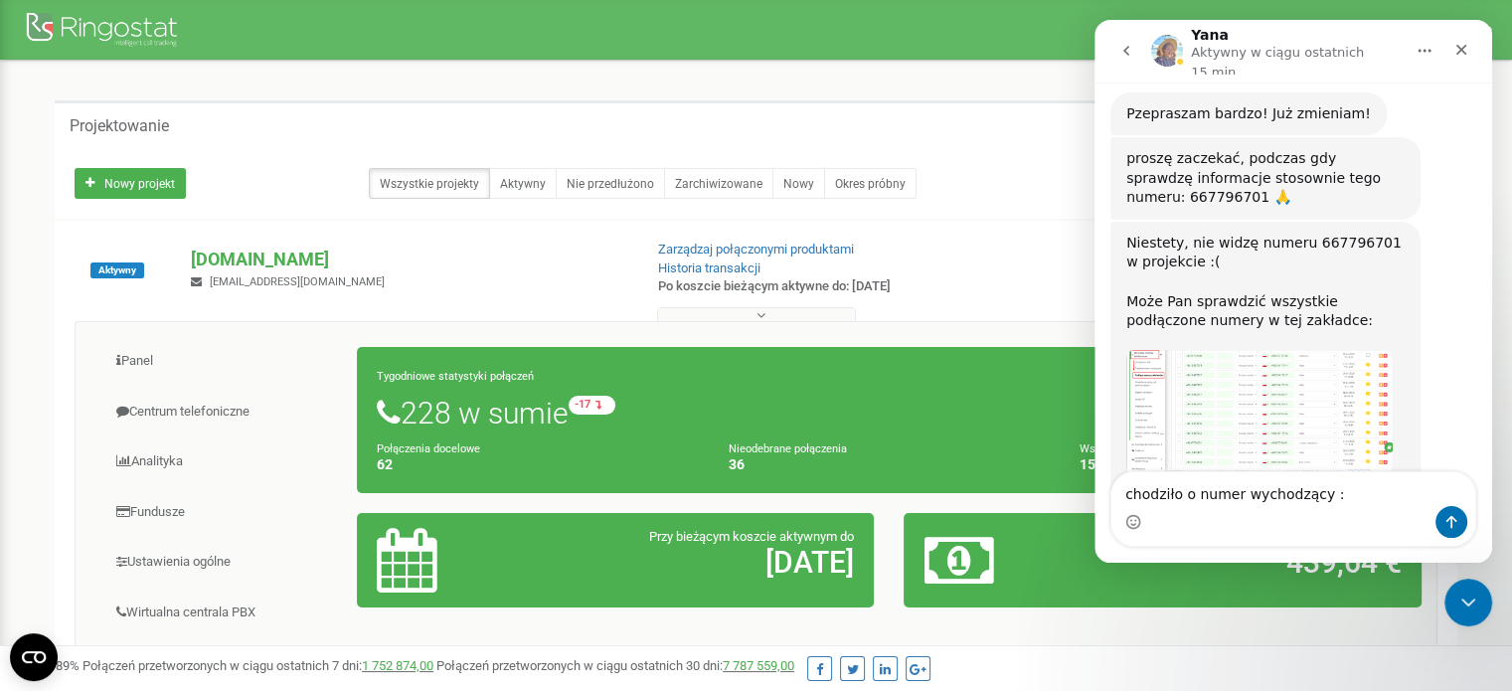
type textarea "chodziło o numer wychodzący :)"
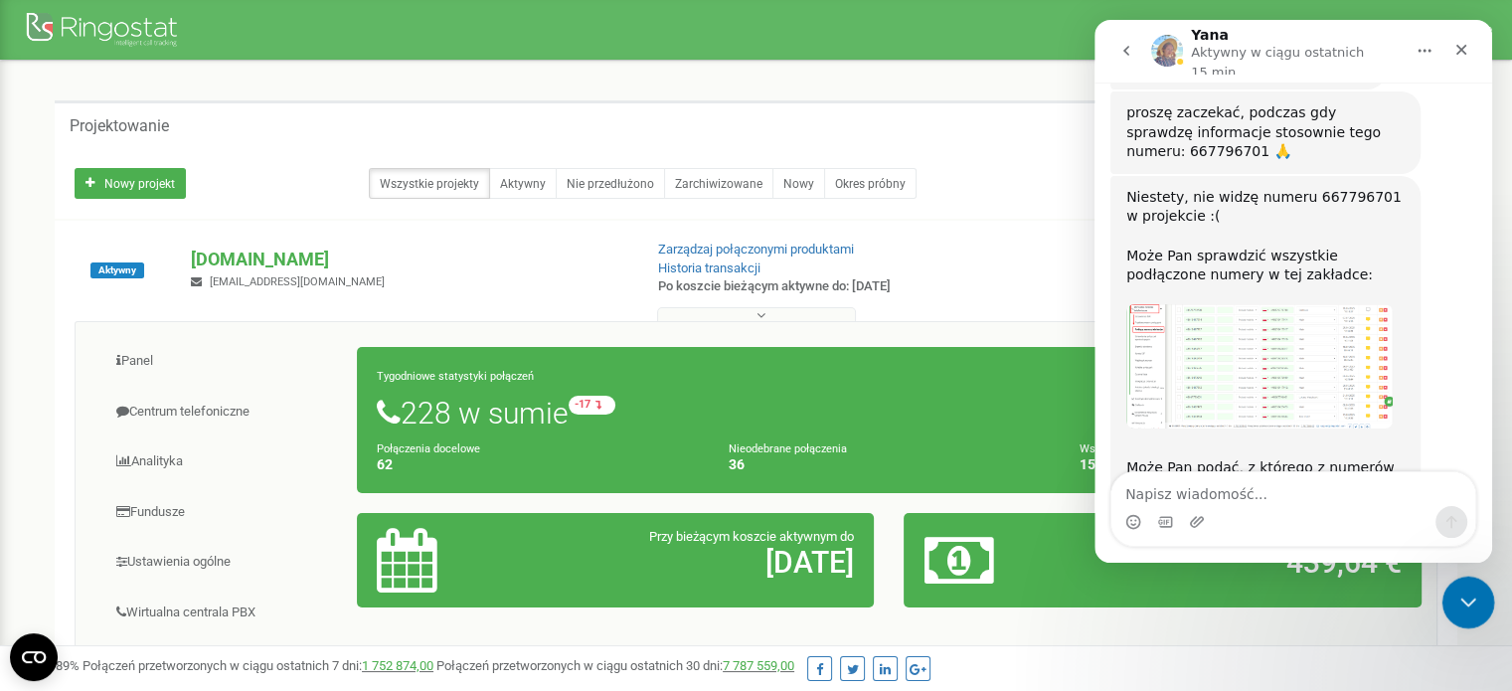
click at [1459, 603] on icon "Zamknij komunikator Intercom" at bounding box center [1466, 600] width 24 height 24
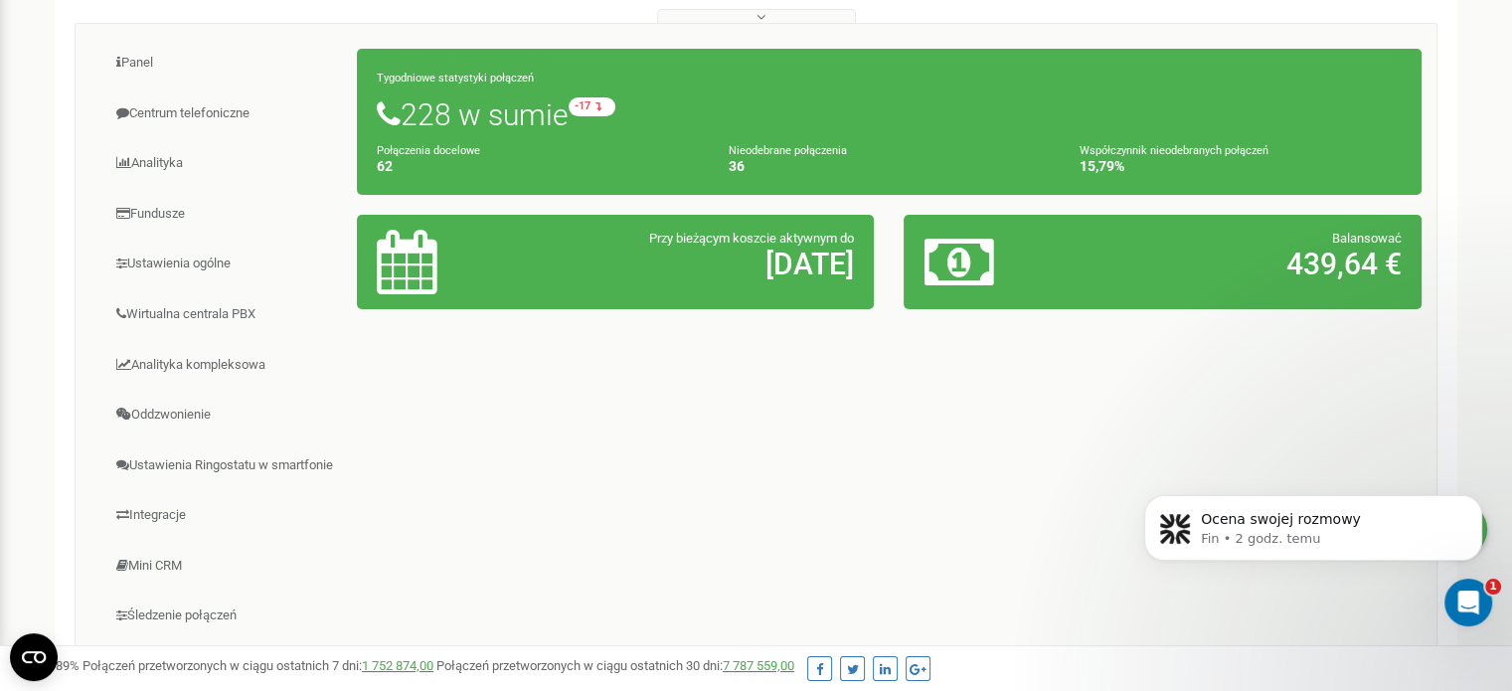
scroll to position [501, 0]
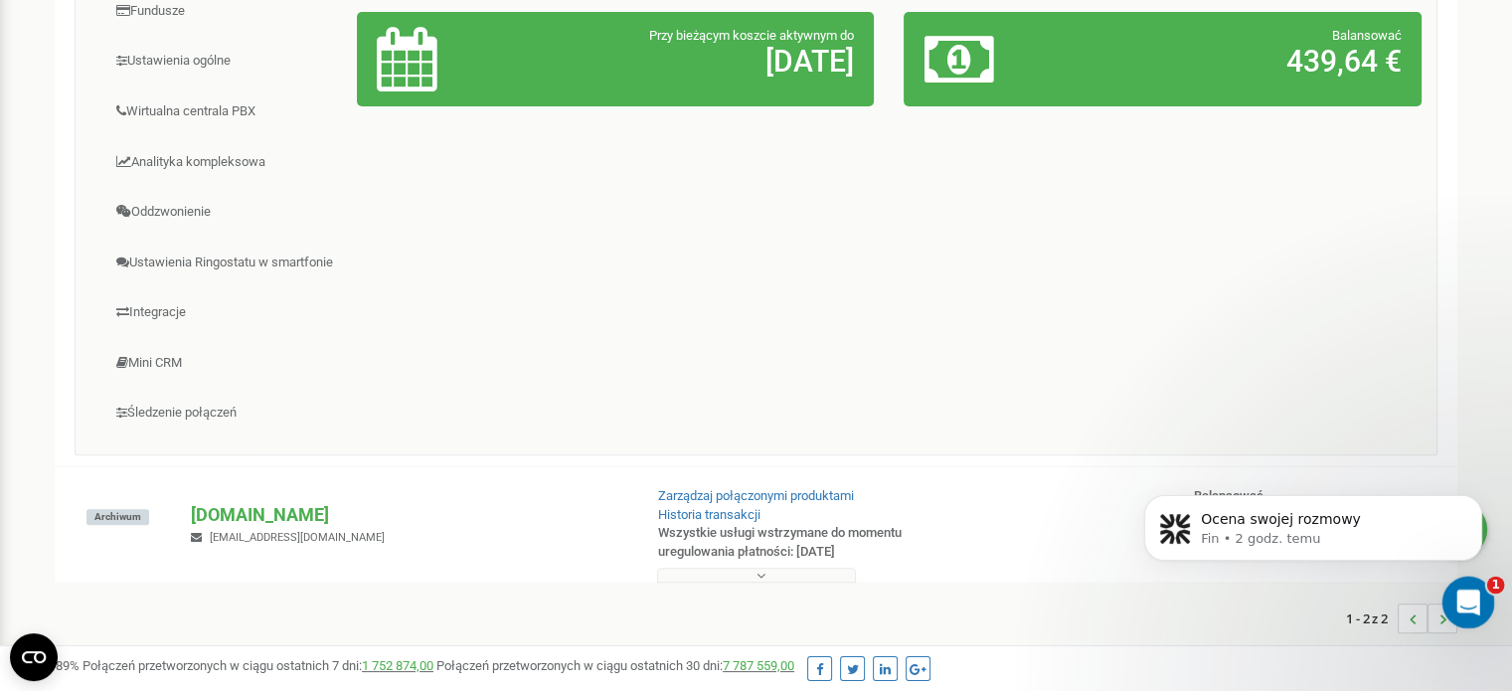
click at [1463, 599] on icon "Otwórz komunikator Intercom" at bounding box center [1466, 600] width 33 height 33
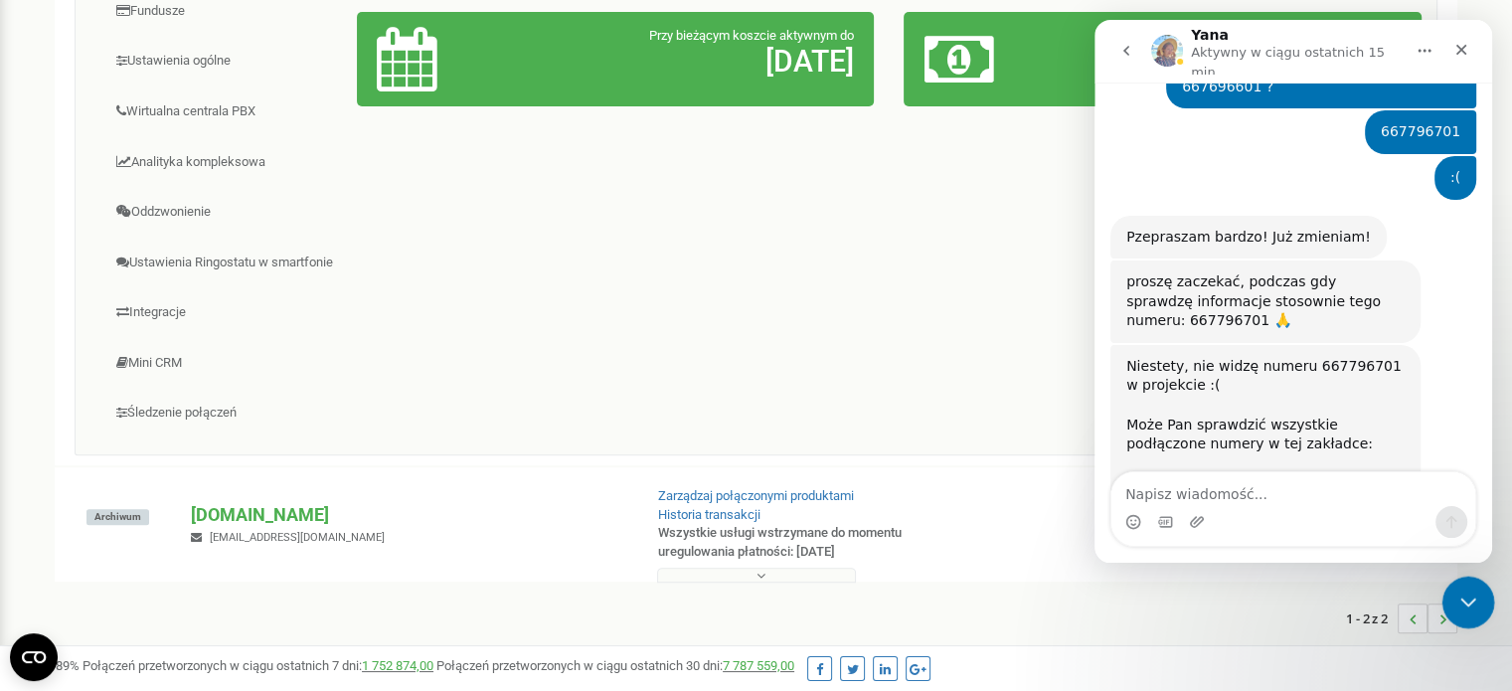
scroll to position [3443, 0]
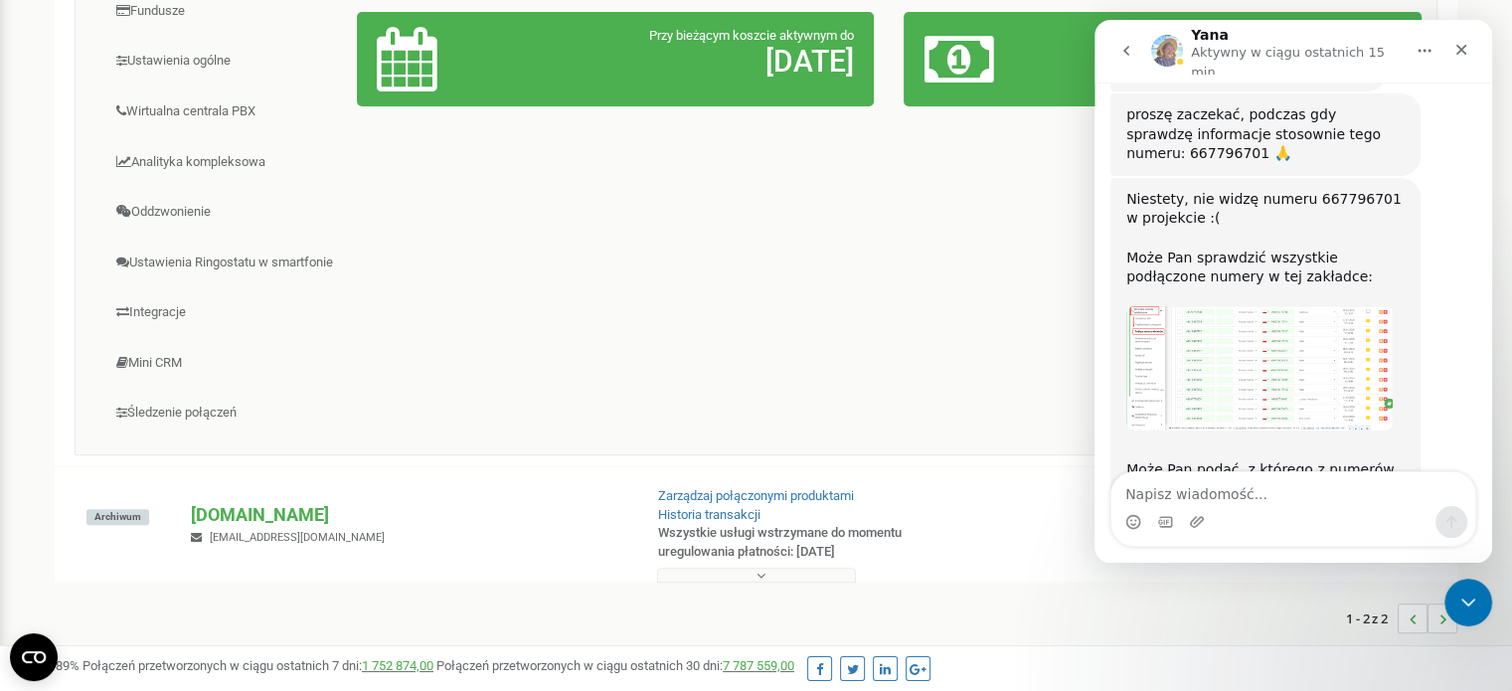
click at [1337, 502] on textarea "Napisz wiadomość..." at bounding box center [1294, 489] width 364 height 34
type textarea "dal wszystkich wychodzący to 601"
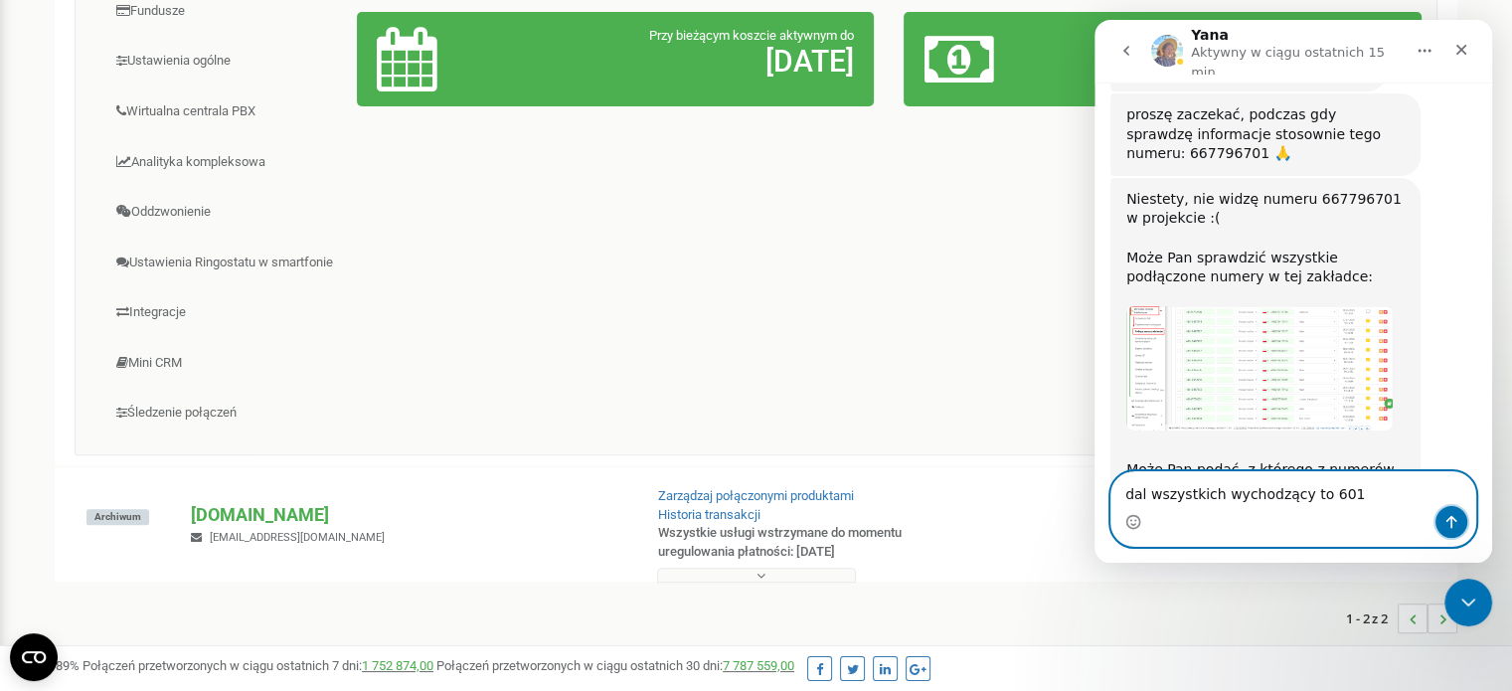
click at [1460, 527] on button "Wyślij wiadomość…" at bounding box center [1452, 522] width 32 height 32
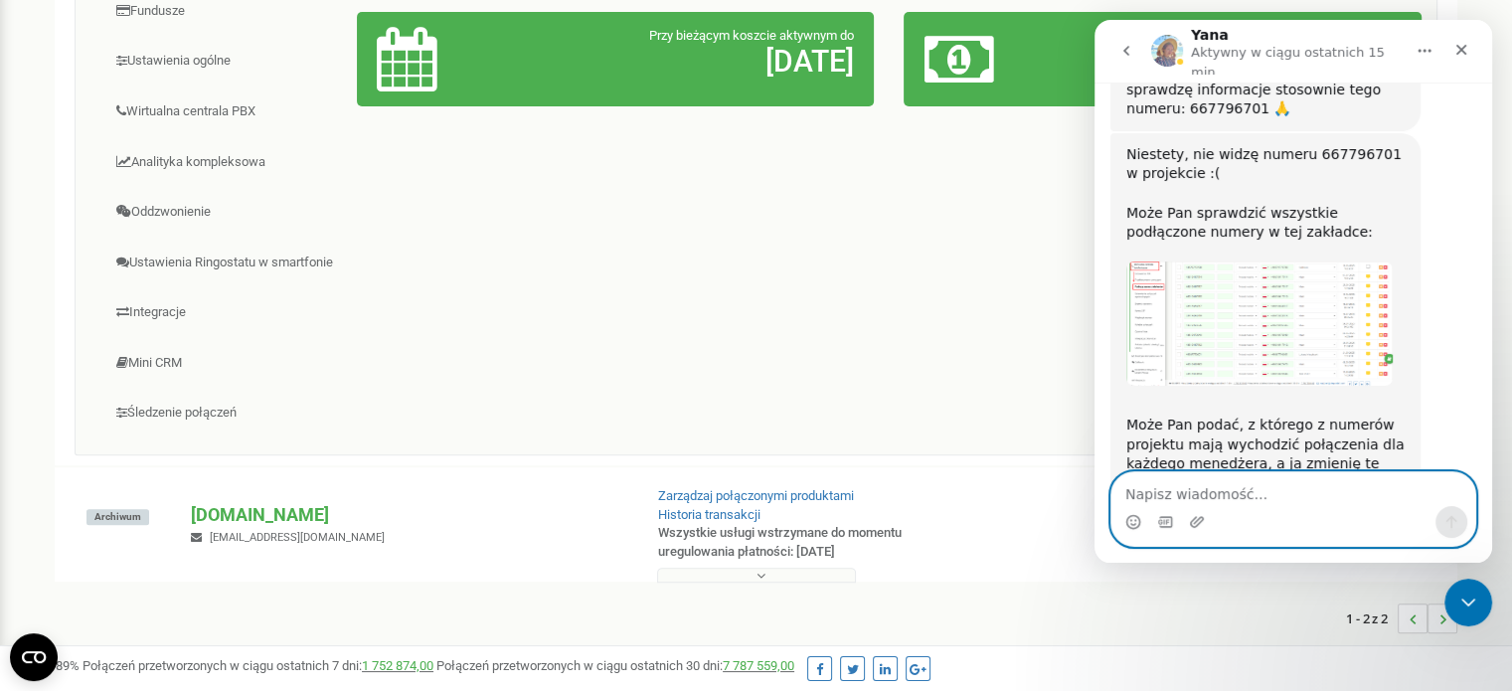
scroll to position [3488, 0]
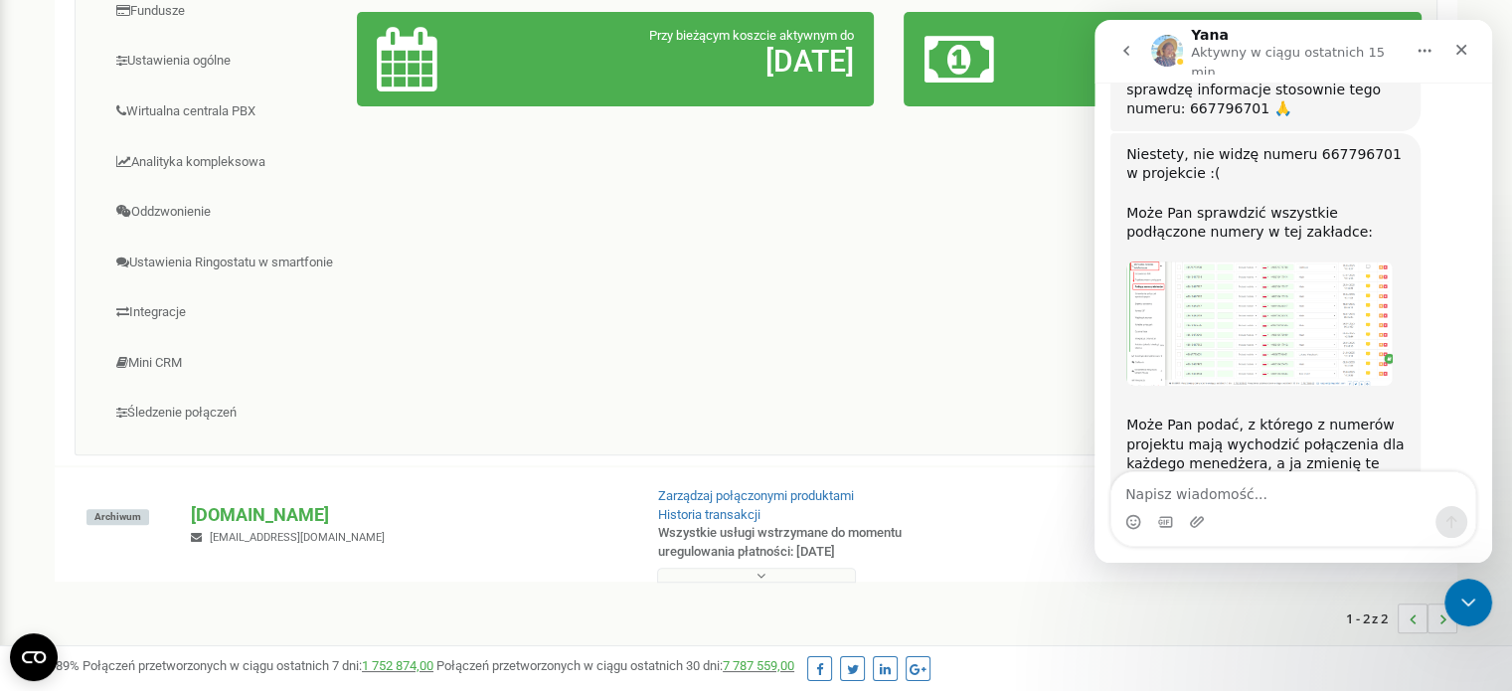
click at [1348, 261] on img "Yana mówi…" at bounding box center [1259, 323] width 266 height 124
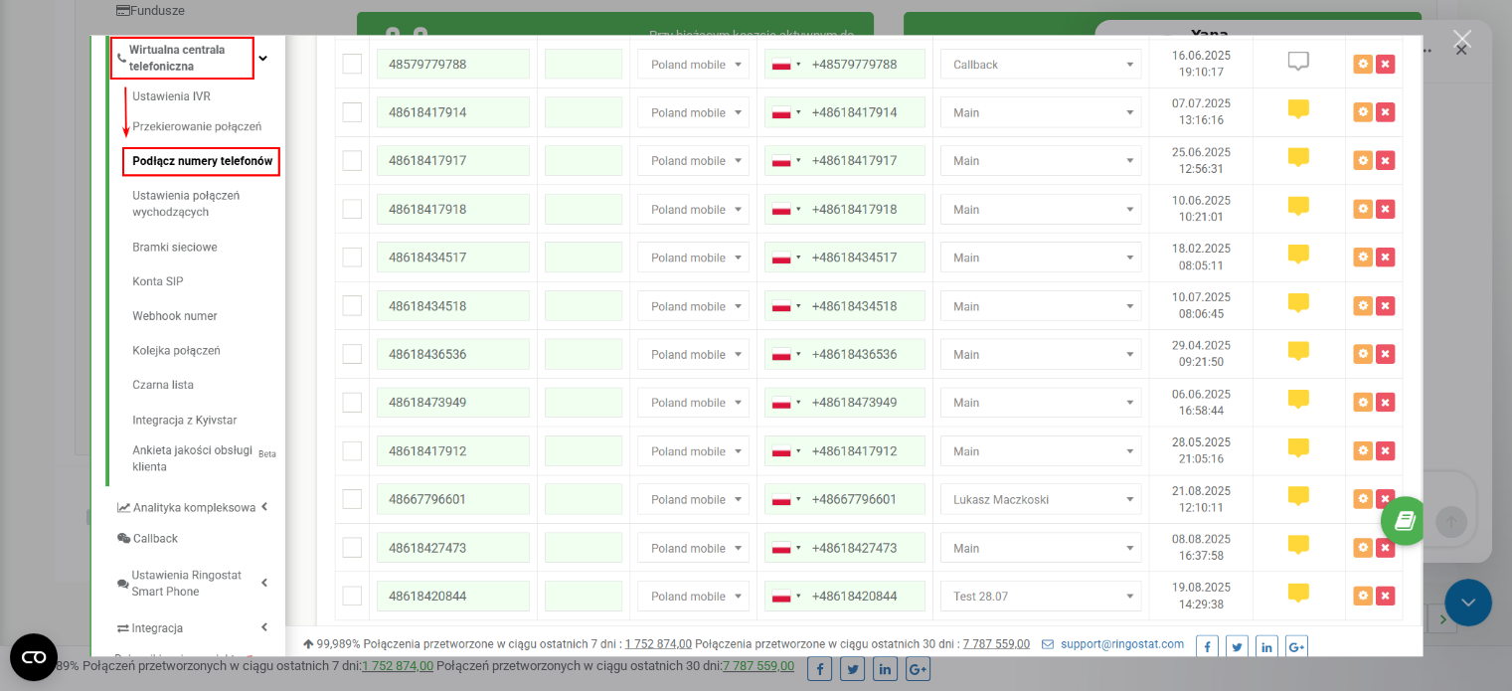
scroll to position [0, 0]
click at [1461, 39] on div "Zamknij" at bounding box center [1463, 39] width 19 height 19
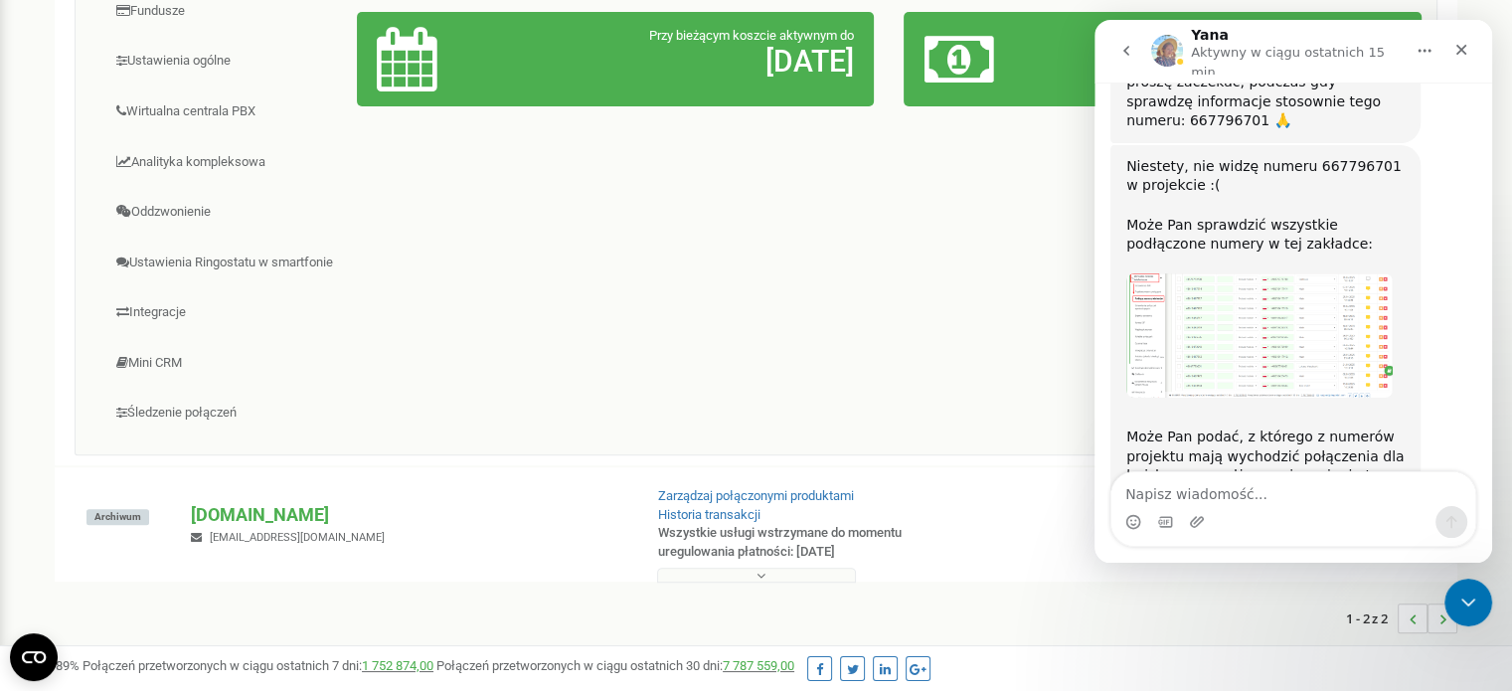
scroll to position [3488, 0]
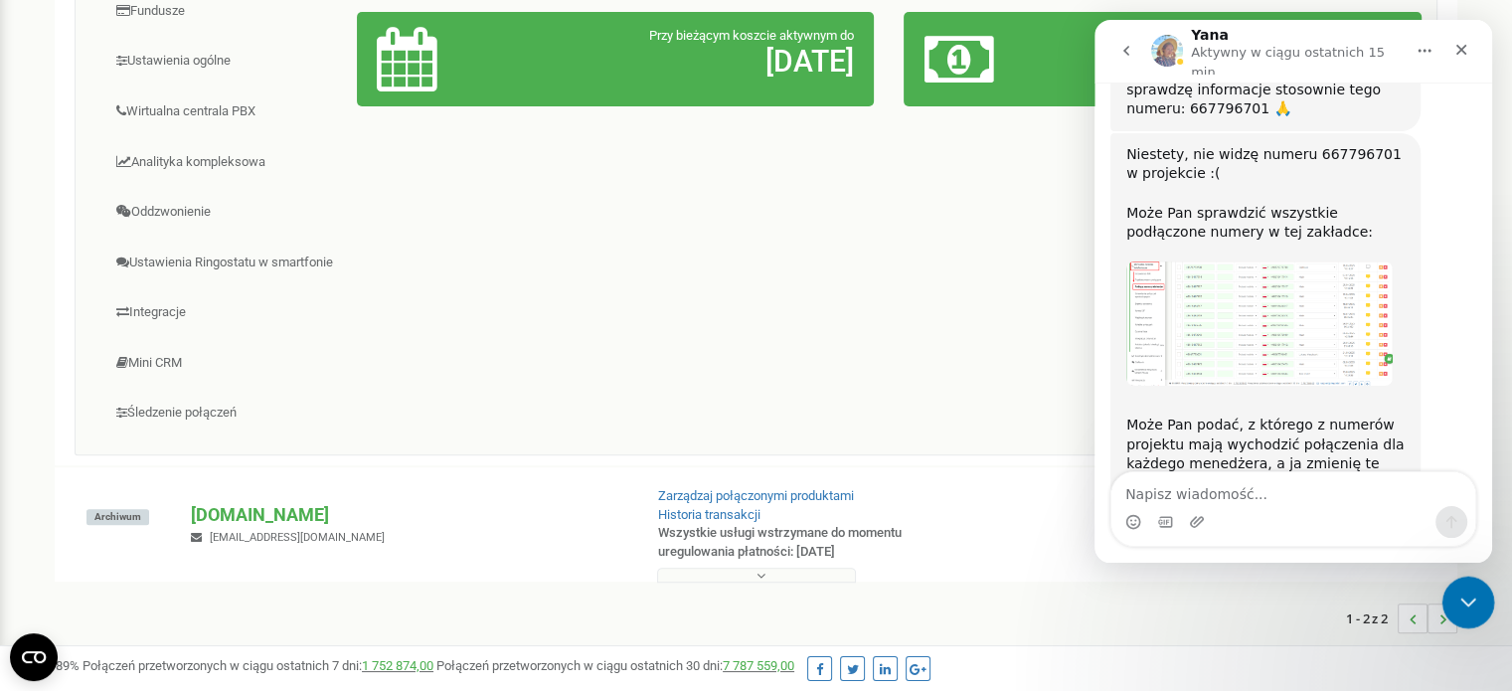
click at [1468, 588] on icon "Zamknij komunikator Intercom" at bounding box center [1466, 600] width 24 height 24
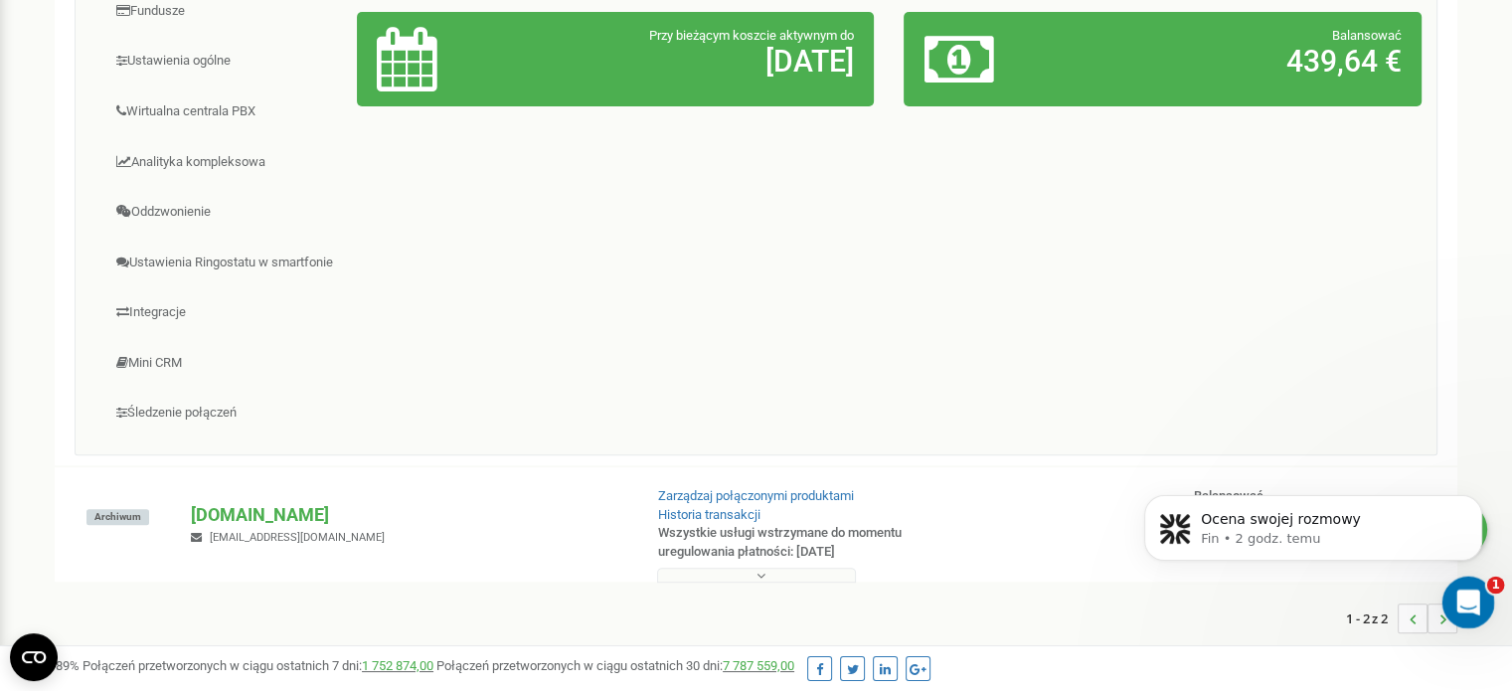
scroll to position [0, 0]
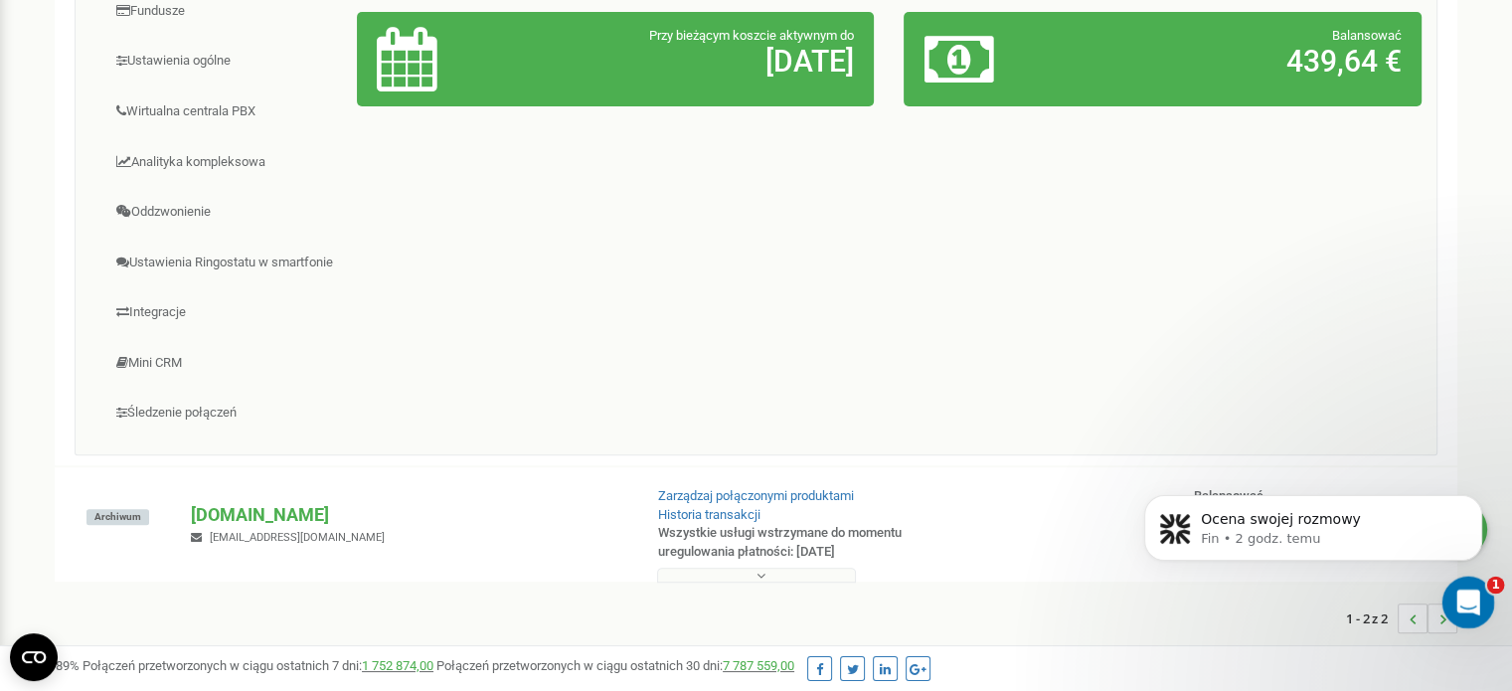
click at [1480, 586] on div "Otwórz komunikator Intercom" at bounding box center [1466, 600] width 66 height 66
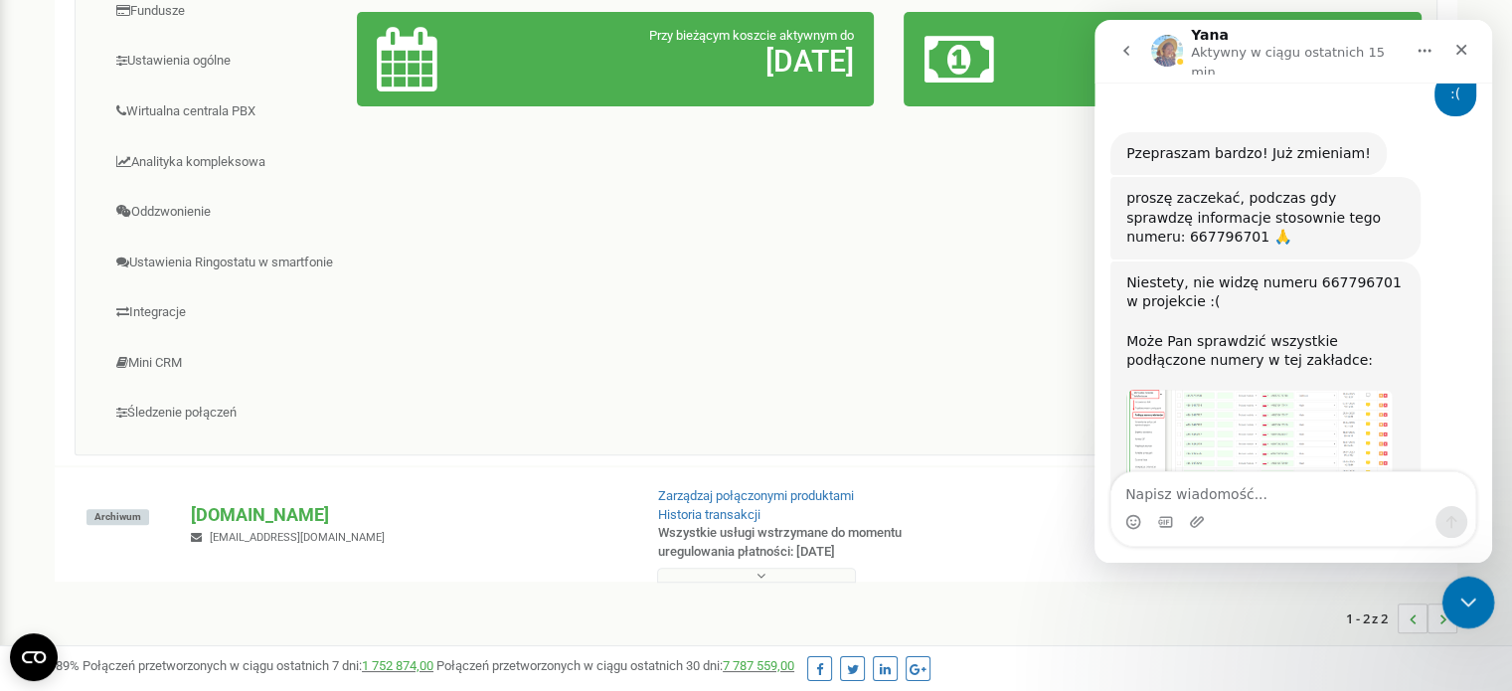
scroll to position [3488, 0]
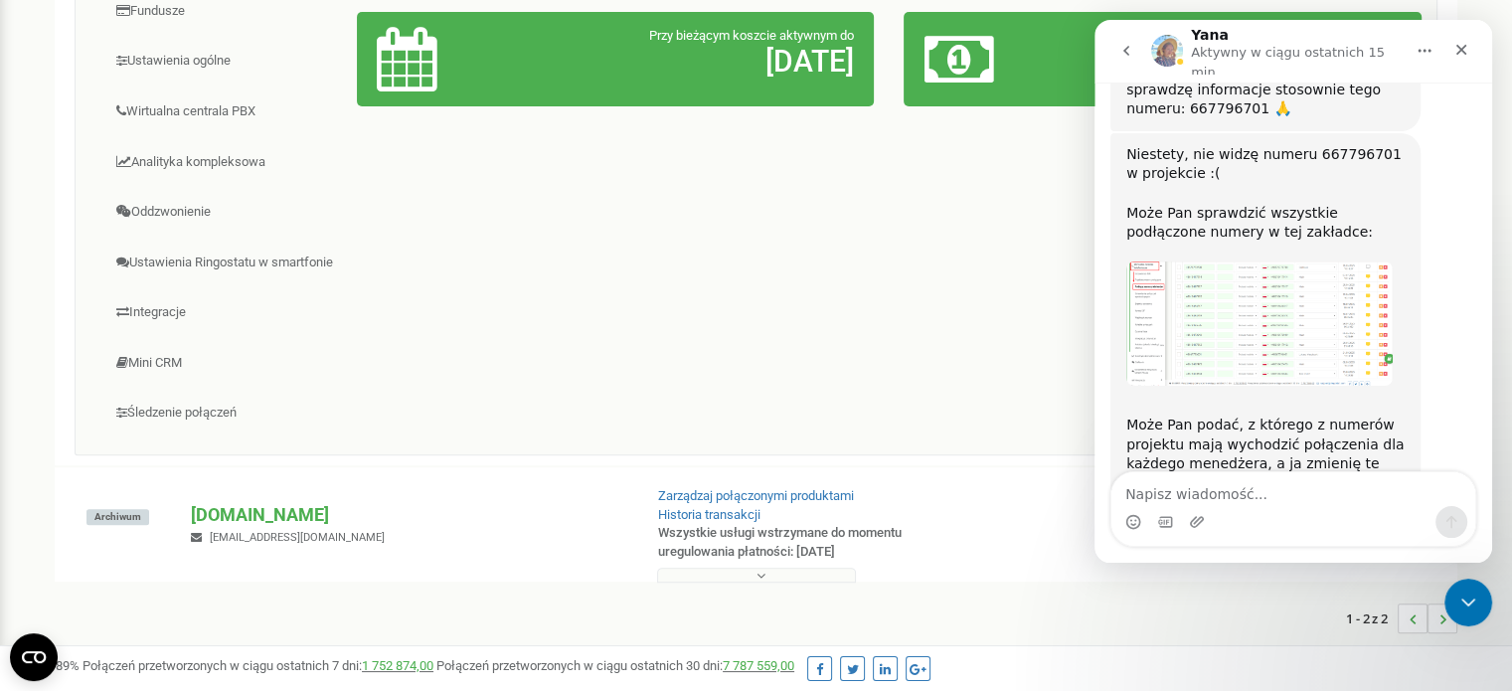
click at [739, 293] on div "Panel Centrum telefoniczne Analityka Fundusze 62 36" at bounding box center [756, 137] width 1363 height 635
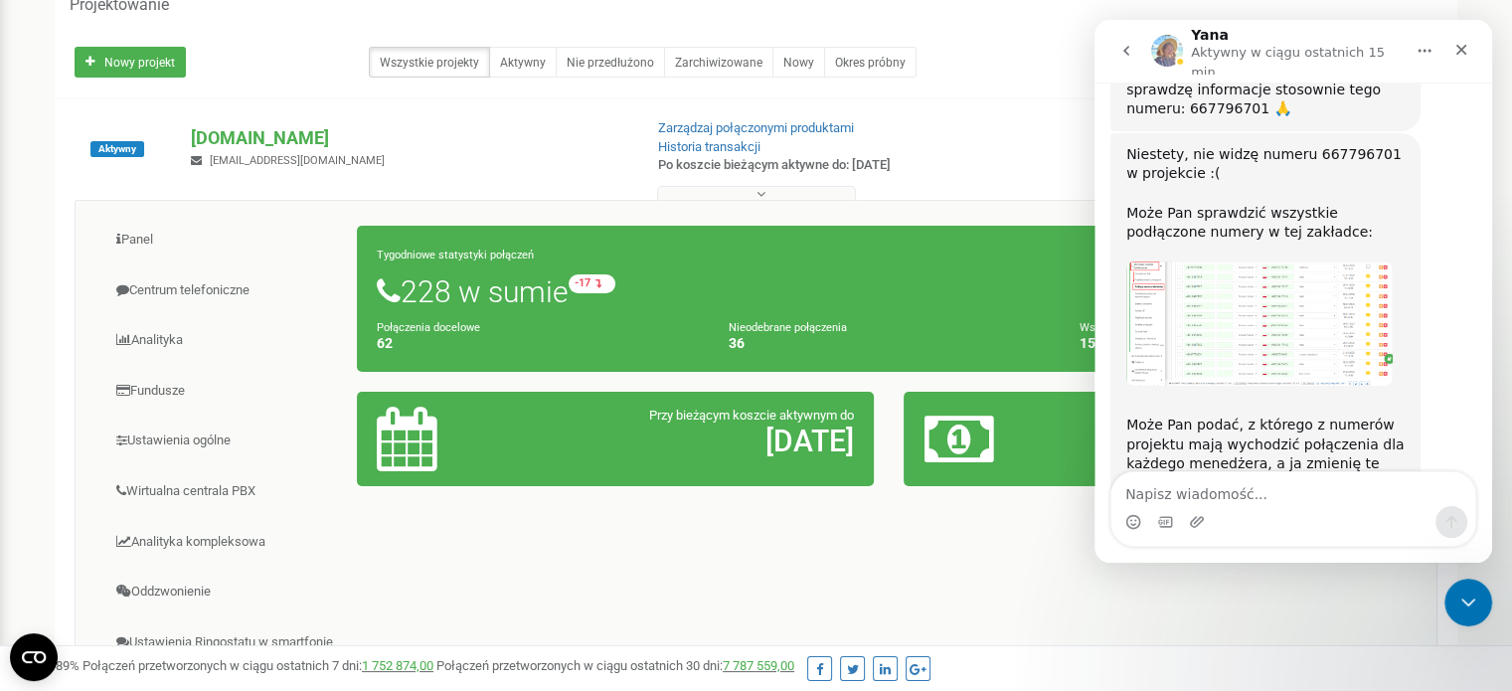
scroll to position [0, 0]
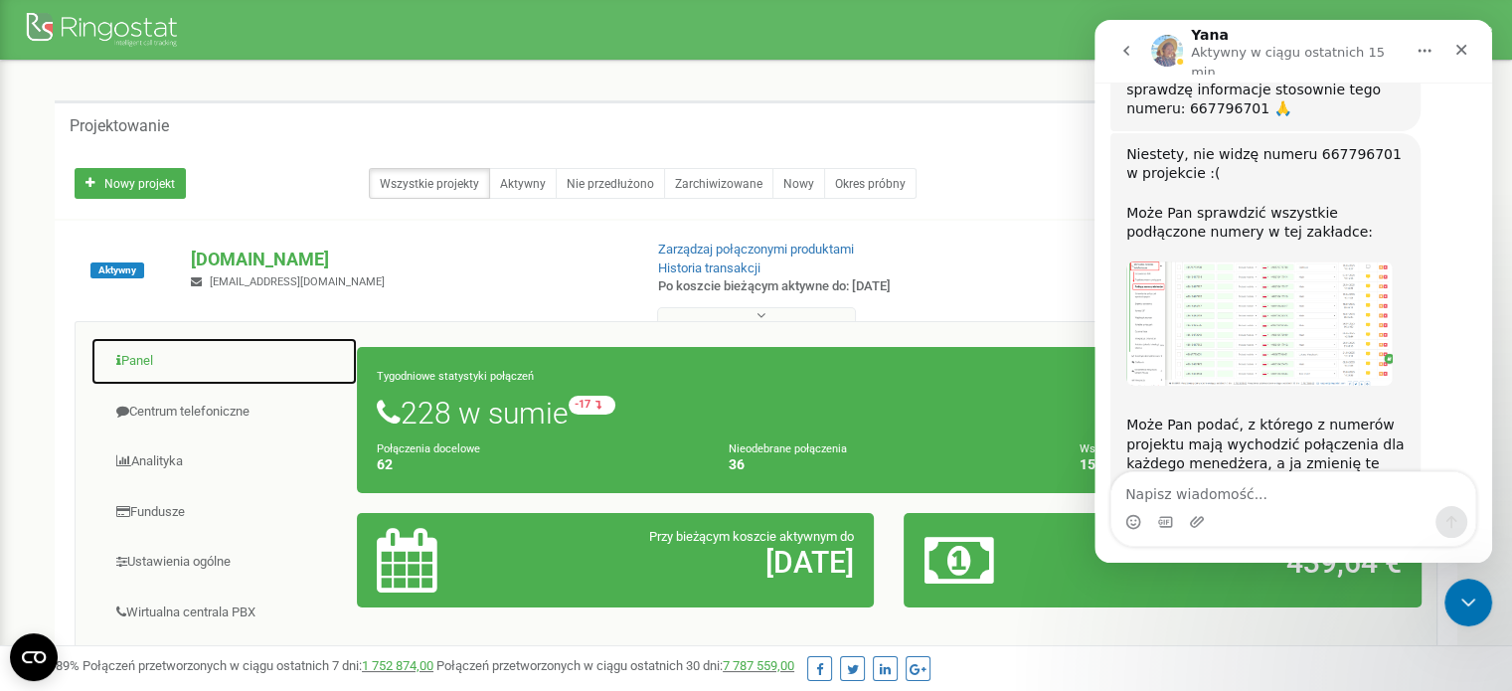
click at [142, 355] on font "Panel" at bounding box center [137, 360] width 32 height 15
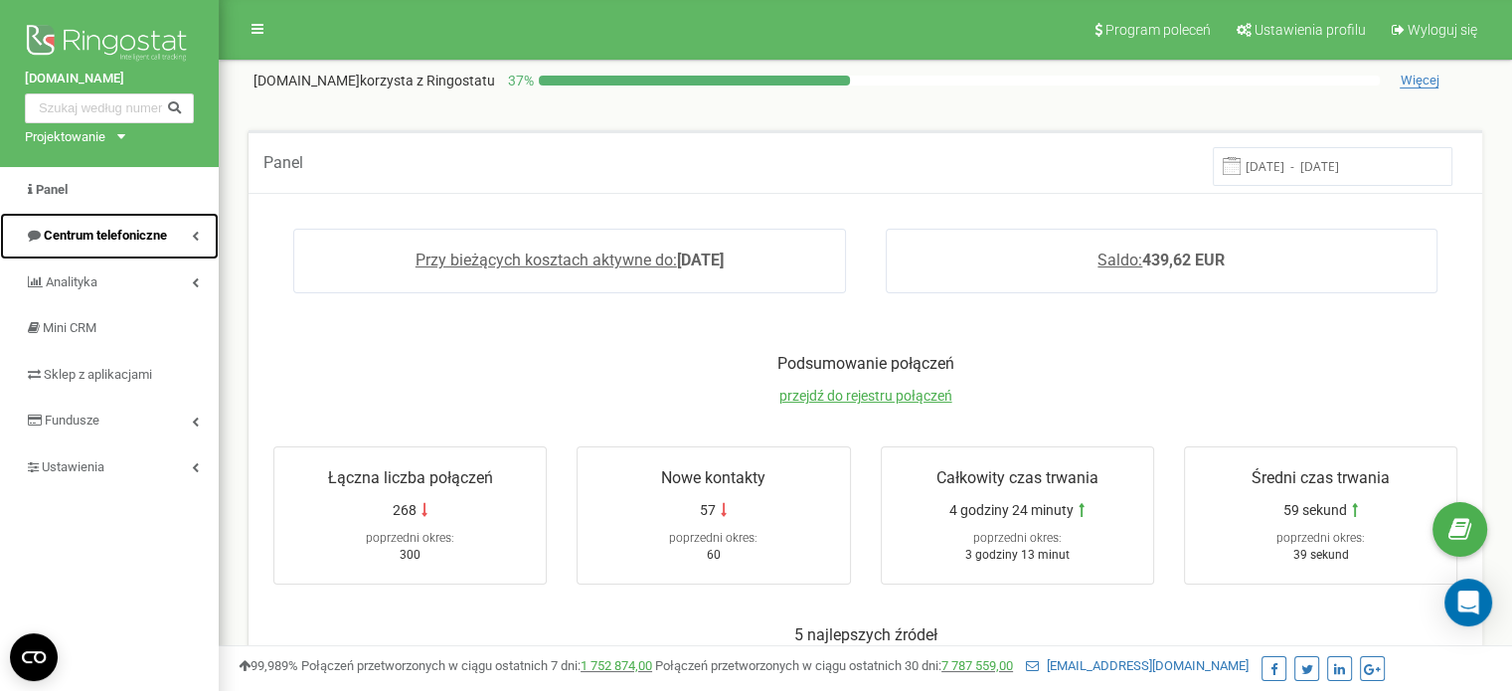
click at [130, 246] on link "Centrum telefoniczne" at bounding box center [109, 236] width 219 height 47
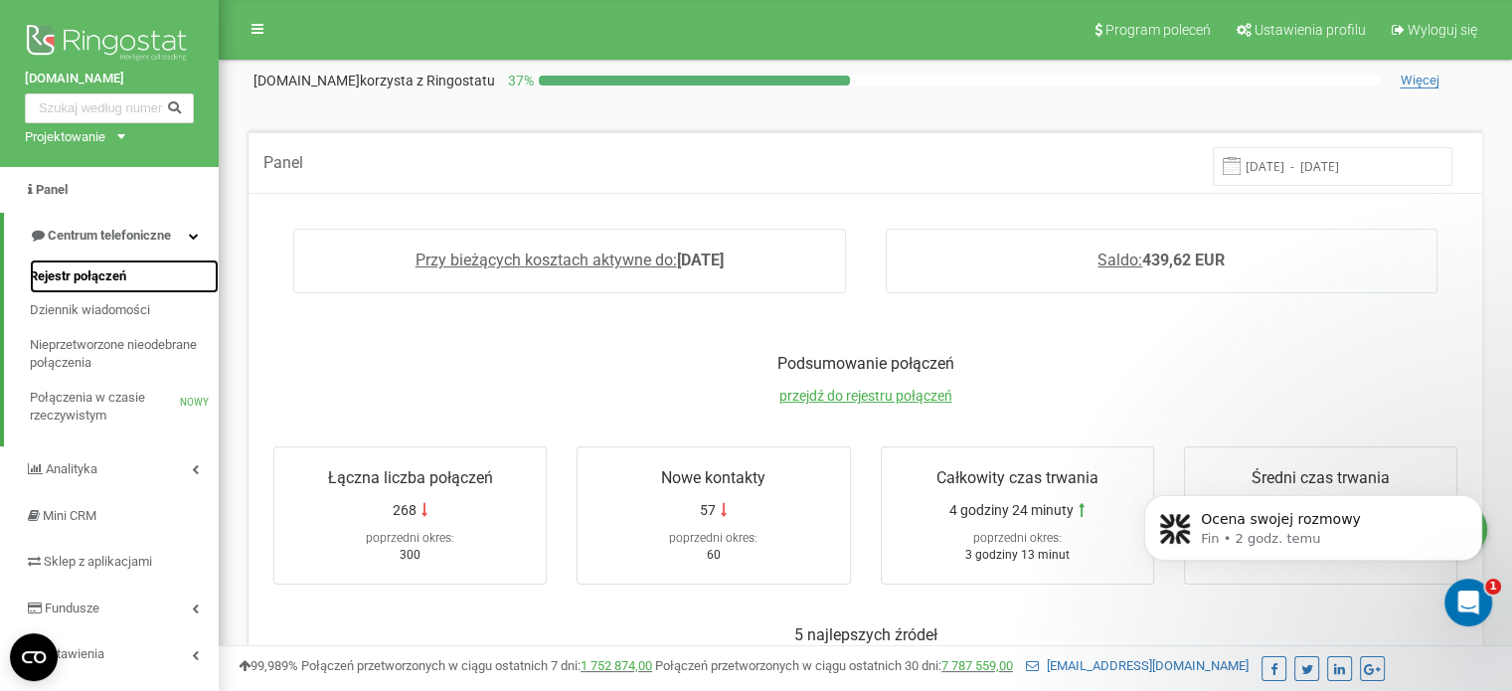
click at [112, 274] on font "Rejestr połączeń" at bounding box center [78, 275] width 96 height 15
click at [105, 274] on font "Rejestr połączeń" at bounding box center [78, 275] width 96 height 15
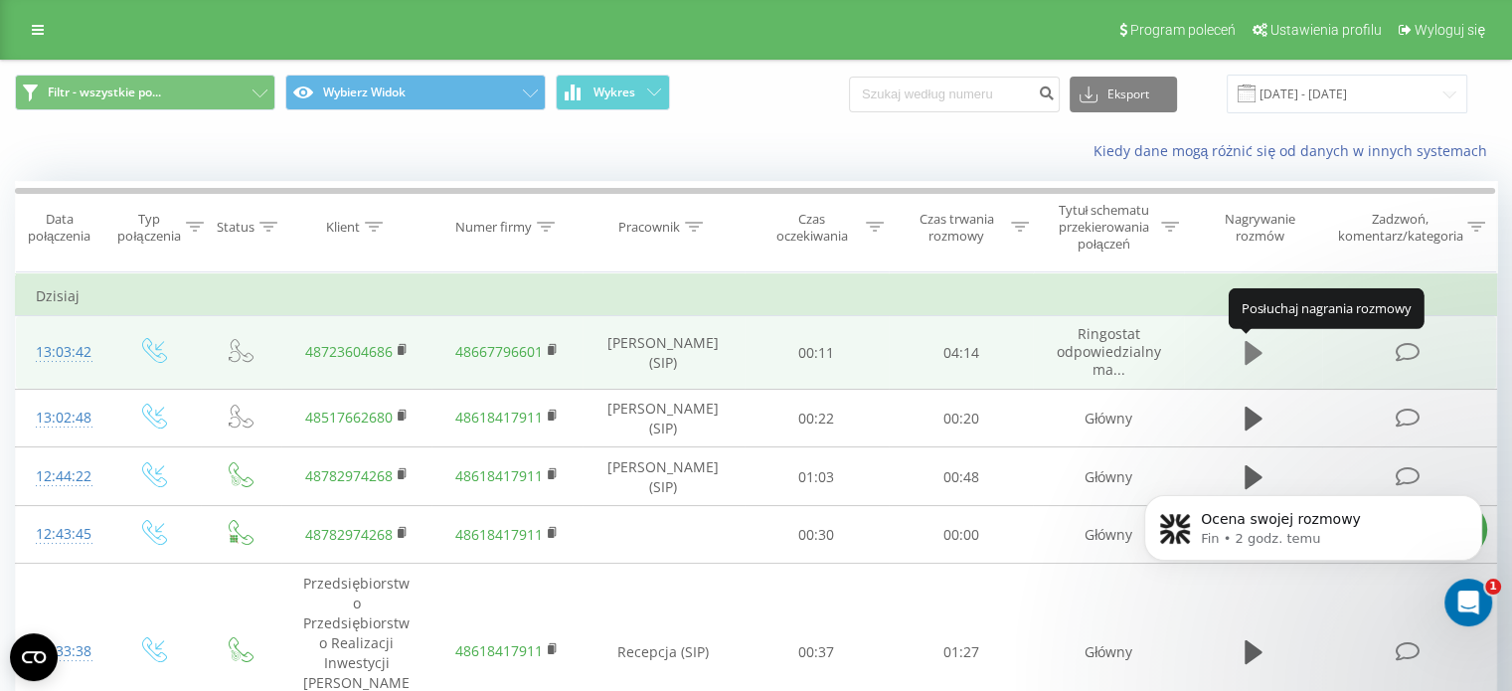
click at [1246, 348] on icon at bounding box center [1254, 353] width 18 height 24
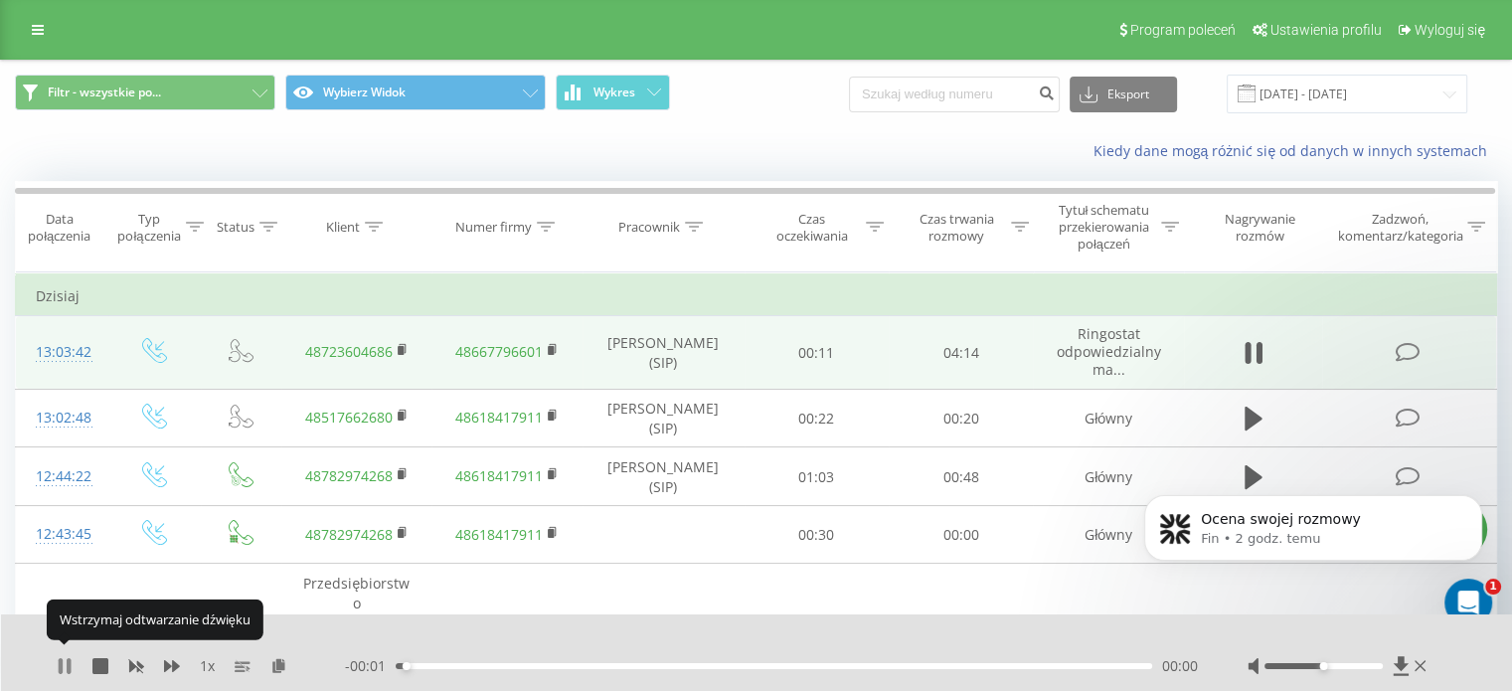
click at [68, 658] on icon at bounding box center [69, 666] width 4 height 16
click at [68, 658] on icon at bounding box center [65, 666] width 12 height 16
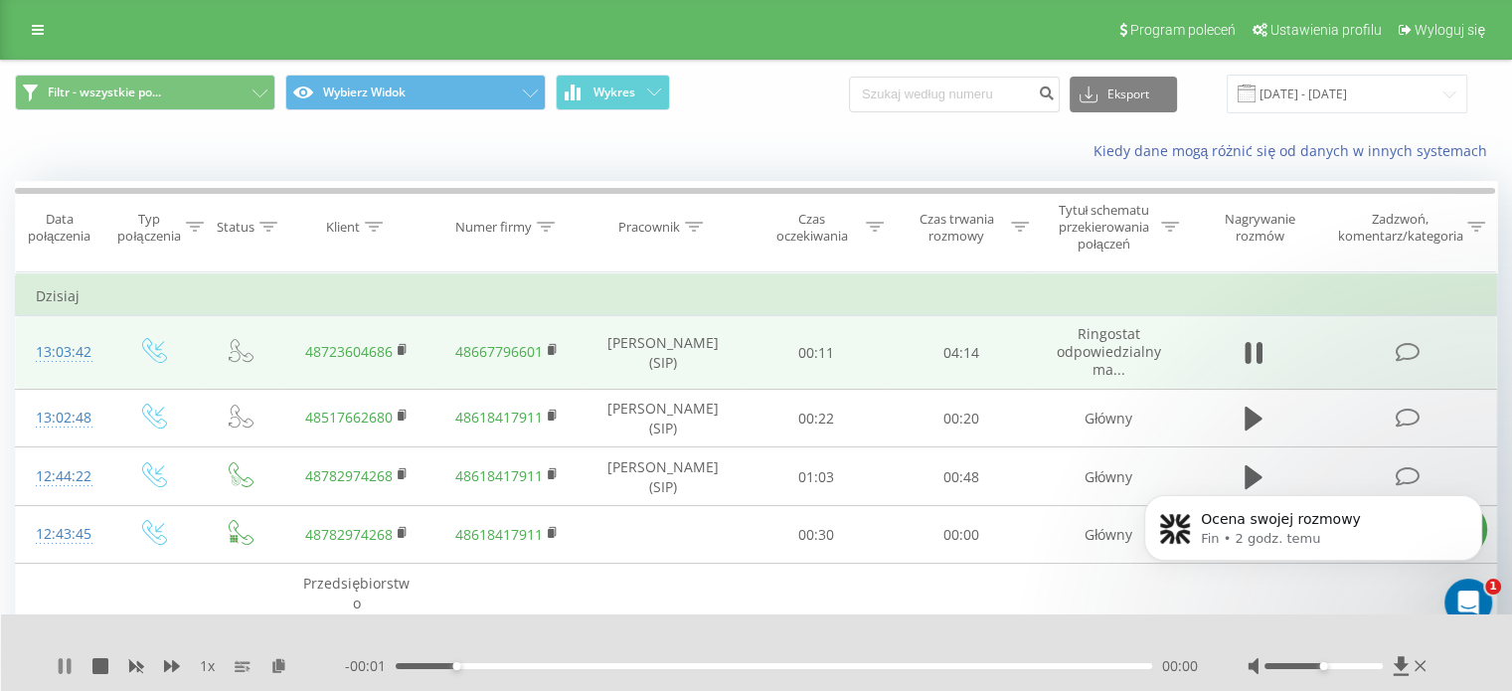
click at [69, 658] on icon at bounding box center [69, 666] width 4 height 16
click at [60, 656] on div "1 x" at bounding box center [201, 666] width 288 height 20
click at [64, 661] on icon at bounding box center [65, 666] width 12 height 16
click at [397, 663] on div "00:00" at bounding box center [774, 666] width 757 height 6
click at [99, 663] on icon at bounding box center [100, 666] width 16 height 16
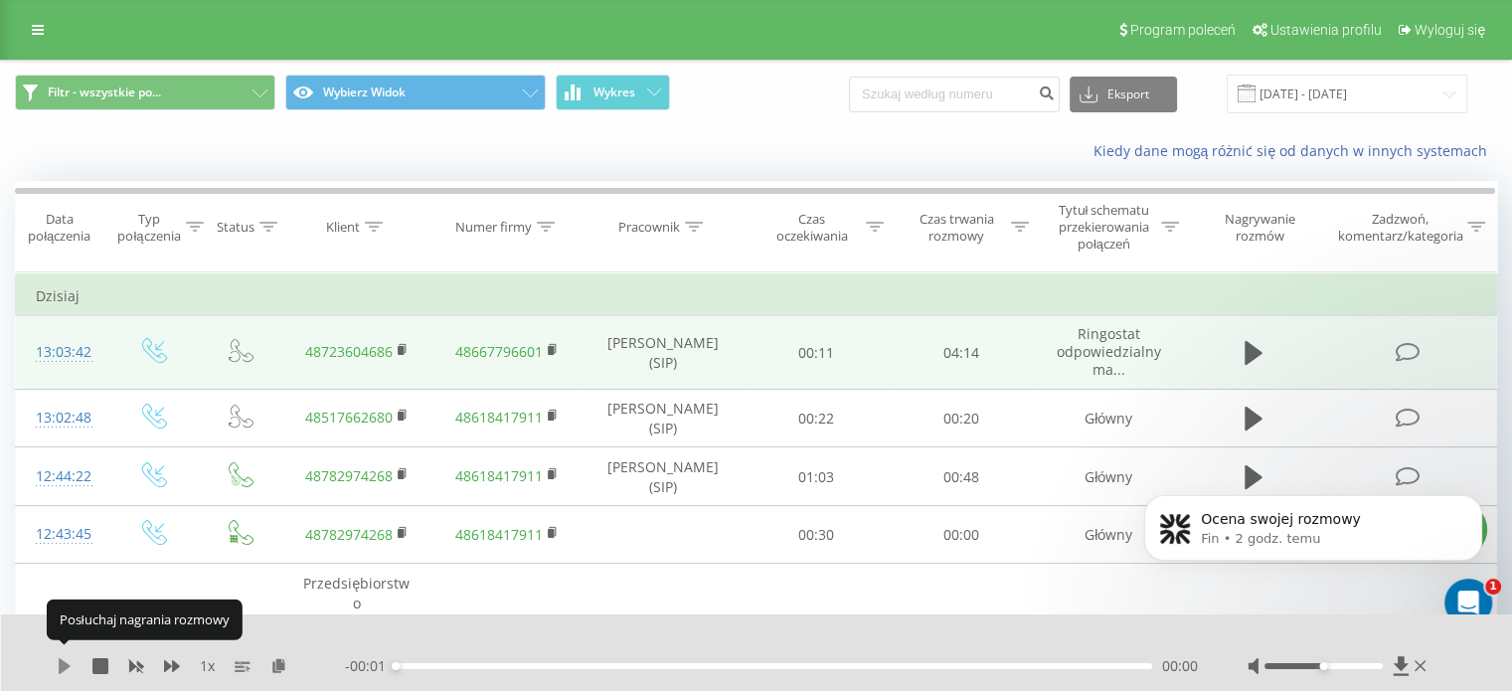
click at [61, 658] on icon at bounding box center [65, 666] width 12 height 16
click at [62, 658] on icon at bounding box center [61, 666] width 4 height 16
click at [1396, 656] on icon at bounding box center [1400, 665] width 15 height 19
